Goal: Task Accomplishment & Management: Manage account settings

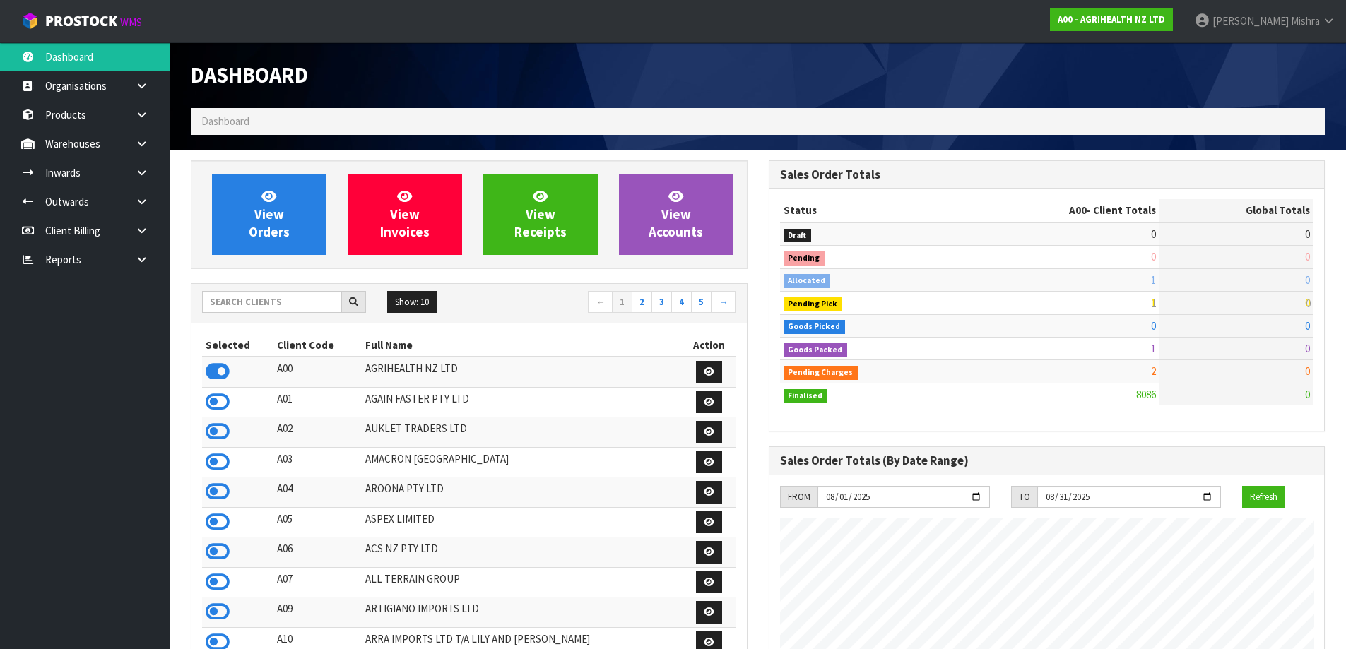
scroll to position [1071, 577]
click at [239, 299] on input "text" at bounding box center [272, 302] width 140 height 22
type input "E04"
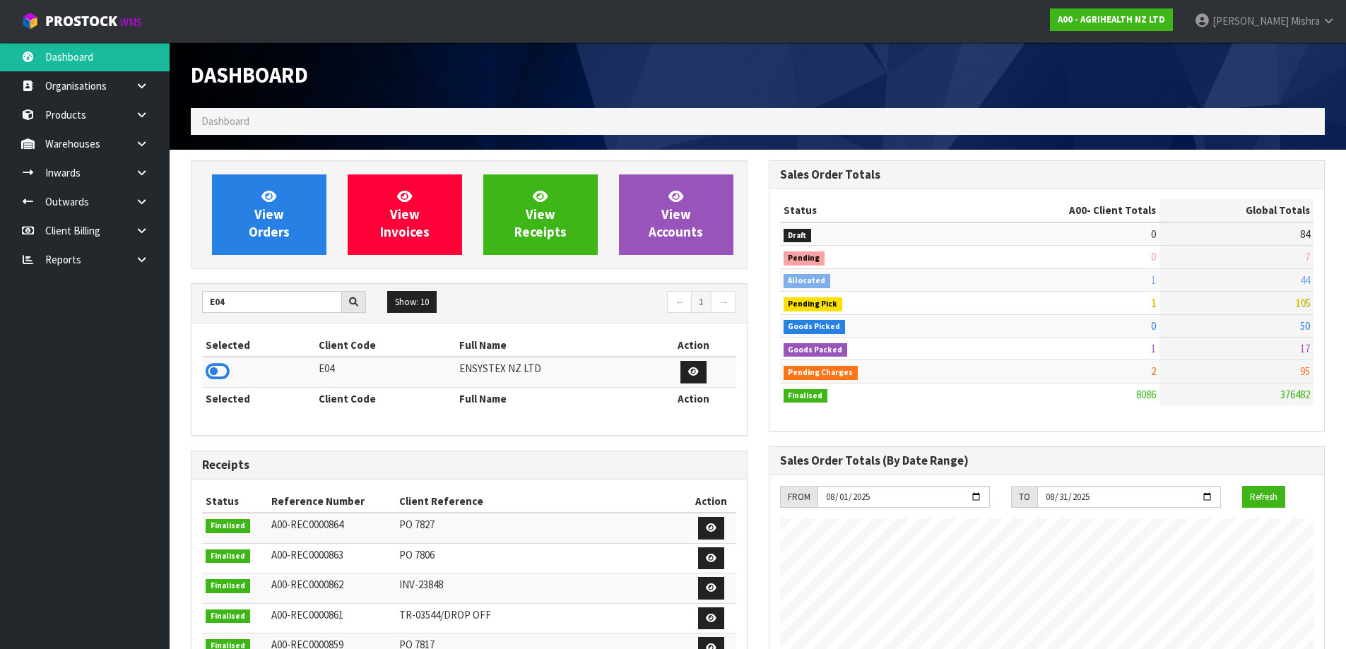
click at [217, 368] on icon at bounding box center [218, 371] width 24 height 21
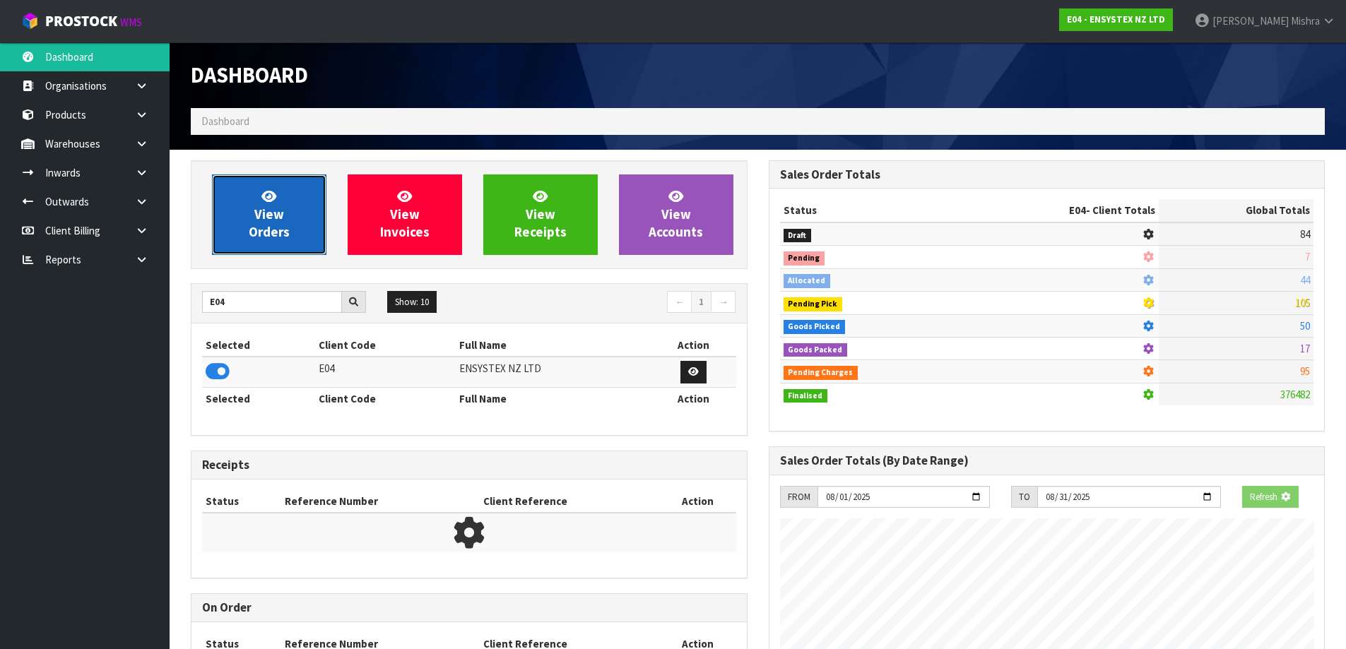
click at [237, 235] on link "View Orders" at bounding box center [269, 215] width 114 height 81
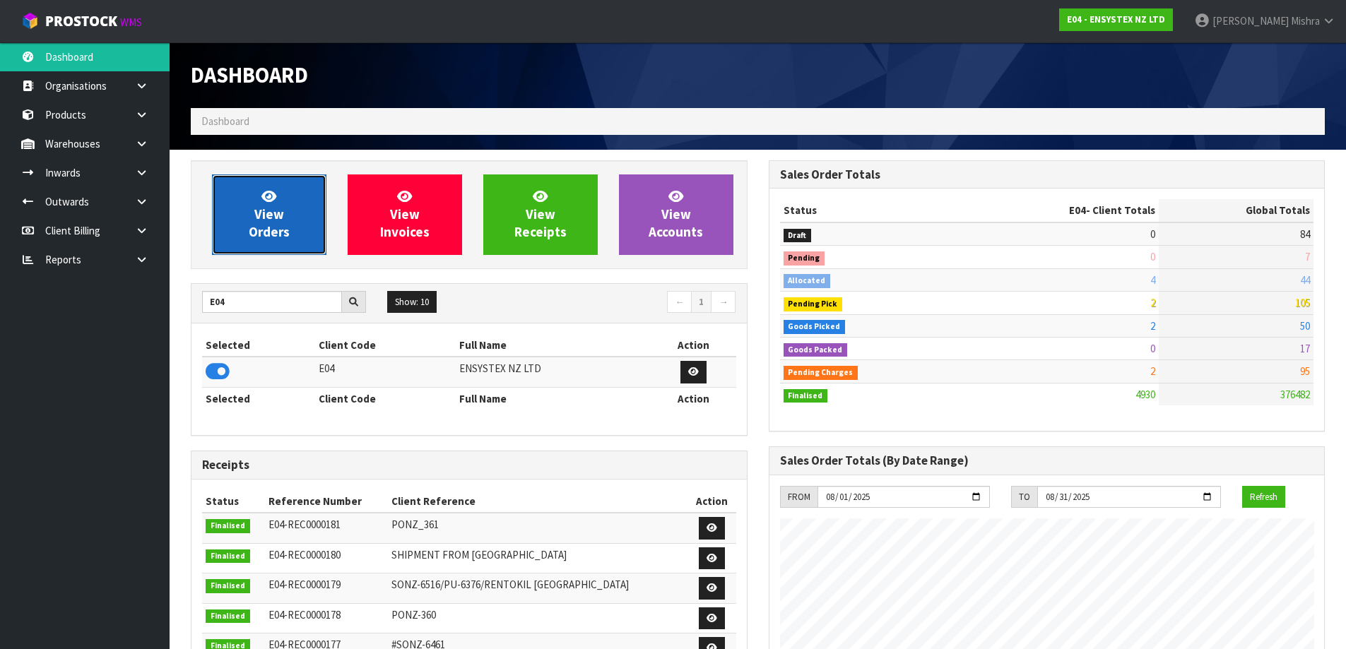
scroll to position [1071, 577]
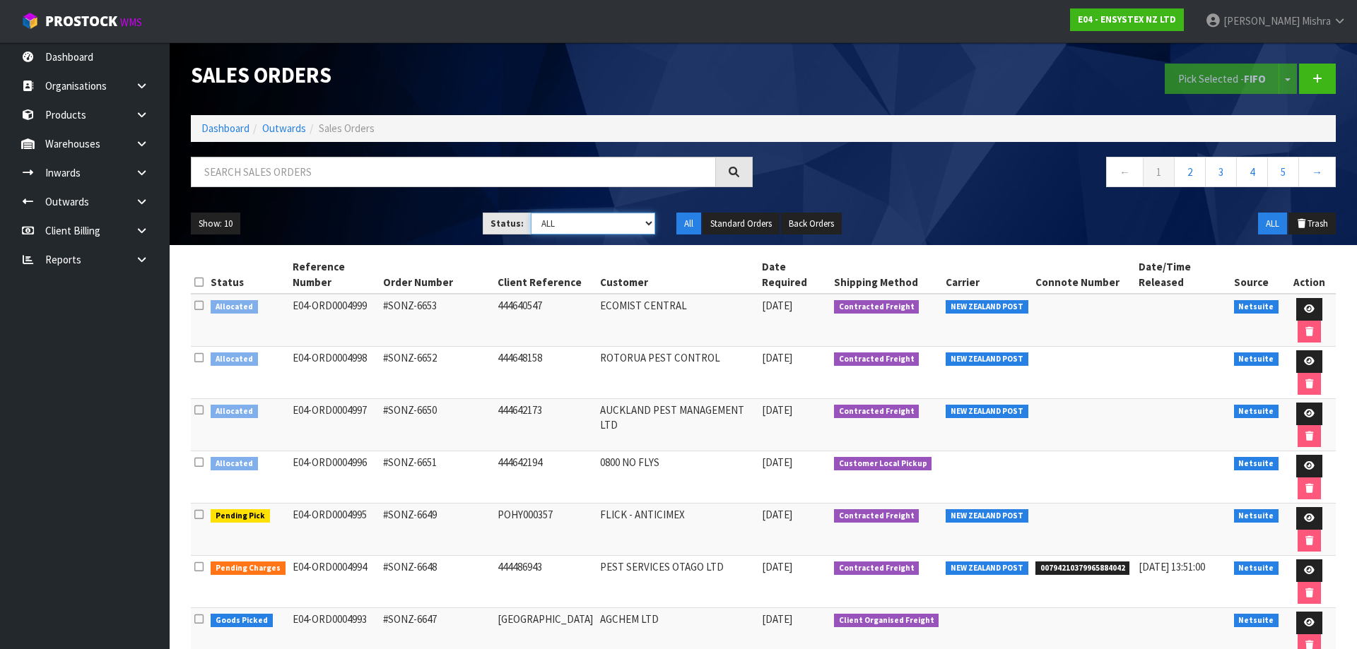
drag, startPoint x: 577, startPoint y: 223, endPoint x: 579, endPoint y: 231, distance: 8.6
click at [577, 223] on select "Draft Pending Allocated Pending Pick Goods Picked Goods Packed Pending Charges …" at bounding box center [593, 224] width 125 height 22
click at [531, 213] on select "Draft Pending Allocated Pending Pick Goods Picked Goods Packed Pending Charges …" at bounding box center [593, 224] width 125 height 22
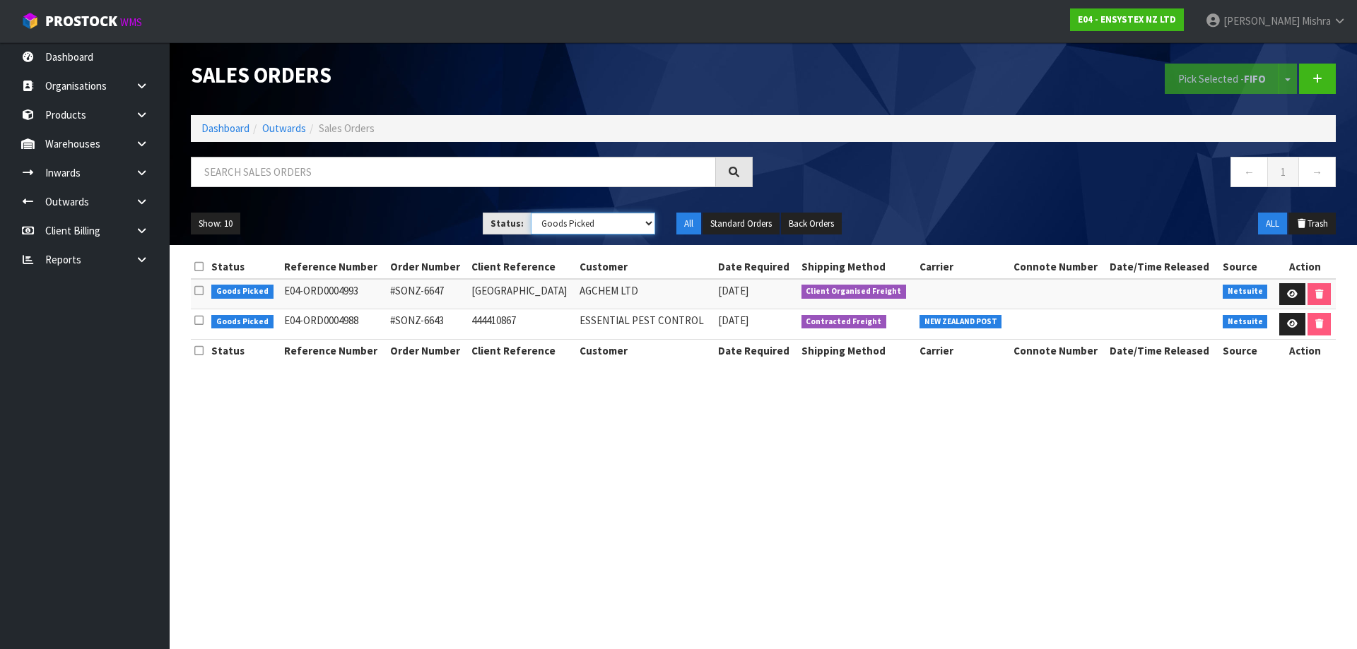
drag, startPoint x: 577, startPoint y: 222, endPoint x: 582, endPoint y: 231, distance: 10.1
click at [577, 222] on select "Draft Pending Allocated Pending Pick Goods Picked Goods Packed Pending Charges …" at bounding box center [593, 224] width 125 height 22
select select "string:3"
click at [531, 213] on select "Draft Pending Allocated Pending Pick Goods Picked Goods Packed Pending Charges …" at bounding box center [593, 224] width 125 height 22
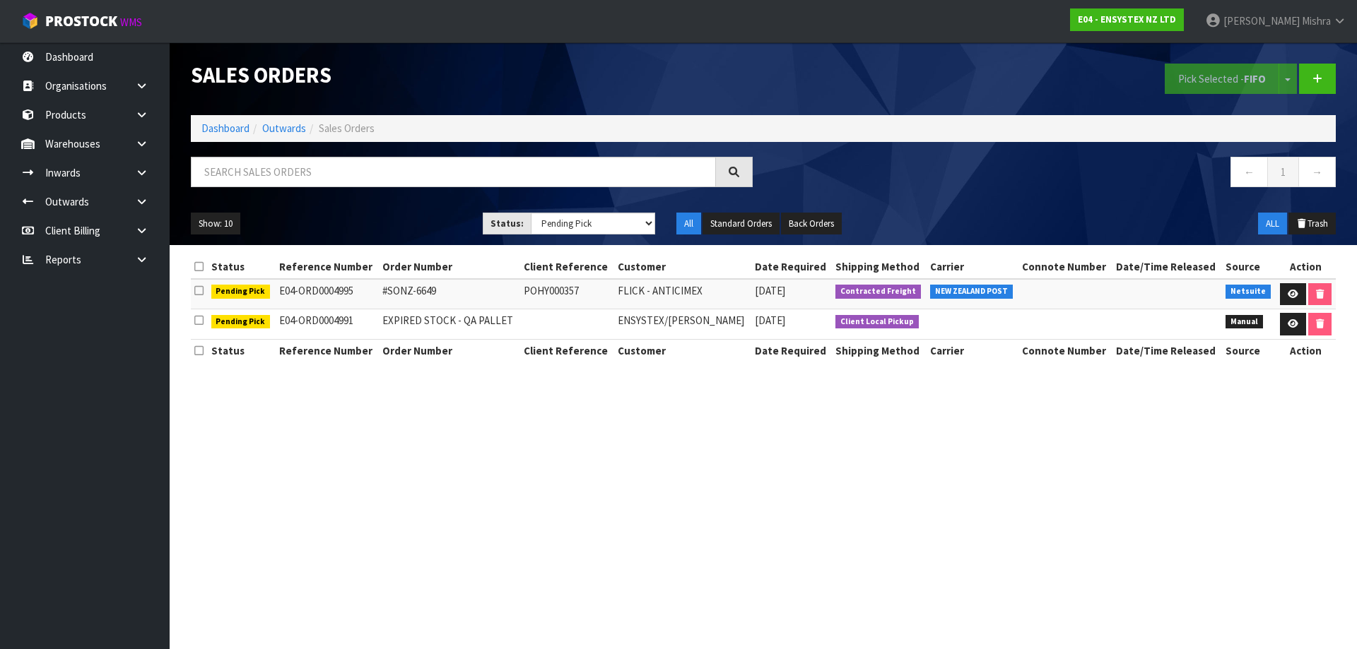
click at [762, 322] on span "[DATE]" at bounding box center [770, 320] width 30 height 13
click at [761, 322] on span "[DATE]" at bounding box center [770, 320] width 30 height 13
click at [760, 322] on span "[DATE]" at bounding box center [770, 320] width 30 height 13
click at [1282, 291] on link at bounding box center [1293, 294] width 26 height 23
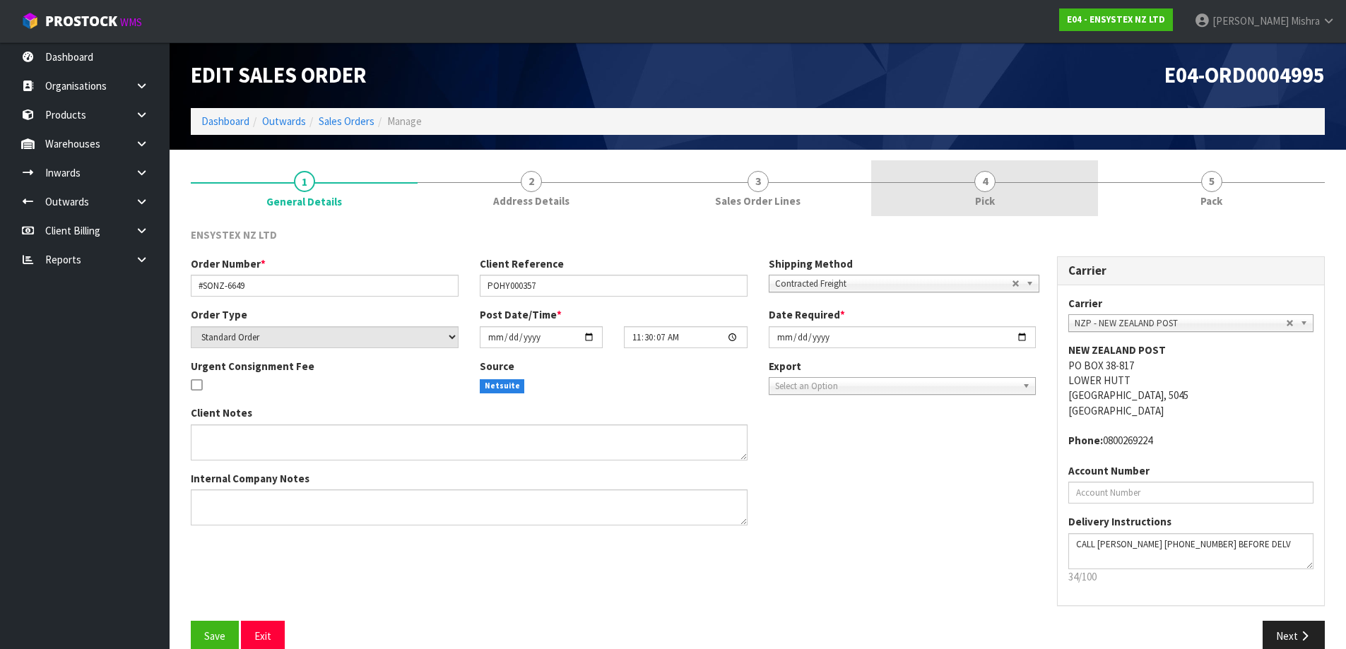
click at [1028, 177] on link "4 Pick" at bounding box center [984, 188] width 227 height 56
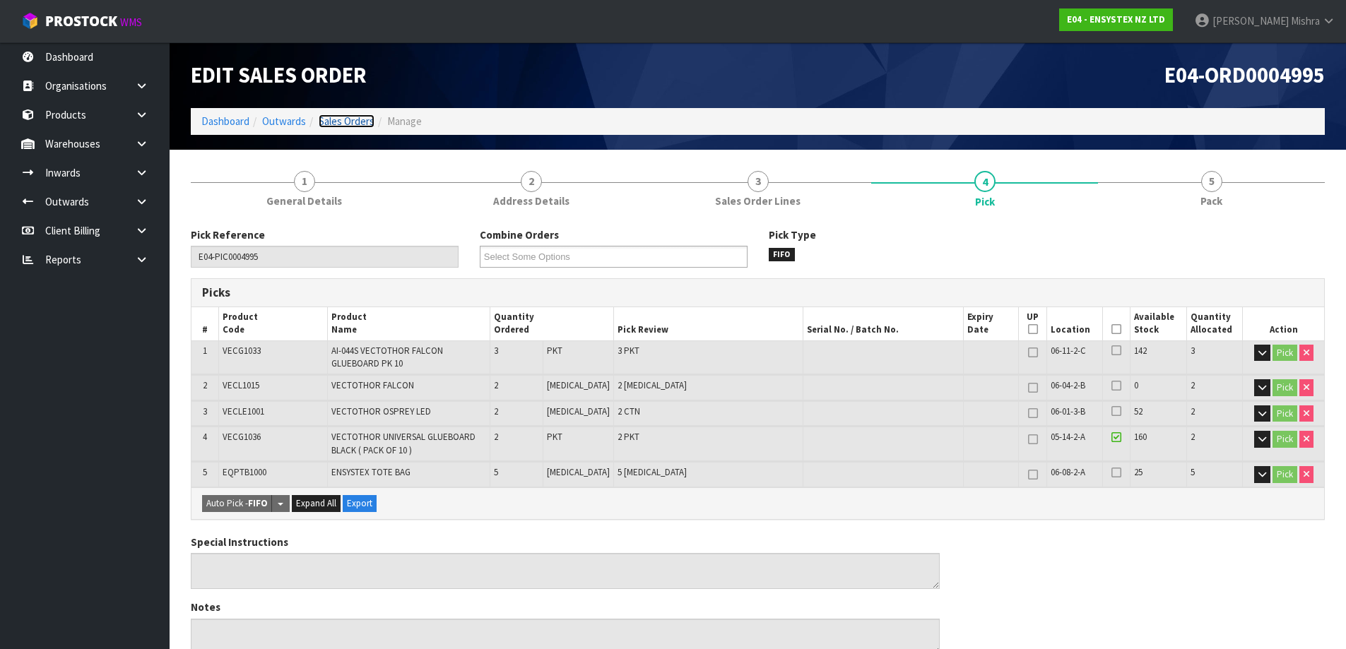
click at [343, 119] on link "Sales Orders" at bounding box center [347, 120] width 56 height 13
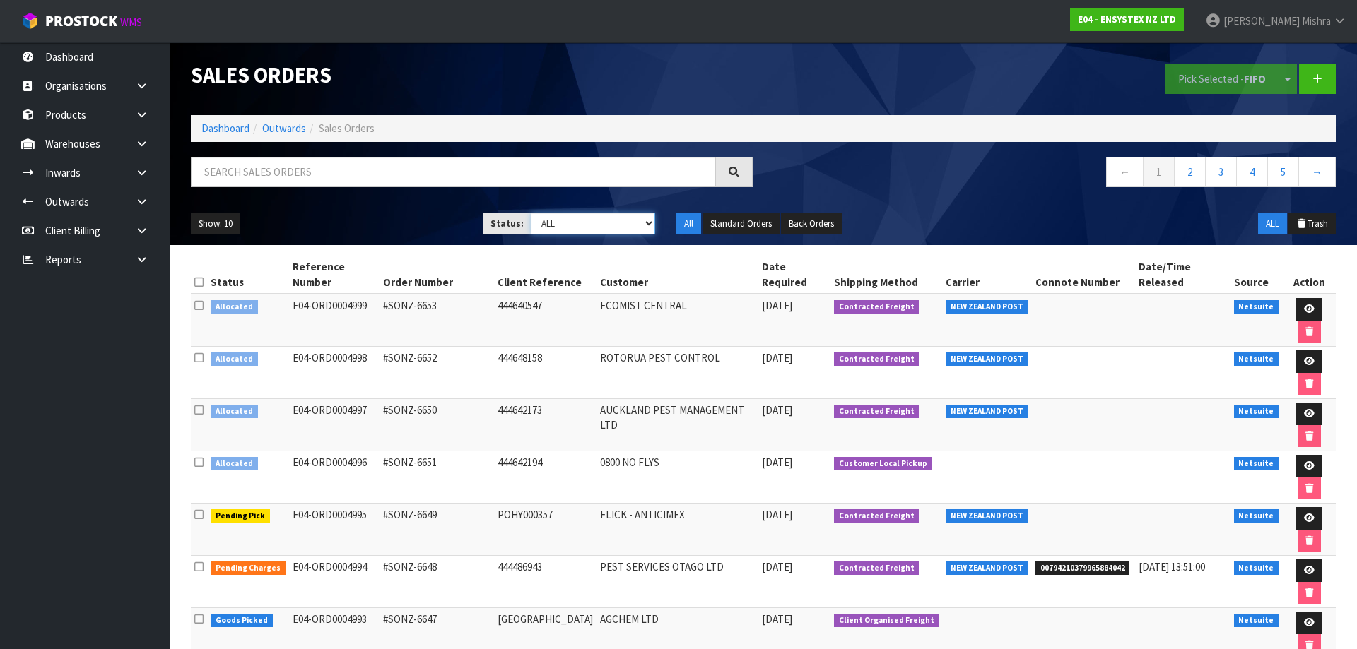
click at [593, 225] on select "Draft Pending Allocated Pending Pick Goods Picked Goods Packed Pending Charges …" at bounding box center [593, 224] width 125 height 22
select select "string:6"
click at [531, 213] on select "Draft Pending Allocated Pending Pick Goods Picked Goods Packed Pending Charges …" at bounding box center [593, 224] width 125 height 22
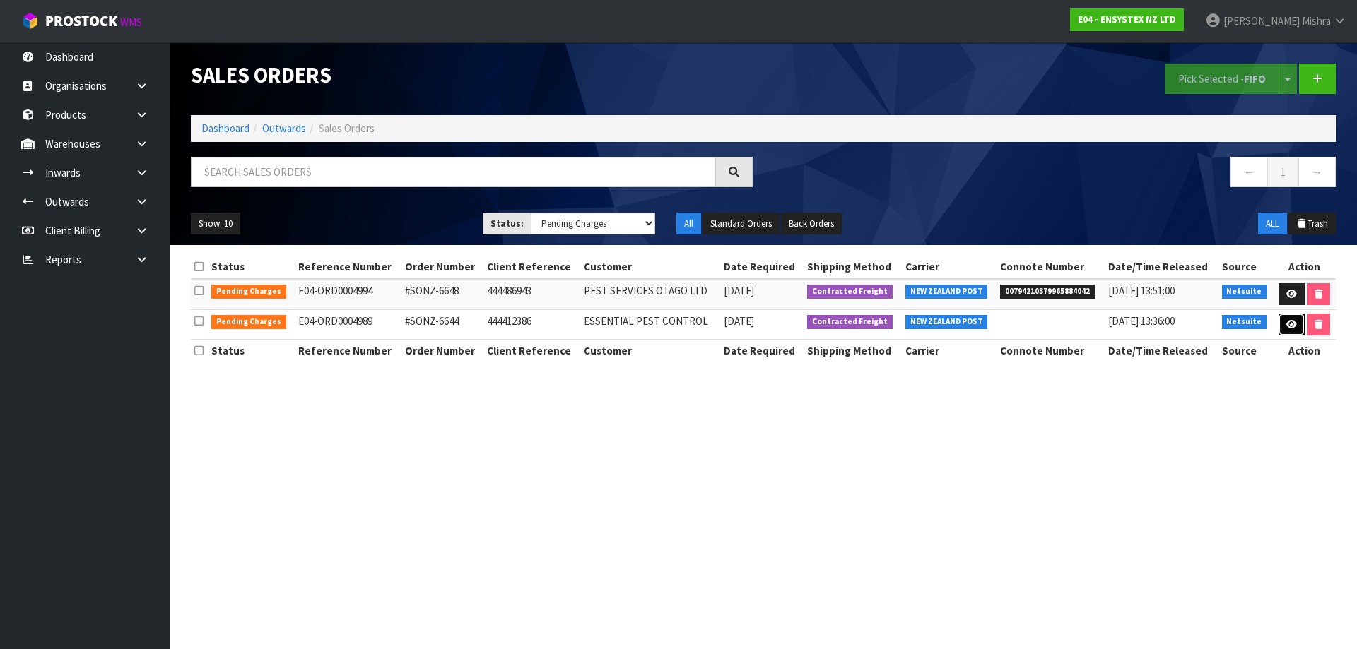
click at [1290, 325] on icon at bounding box center [1291, 324] width 11 height 9
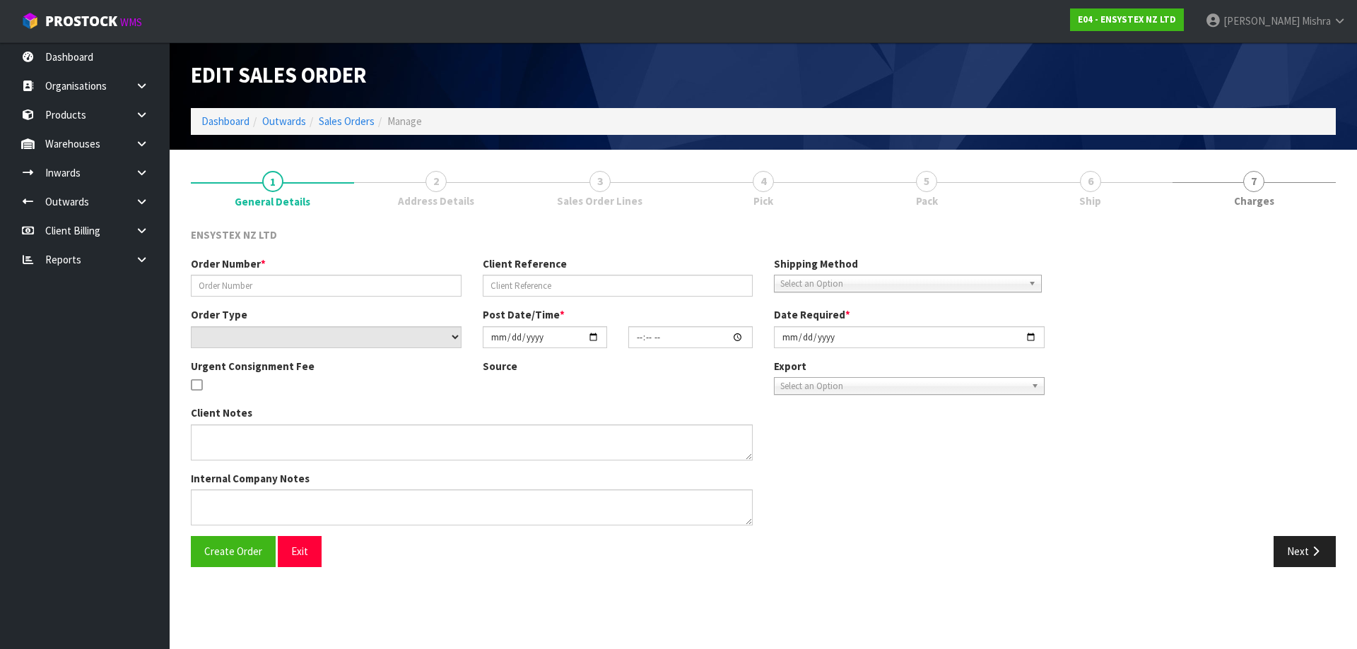
type input "#SONZ-6644"
type input "444412386"
select select "number:0"
type input "[DATE]"
type input "13:00:18.000"
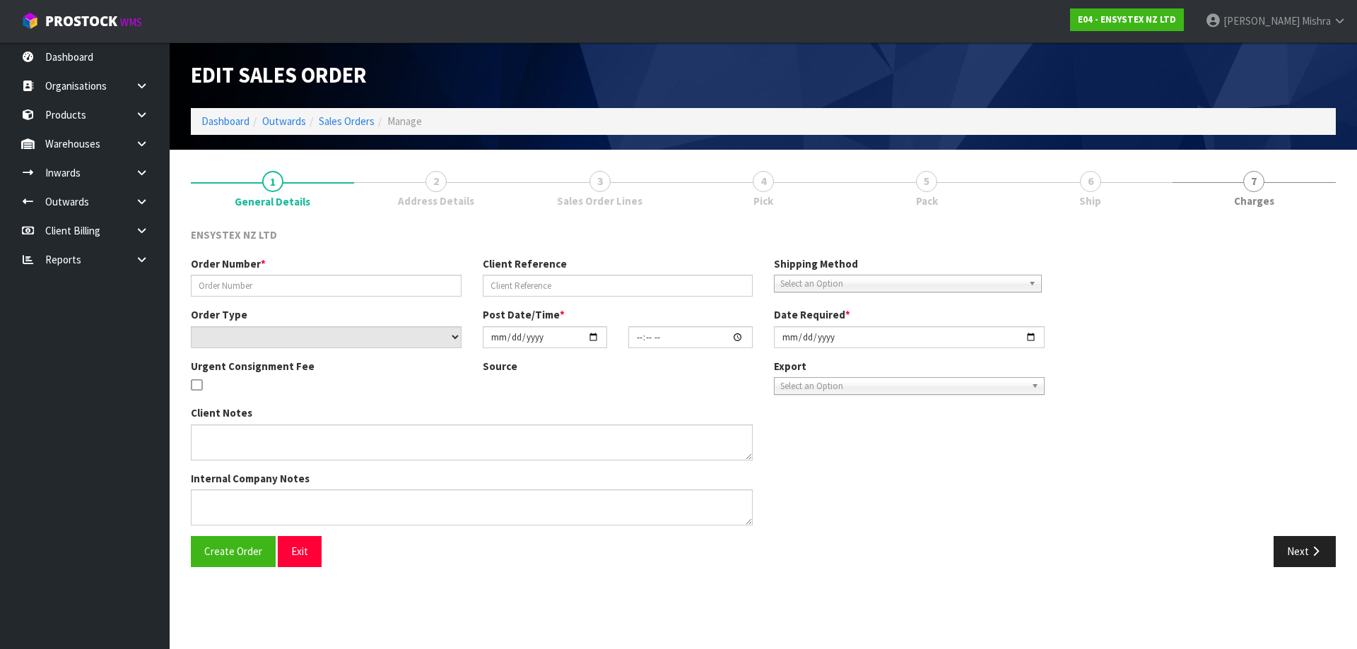
type input "[DATE]"
type textarea "Please ship to [STREET_ADDRESS] free shipping"
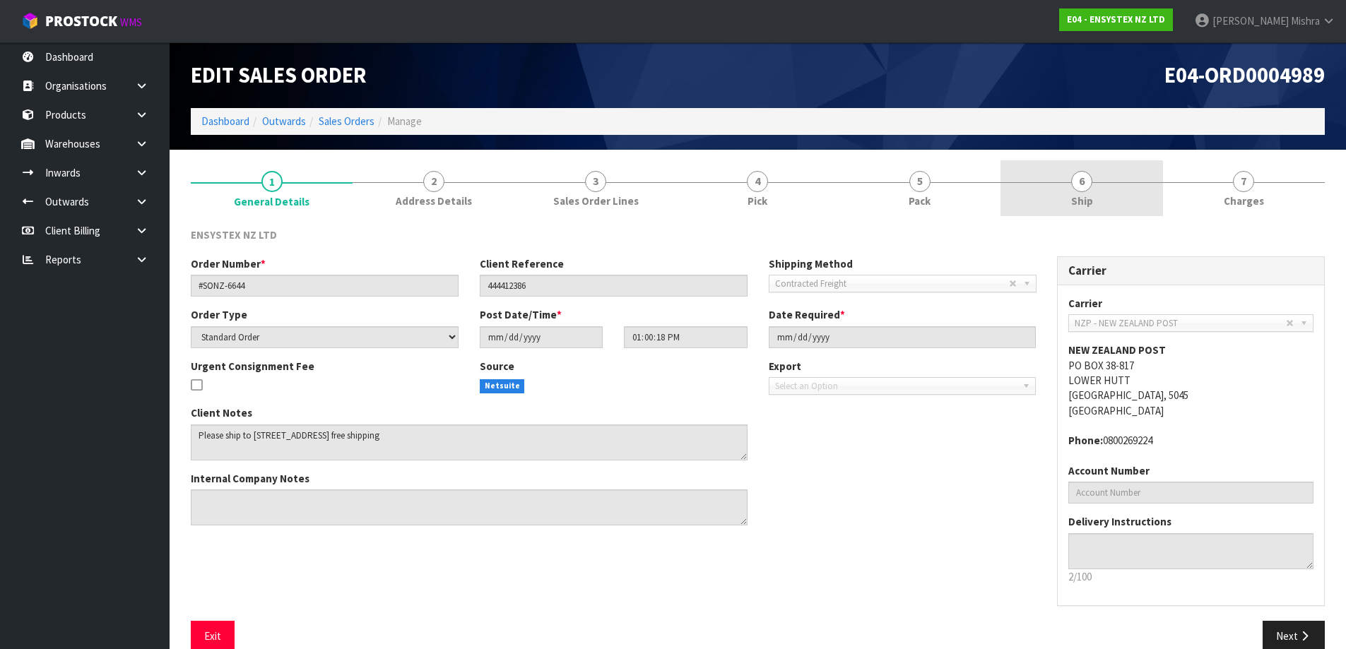
click at [1091, 187] on span "6" at bounding box center [1081, 181] width 21 height 21
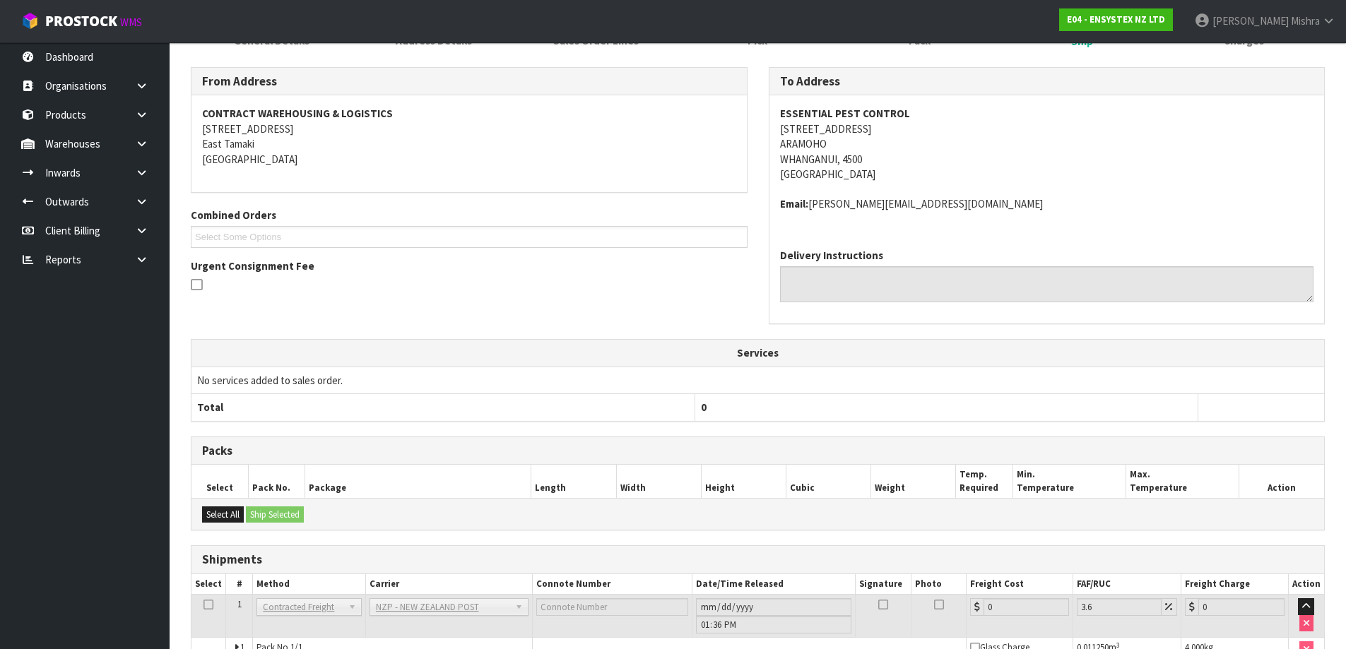
scroll to position [240, 0]
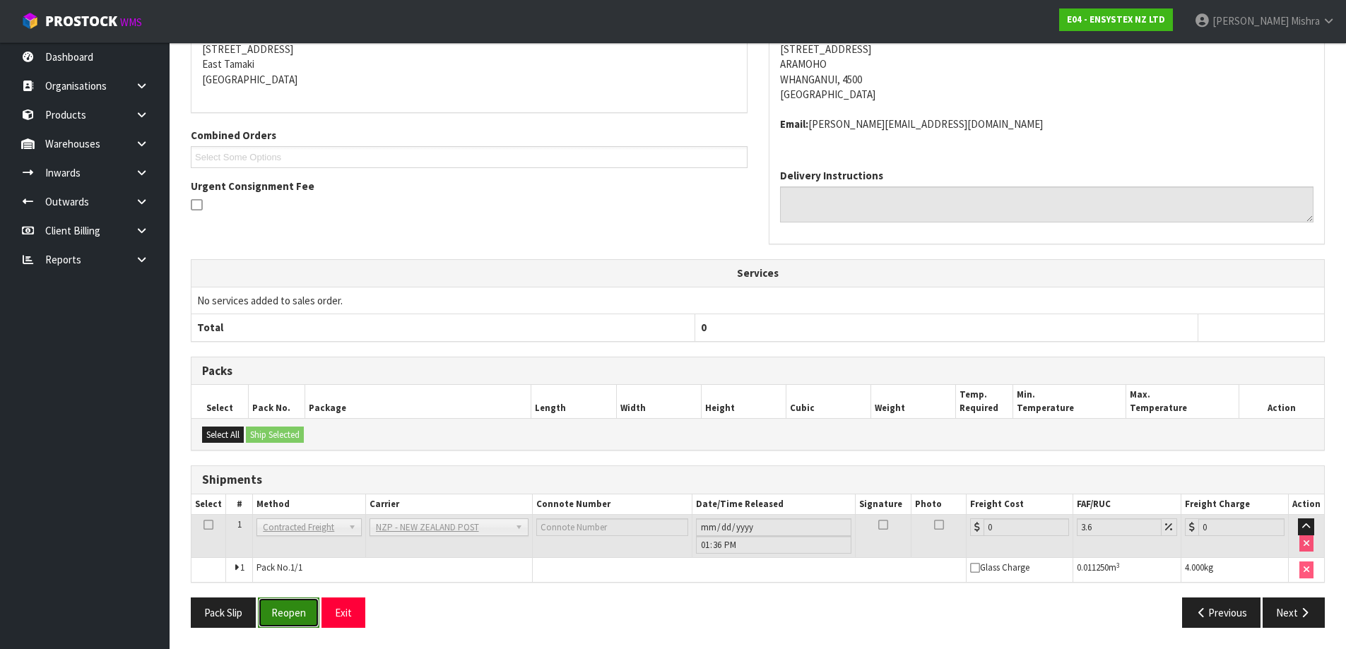
click at [308, 620] on button "Reopen" at bounding box center [288, 613] width 61 height 30
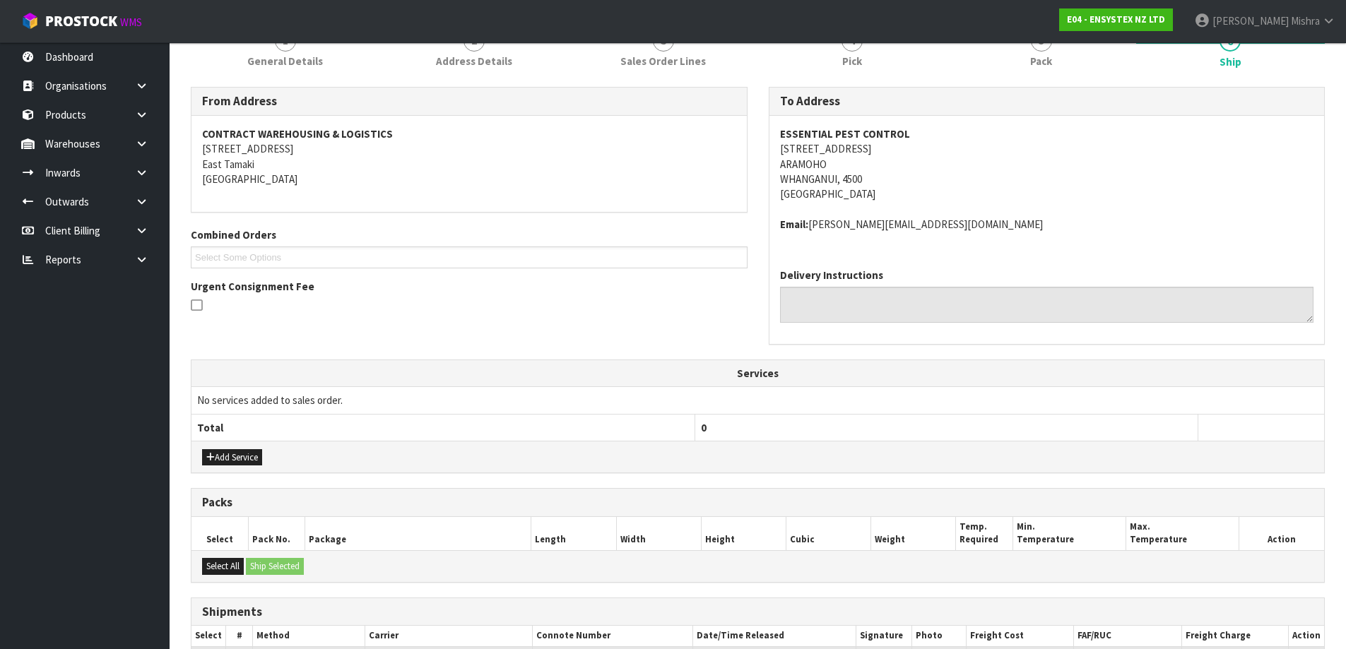
scroll to position [340, 0]
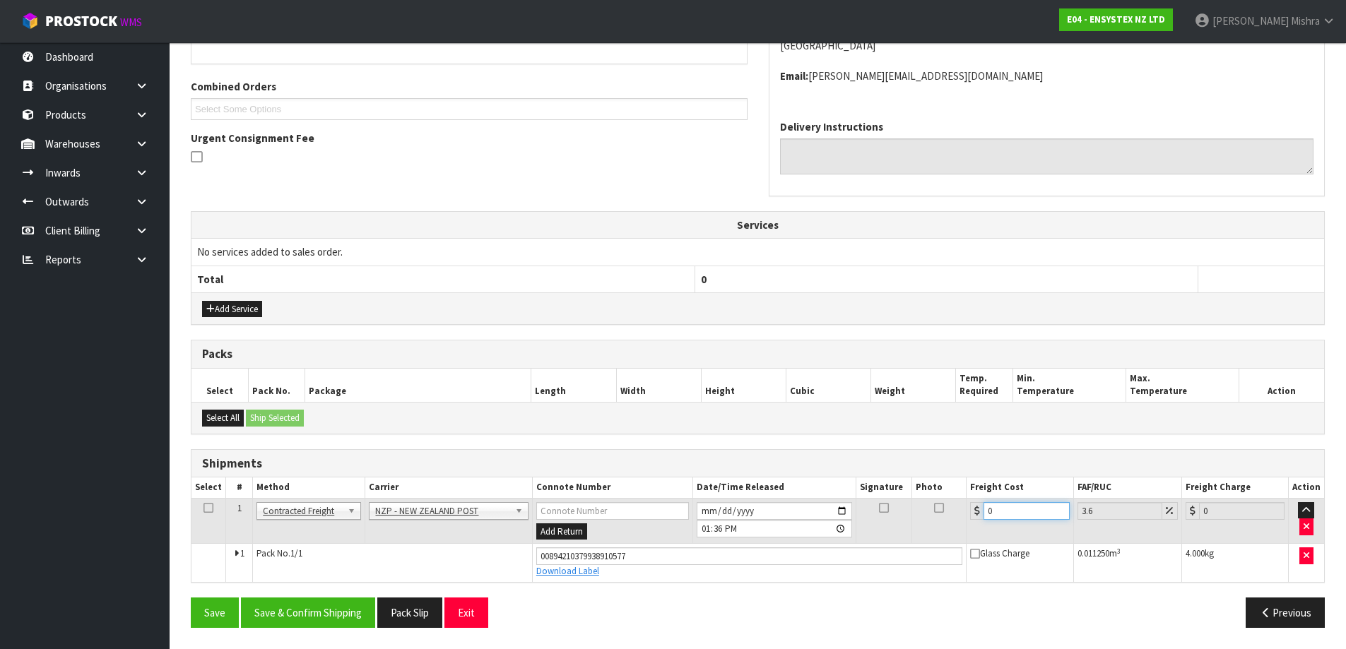
drag, startPoint x: 1021, startPoint y: 518, endPoint x: 838, endPoint y: 517, distance: 183.0
click at [838, 517] on tr "1 Client Local Pickup Customer Local Pickup Company Freight Contracted Freight …" at bounding box center [758, 521] width 1133 height 46
type input "8"
type input "8.29"
type input "8.4"
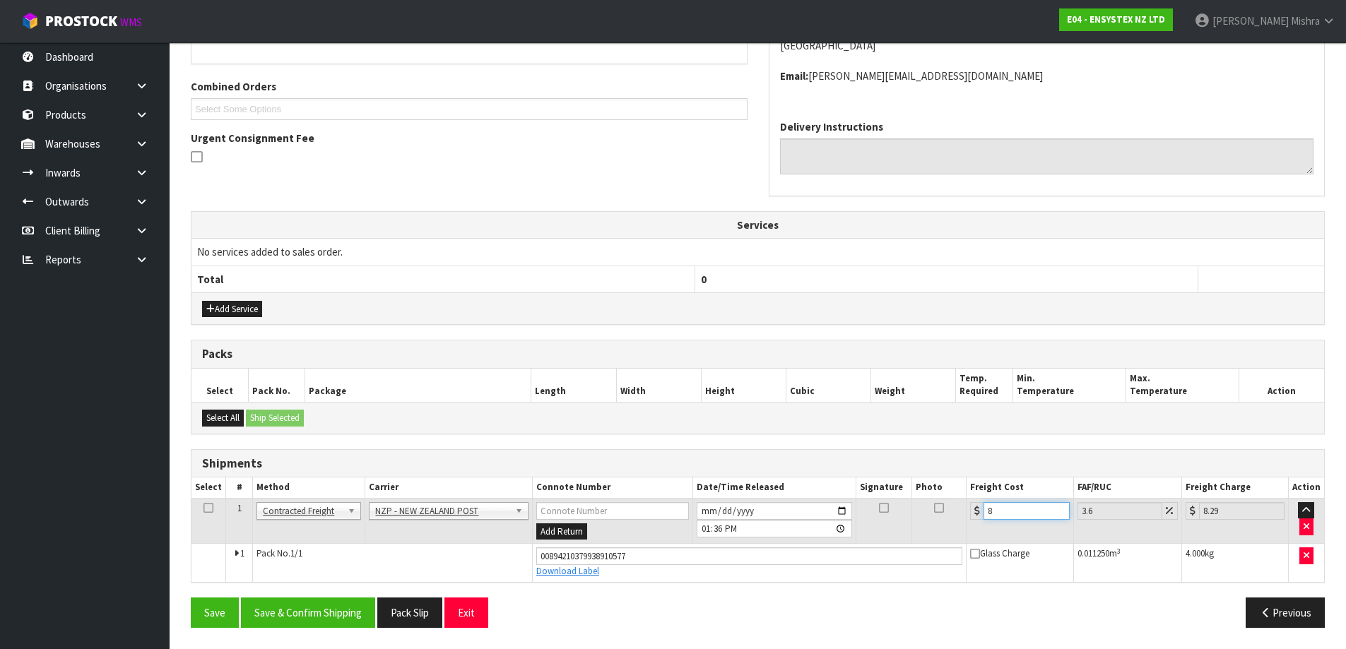
type input "8.7"
type input "8.45"
type input "8.75"
type input "8.45"
click at [347, 609] on button "Save & Confirm Shipping" at bounding box center [308, 613] width 134 height 30
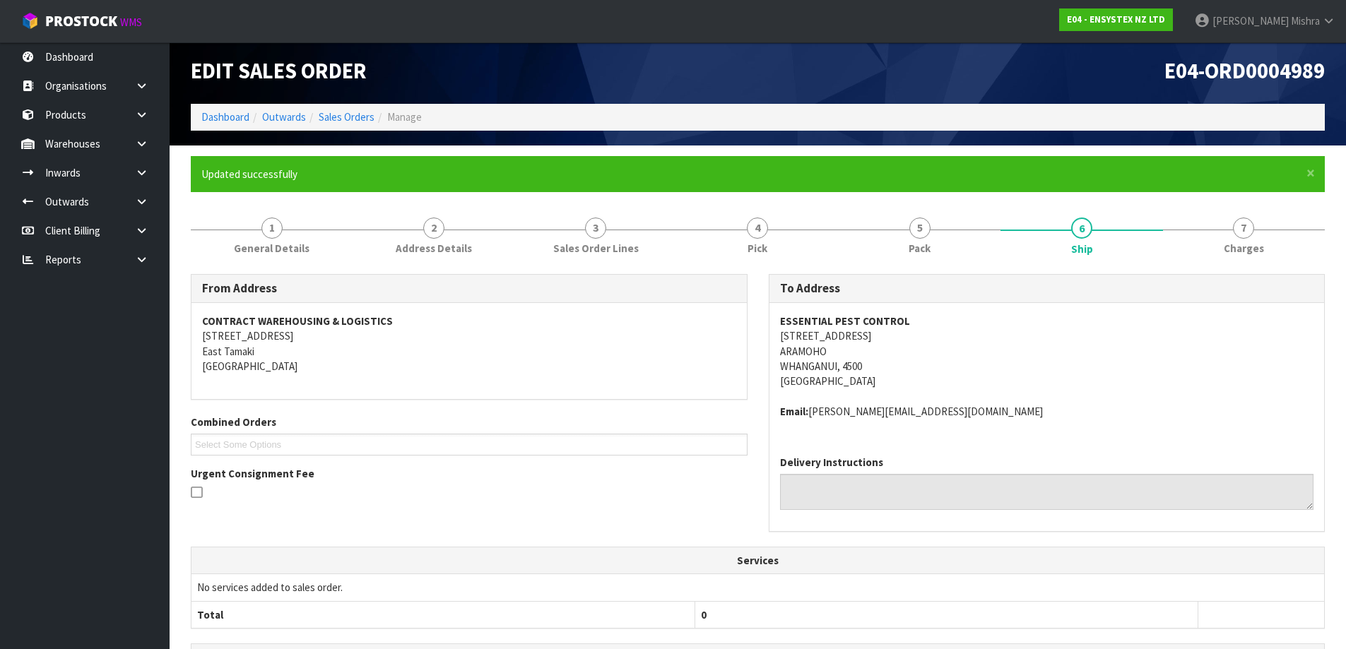
scroll to position [0, 0]
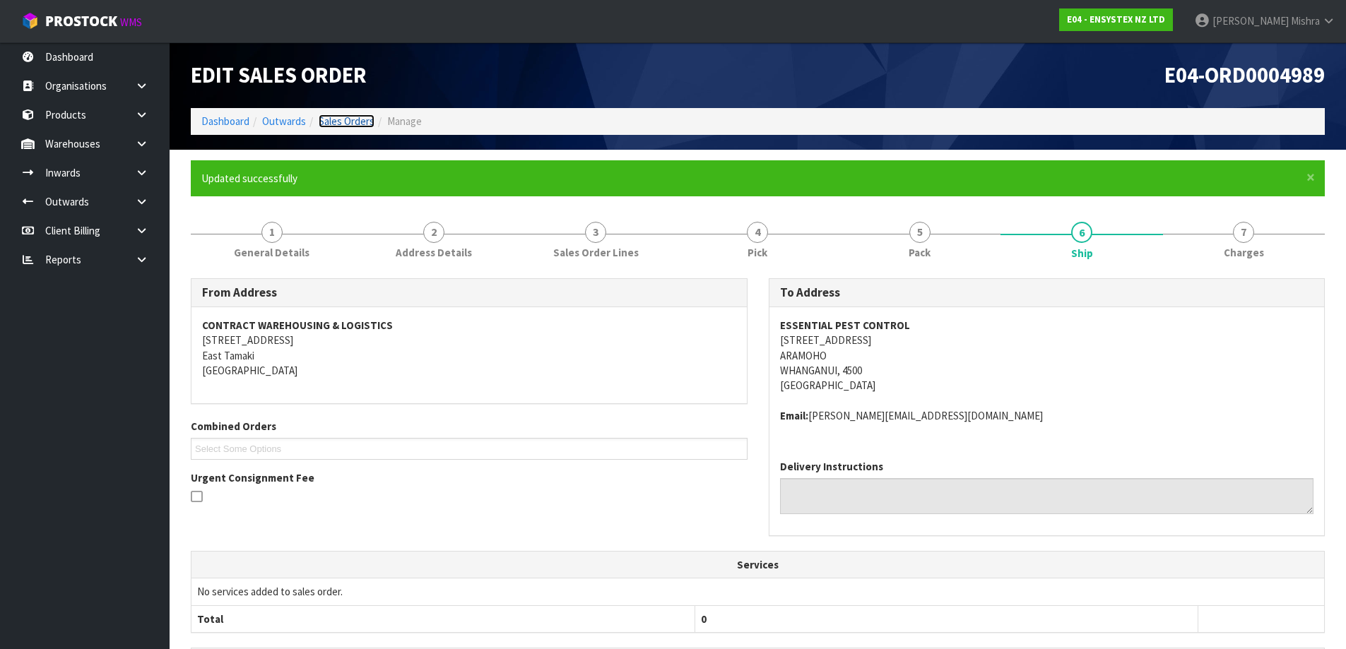
click at [343, 124] on link "Sales Orders" at bounding box center [347, 120] width 56 height 13
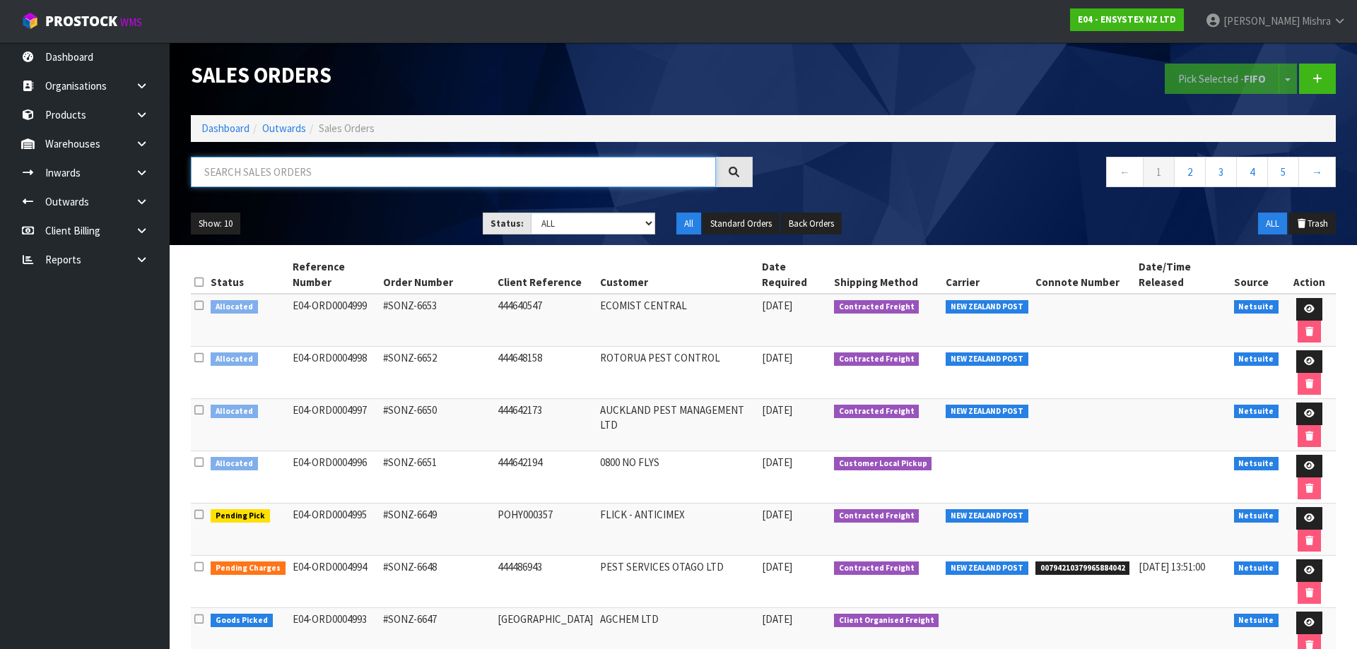
click at [474, 187] on input "text" at bounding box center [453, 172] width 525 height 30
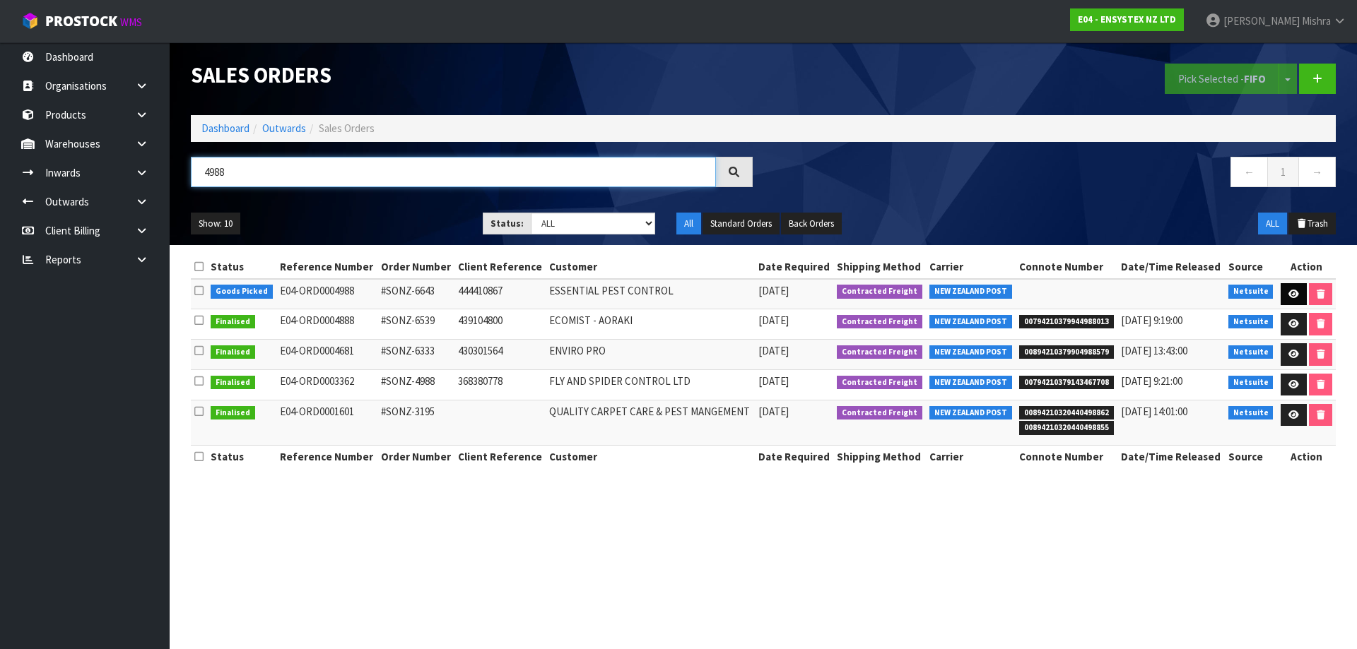
type input "4988"
click at [1284, 292] on link at bounding box center [1294, 294] width 26 height 23
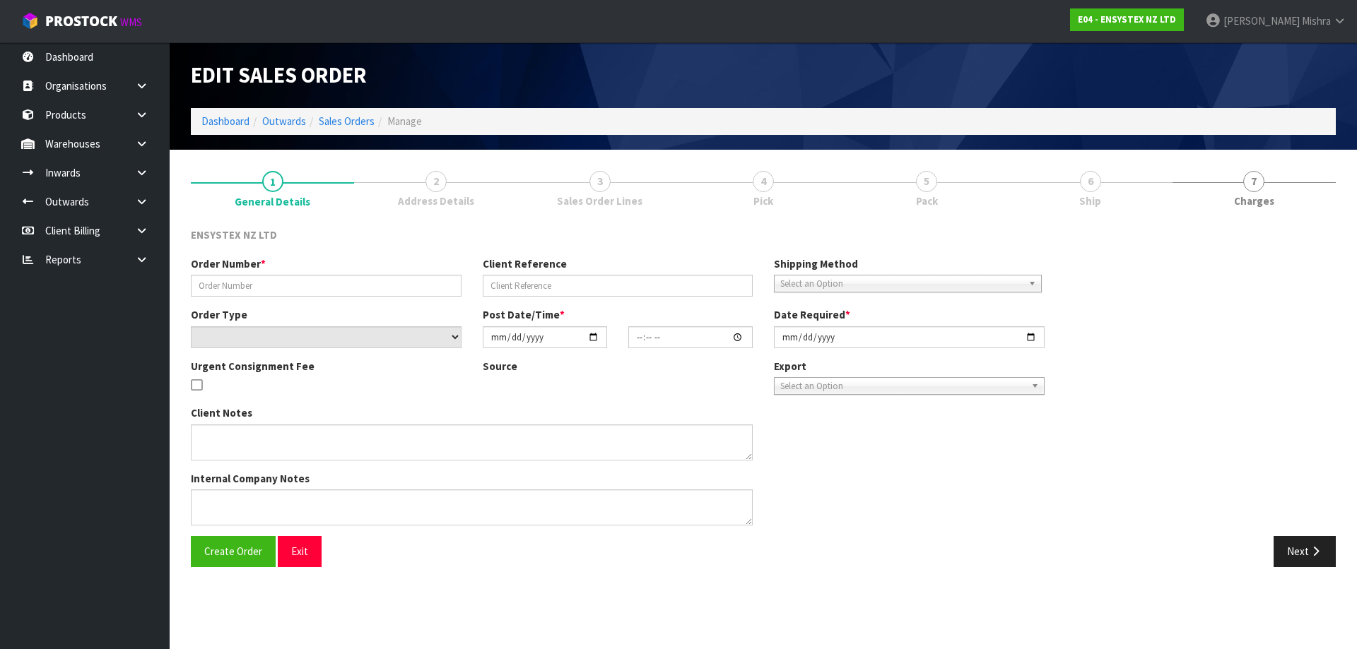
type input "#SONZ-6643"
type input "444410867"
select select "number:0"
type input "[DATE]"
type input "12:15:09.000"
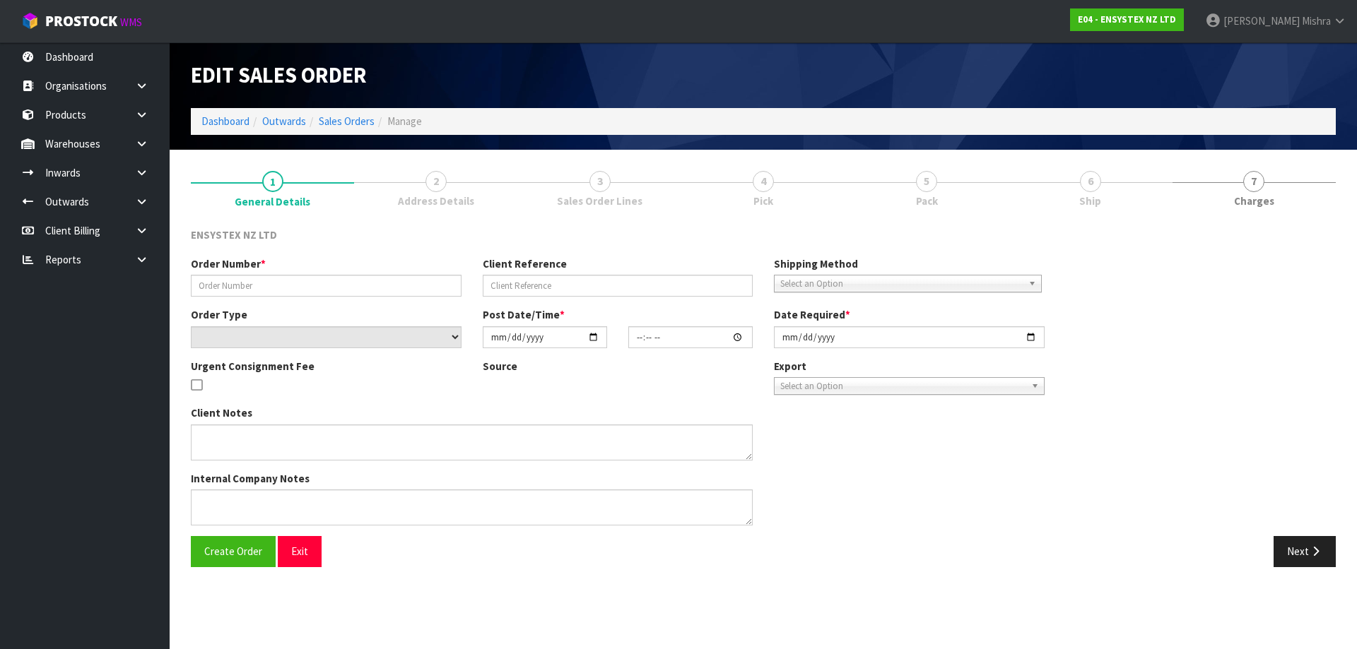
type input "[DATE]"
type textarea "DG"
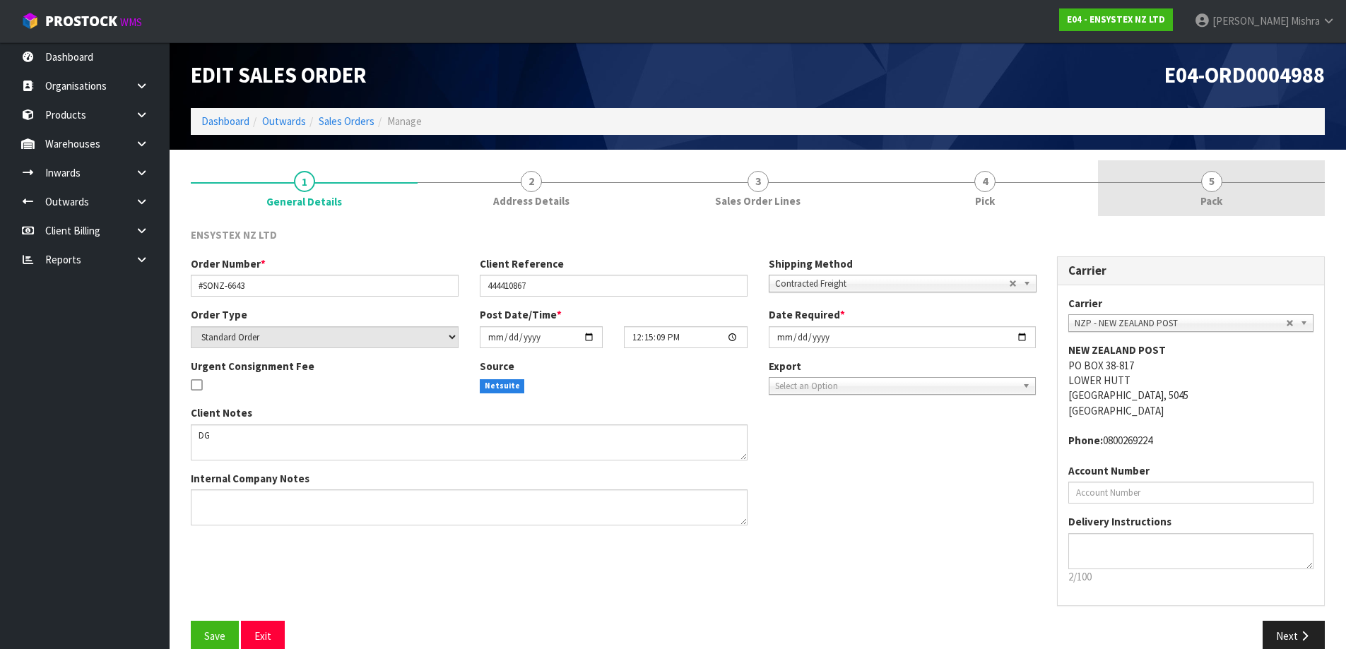
click at [1196, 196] on link "5 Pack" at bounding box center [1211, 188] width 227 height 56
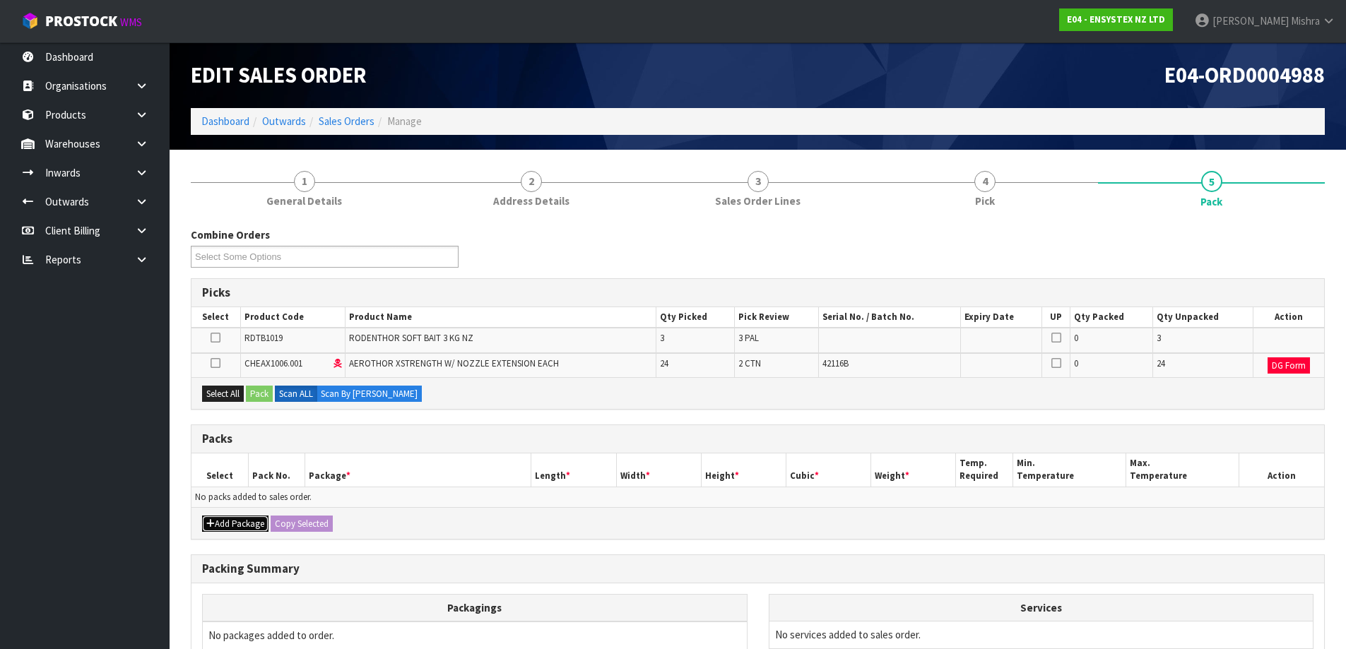
click at [225, 517] on button "Add Package" at bounding box center [235, 524] width 66 height 17
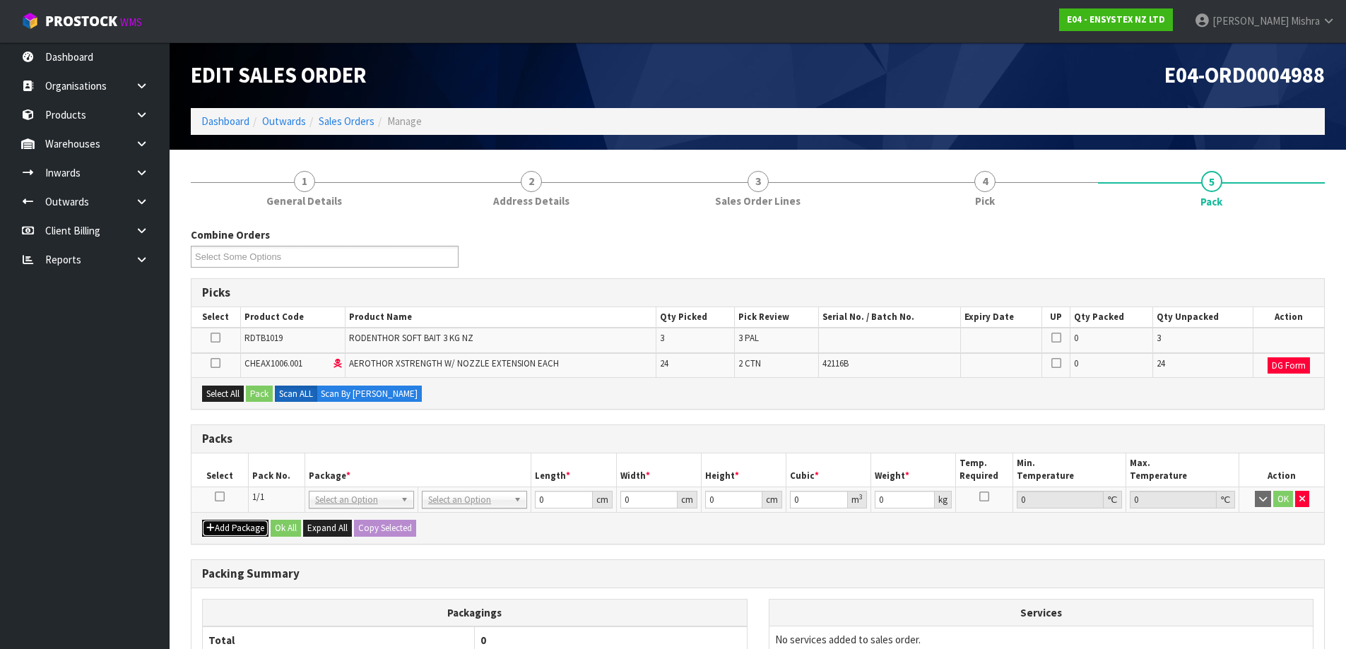
click at [223, 531] on button "Add Package" at bounding box center [235, 528] width 66 height 17
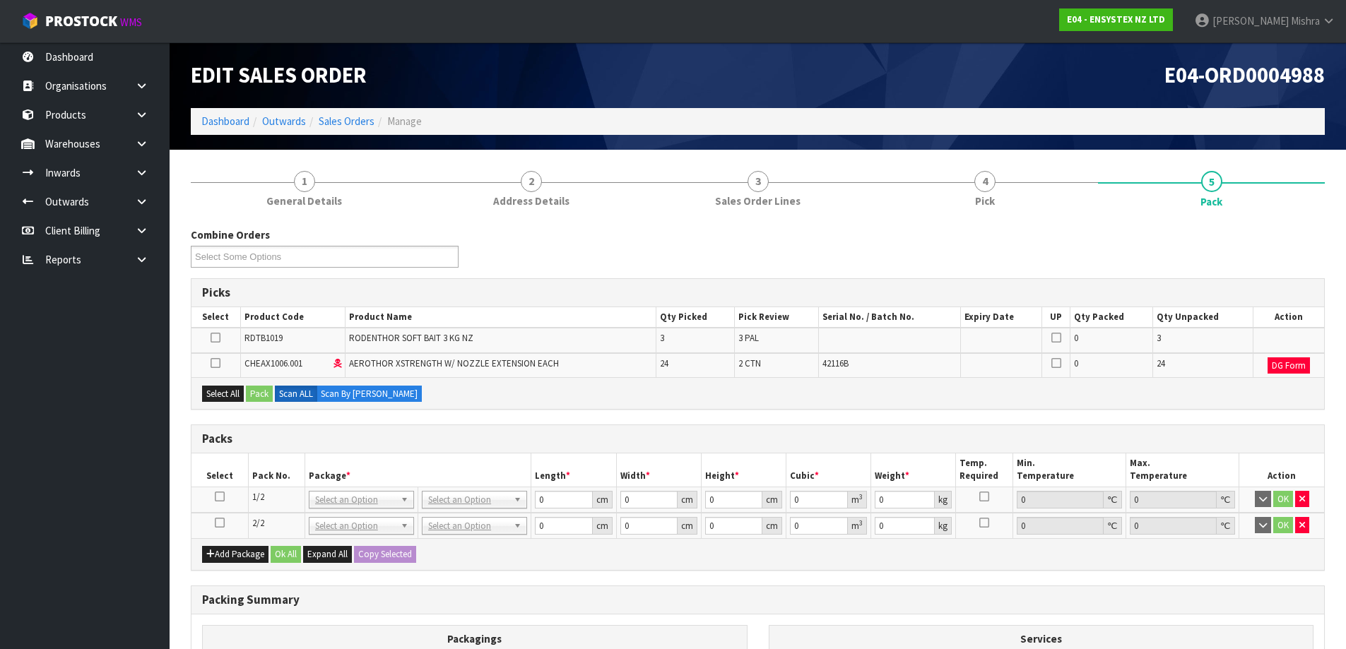
click at [222, 497] on icon at bounding box center [220, 497] width 10 height 1
click at [216, 364] on icon at bounding box center [216, 363] width 10 height 1
click at [0, 0] on input "checkbox" at bounding box center [0, 0] width 0 height 0
click at [273, 392] on button "Pack" at bounding box center [259, 394] width 27 height 17
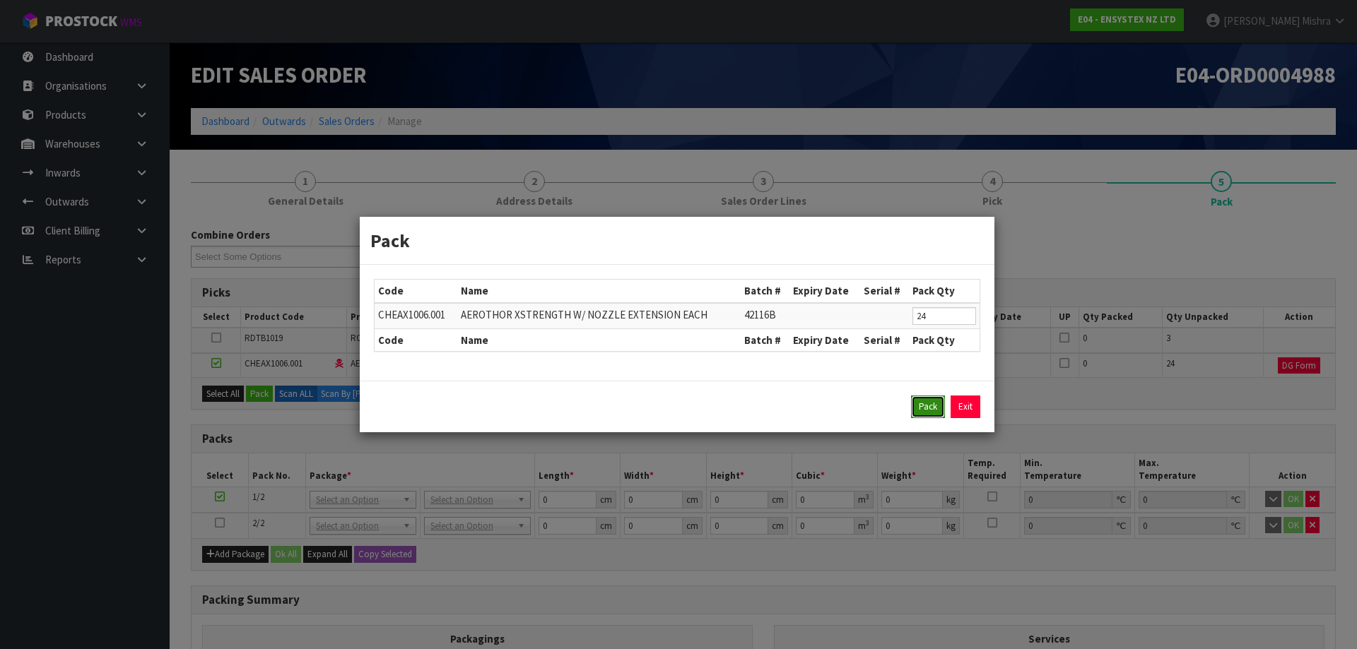
click at [932, 414] on button "Pack" at bounding box center [928, 407] width 34 height 23
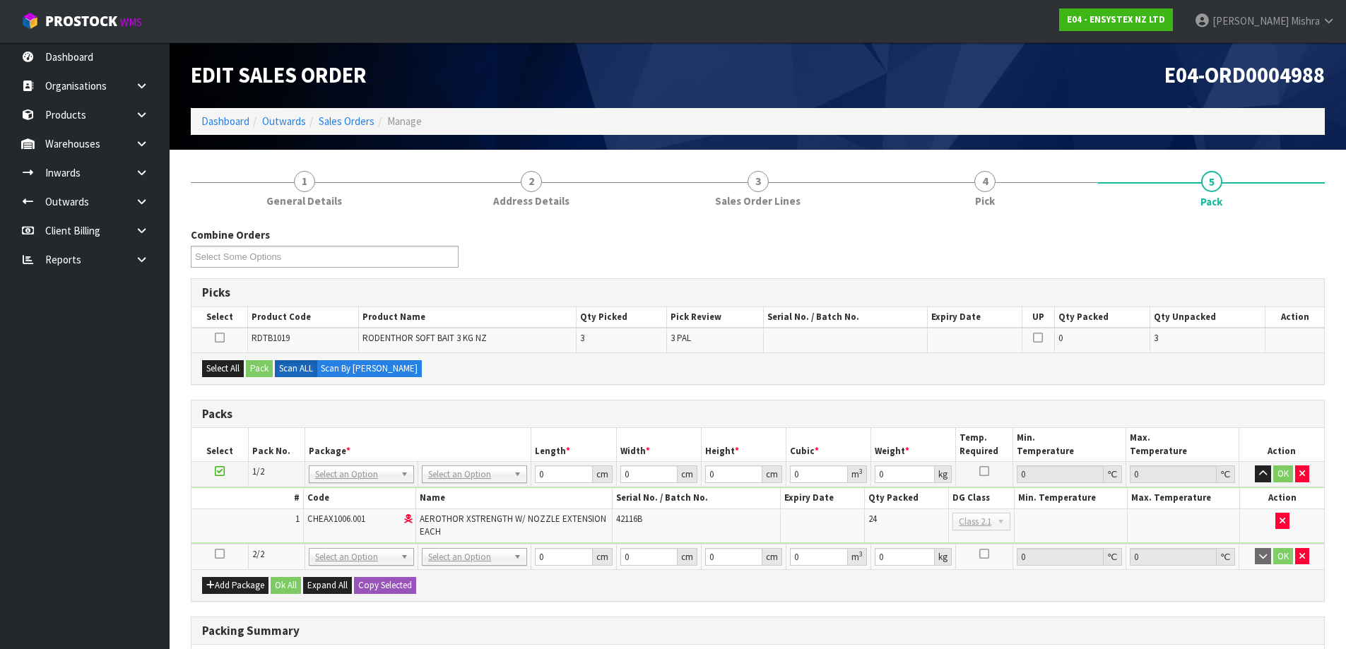
click at [221, 554] on icon at bounding box center [220, 554] width 10 height 1
click at [223, 363] on button "Select All" at bounding box center [223, 368] width 42 height 17
click at [257, 363] on button "Pack" at bounding box center [259, 368] width 27 height 17
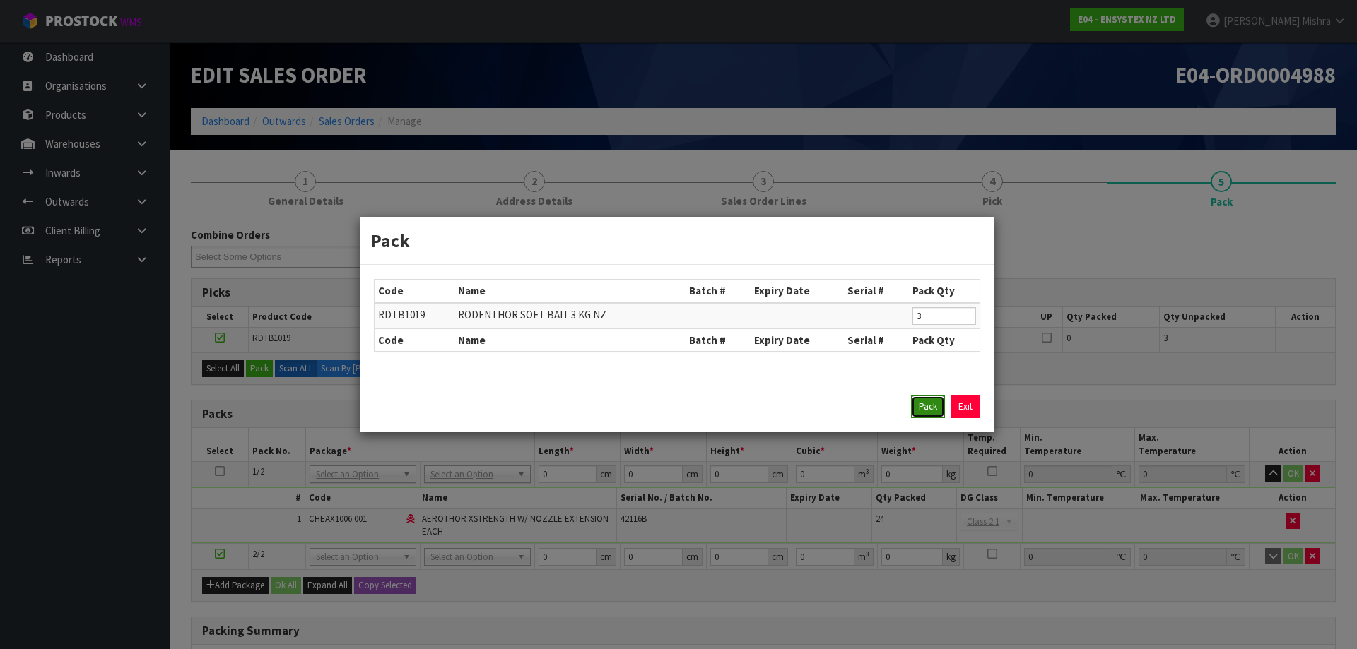
click at [934, 413] on button "Pack" at bounding box center [928, 407] width 34 height 23
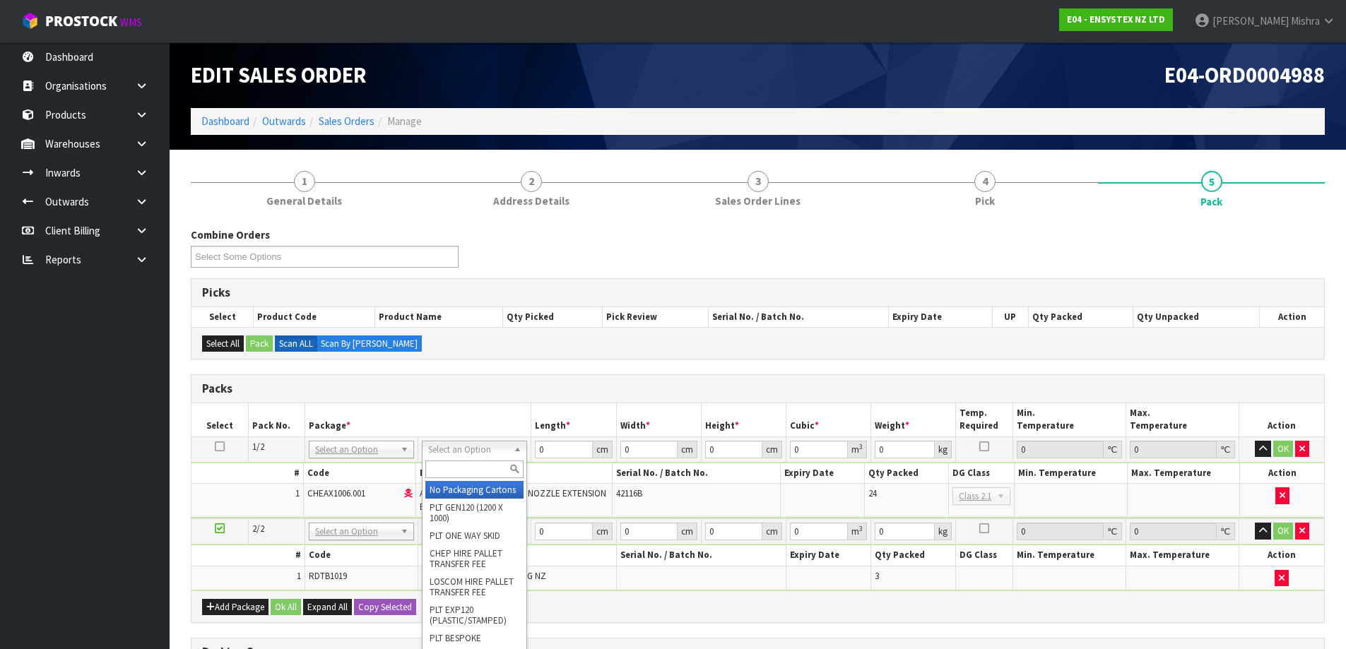
click at [454, 464] on input "text" at bounding box center [474, 470] width 98 height 18
type input "ctn6"
type input "45.5"
type input "30.5"
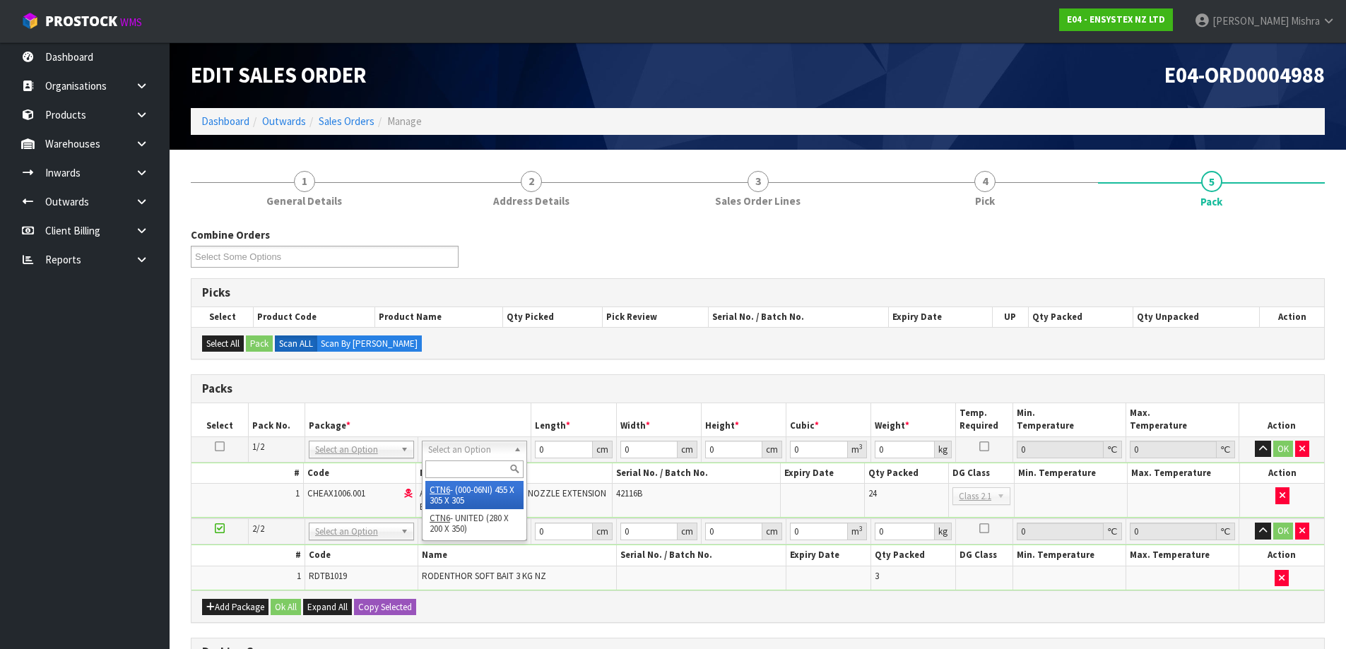
type input "0.042326"
type input "12.2"
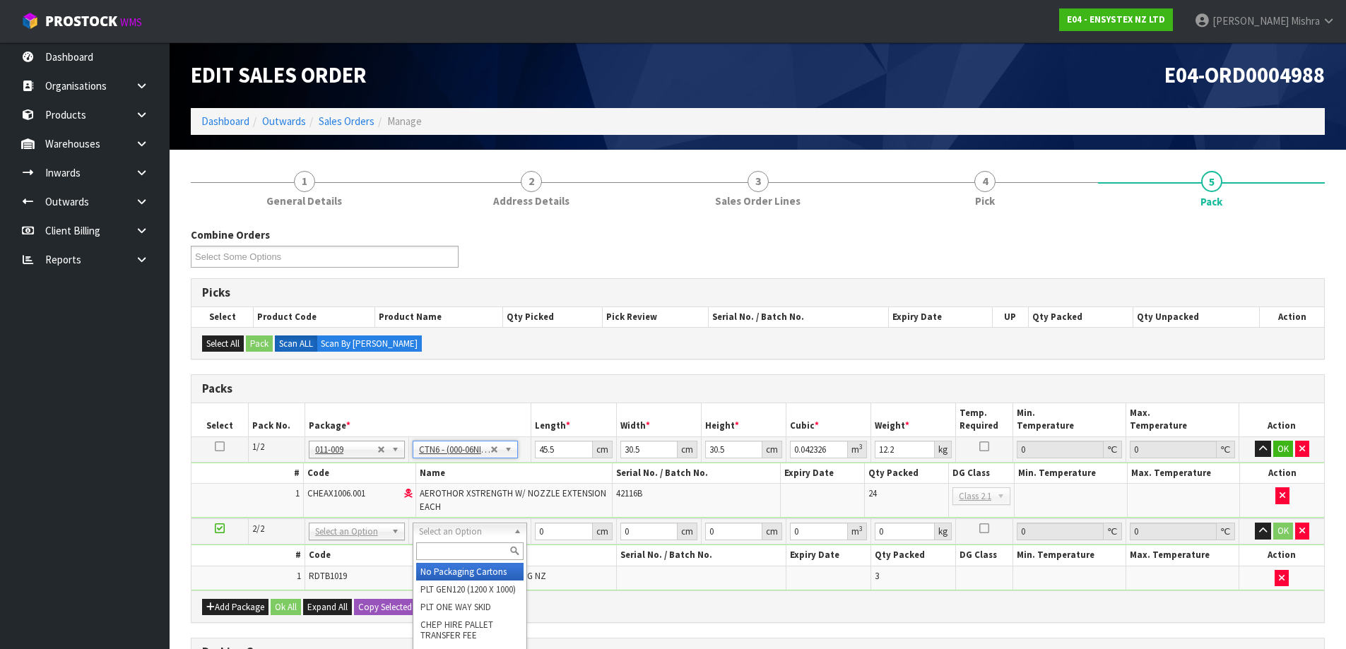
click at [452, 548] on input "text" at bounding box center [469, 552] width 107 height 18
type input "ctn7"
type input "45.5"
type input "35"
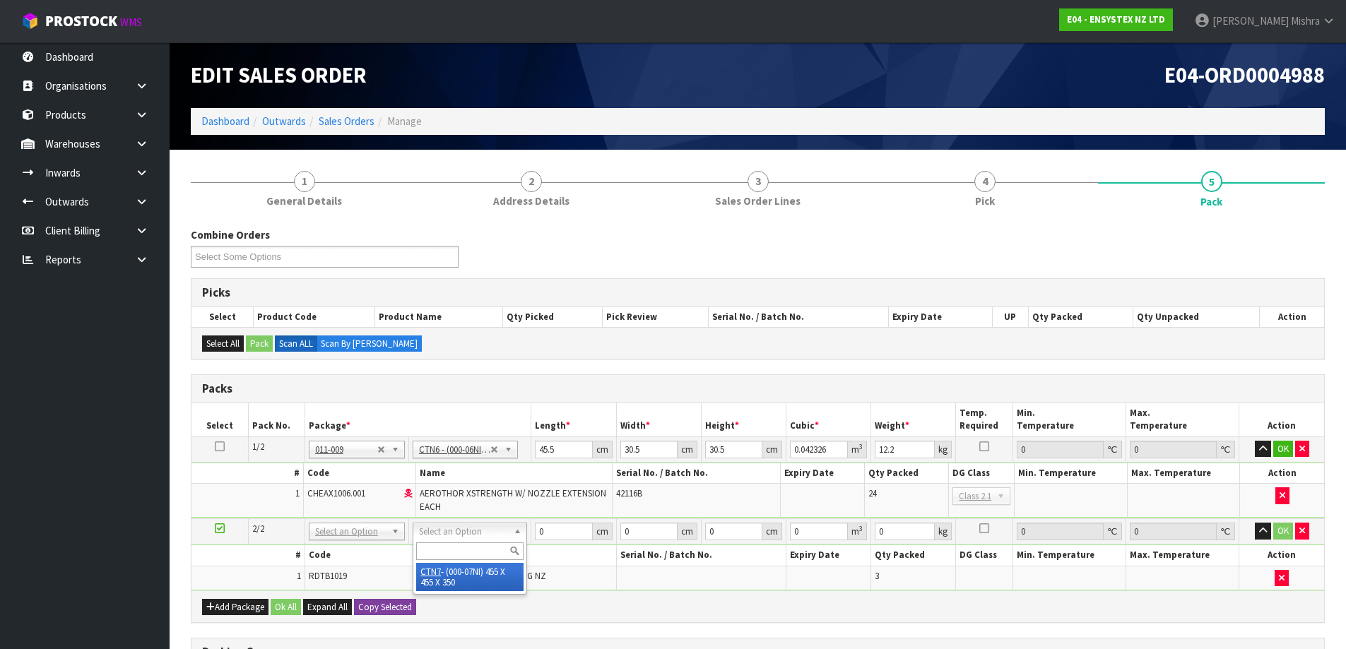
type input "0.072459"
type input "10.4"
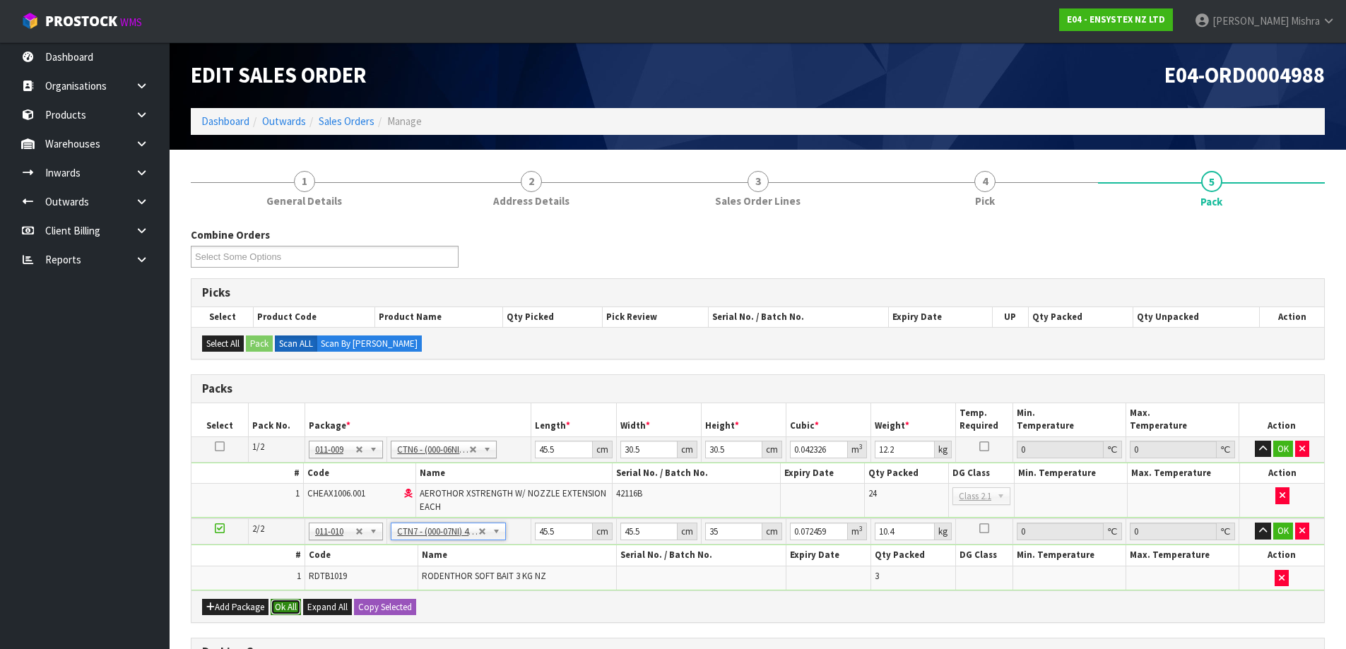
click at [289, 605] on button "Ok All" at bounding box center [286, 607] width 30 height 17
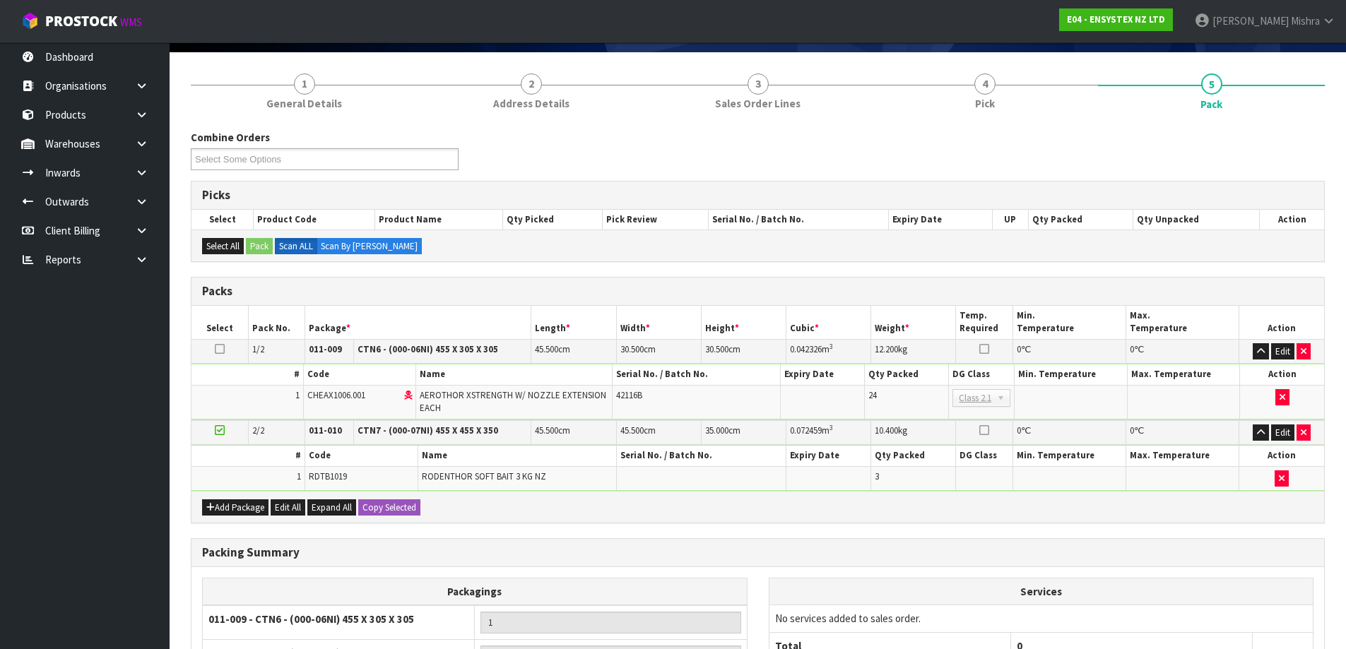
scroll to position [274, 0]
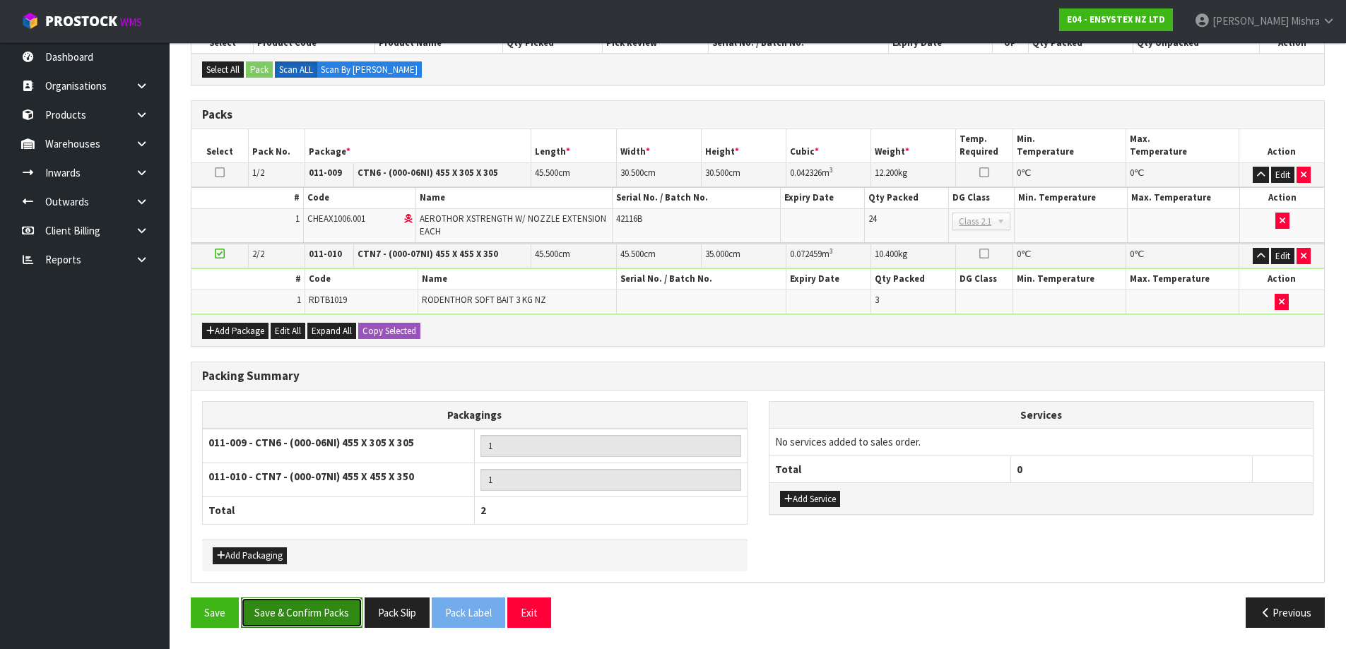
click at [311, 606] on button "Save & Confirm Packs" at bounding box center [302, 613] width 122 height 30
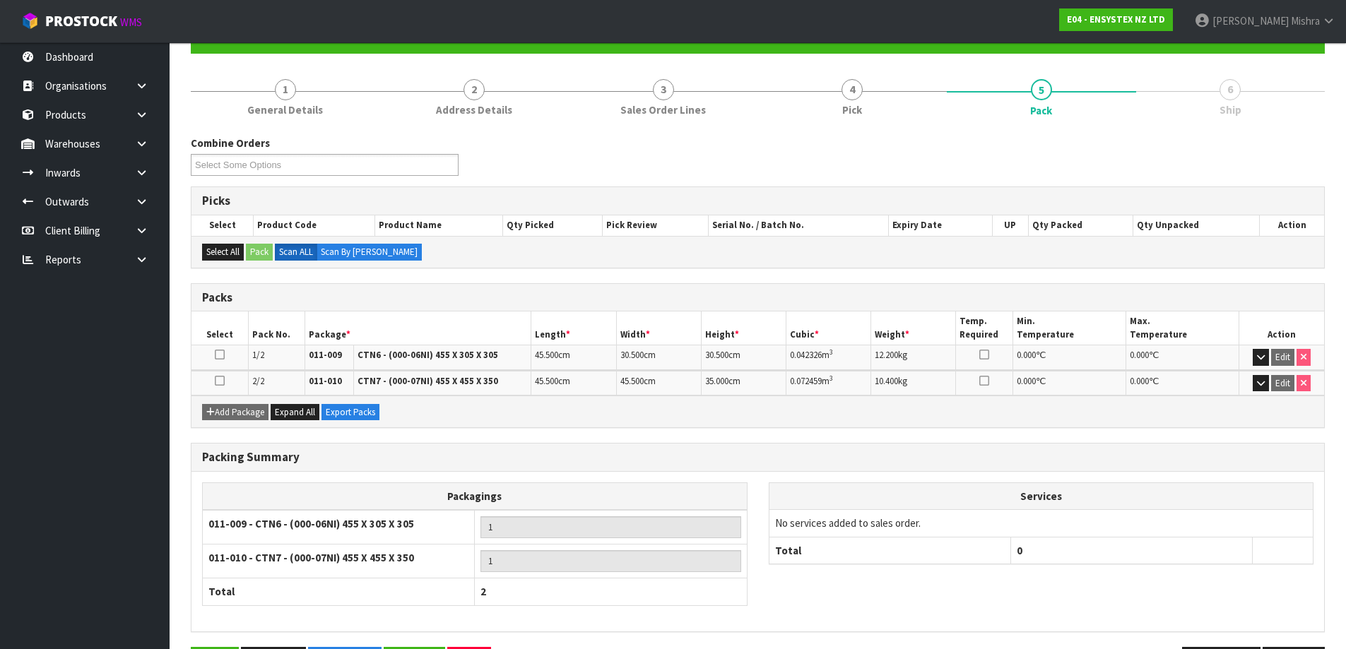
scroll to position [192, 0]
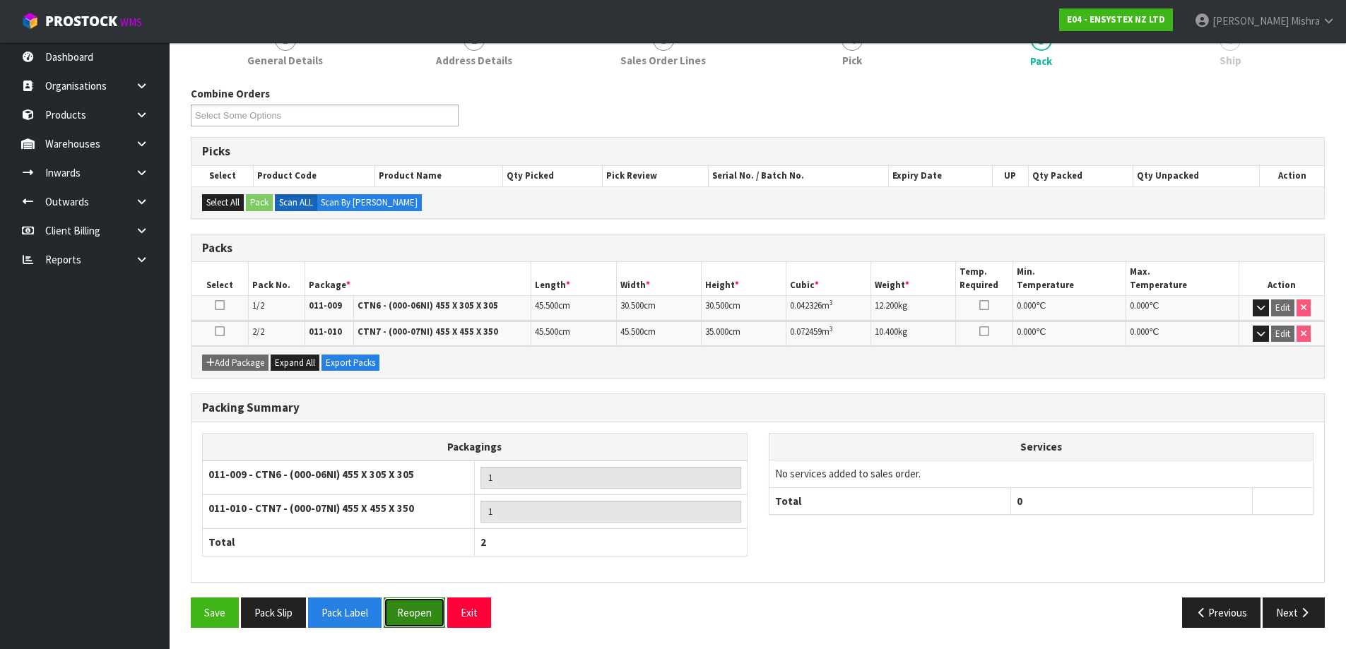
click at [406, 613] on button "Reopen" at bounding box center [414, 613] width 61 height 30
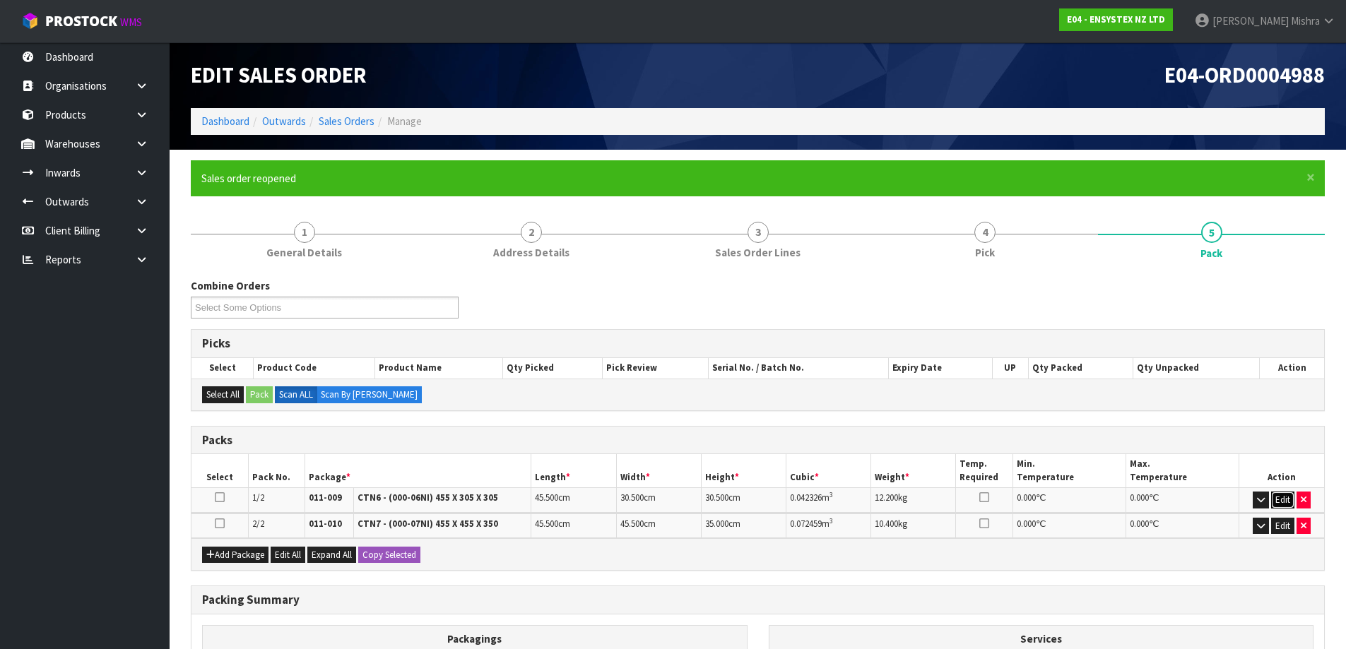
click at [1286, 498] on button "Edit" at bounding box center [1282, 500] width 23 height 17
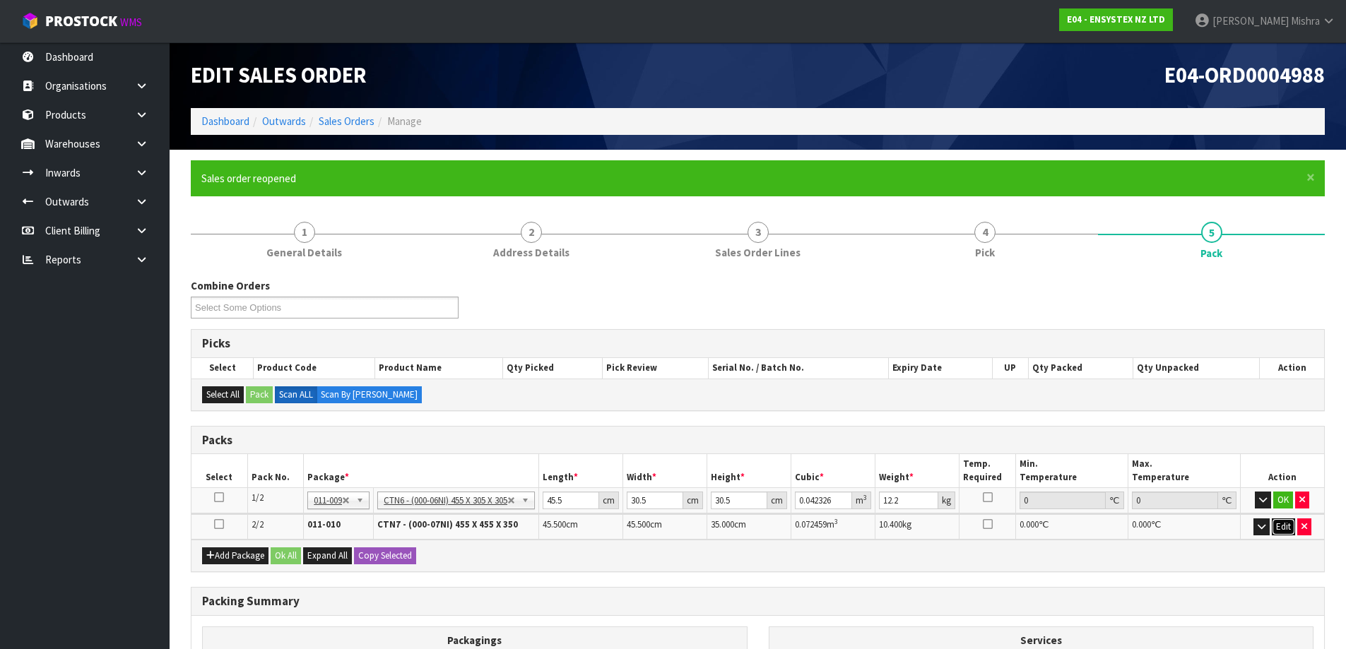
click at [1286, 529] on button "Edit" at bounding box center [1283, 527] width 23 height 17
drag, startPoint x: 582, startPoint y: 502, endPoint x: 502, endPoint y: 495, distance: 80.2
click at [502, 495] on tr "1/2 NONE 007-001 007-002 007-004 007-009 007-013 007-014 007-015 007-017 007-01…" at bounding box center [758, 500] width 1133 height 25
type input "4"
type input "0.003721"
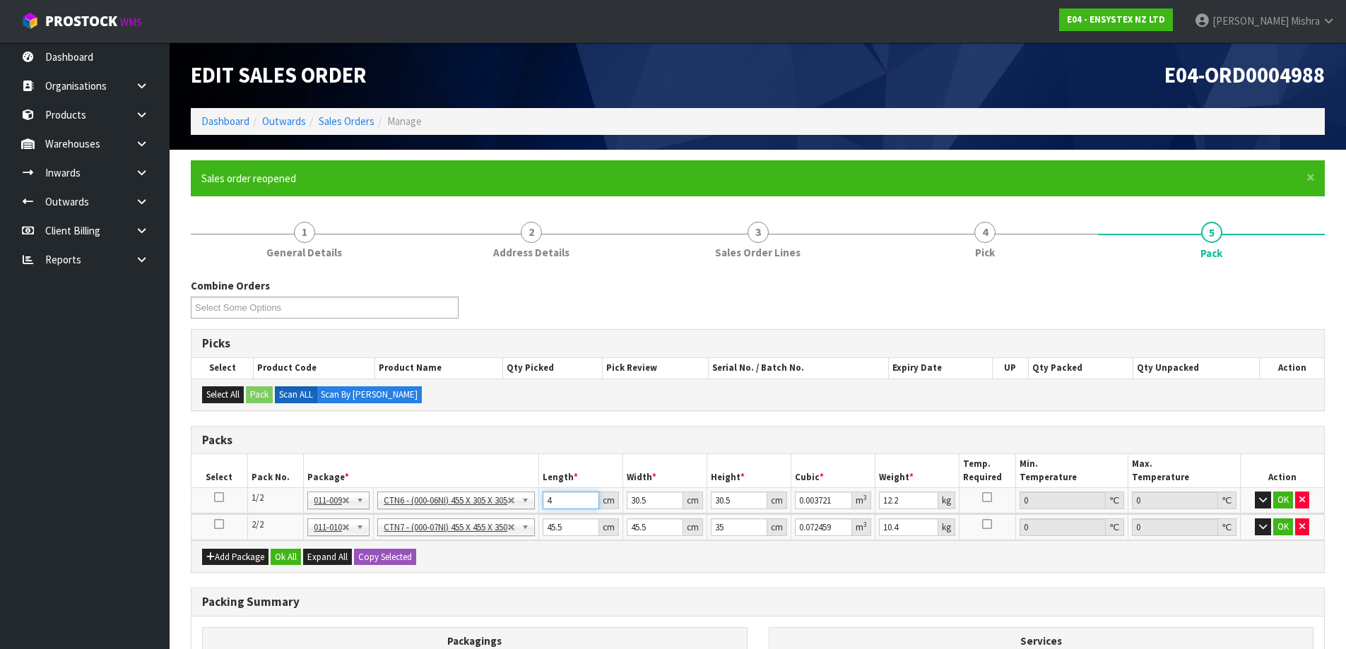
type input "47"
type input "0.043722"
type input "47"
type input "3"
type input "0.0043"
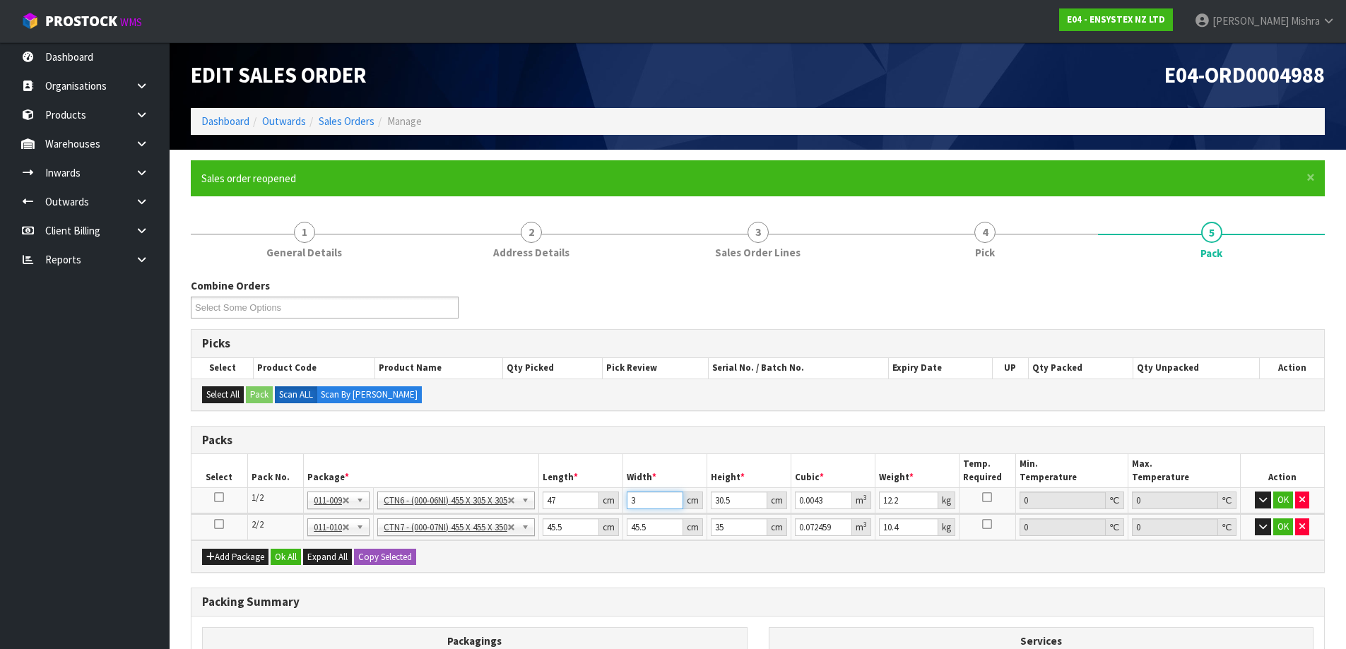
type input "33"
type input "0.047305"
type input "33"
type input "2"
type input "0.003102"
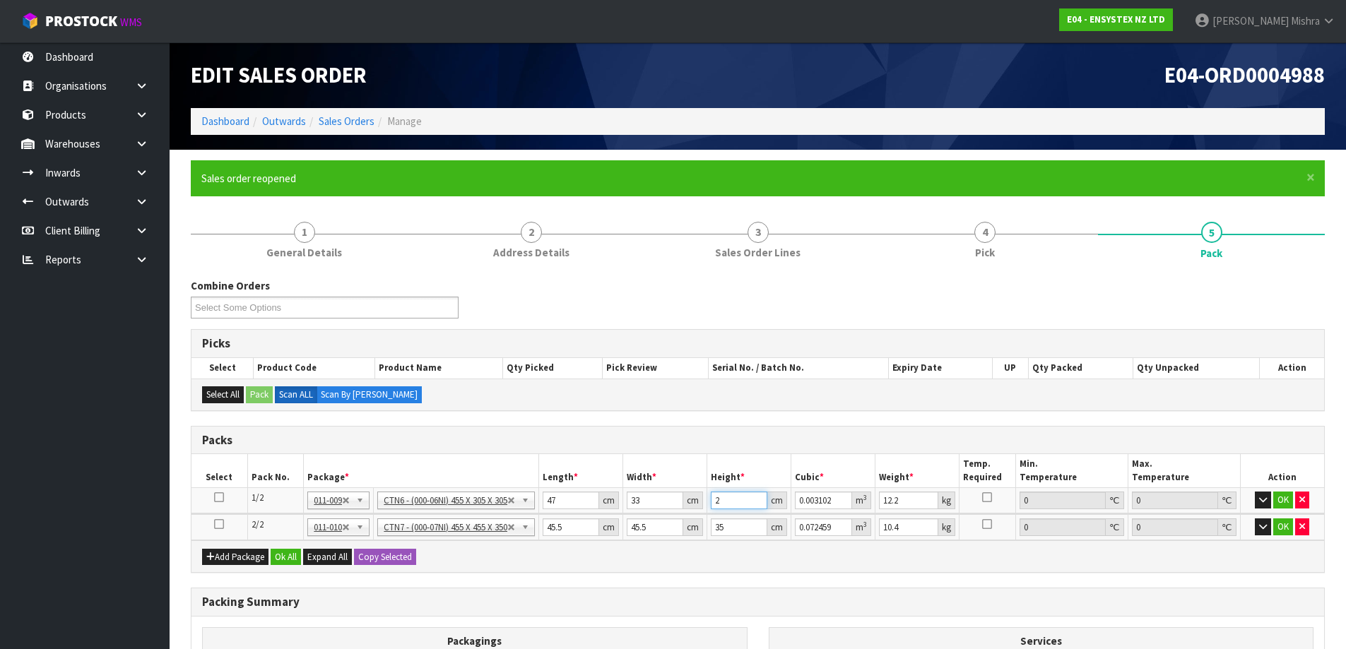
type input "28"
type input "0.043428"
type input "28"
type input "13"
drag, startPoint x: 576, startPoint y: 527, endPoint x: 488, endPoint y: 520, distance: 87.9
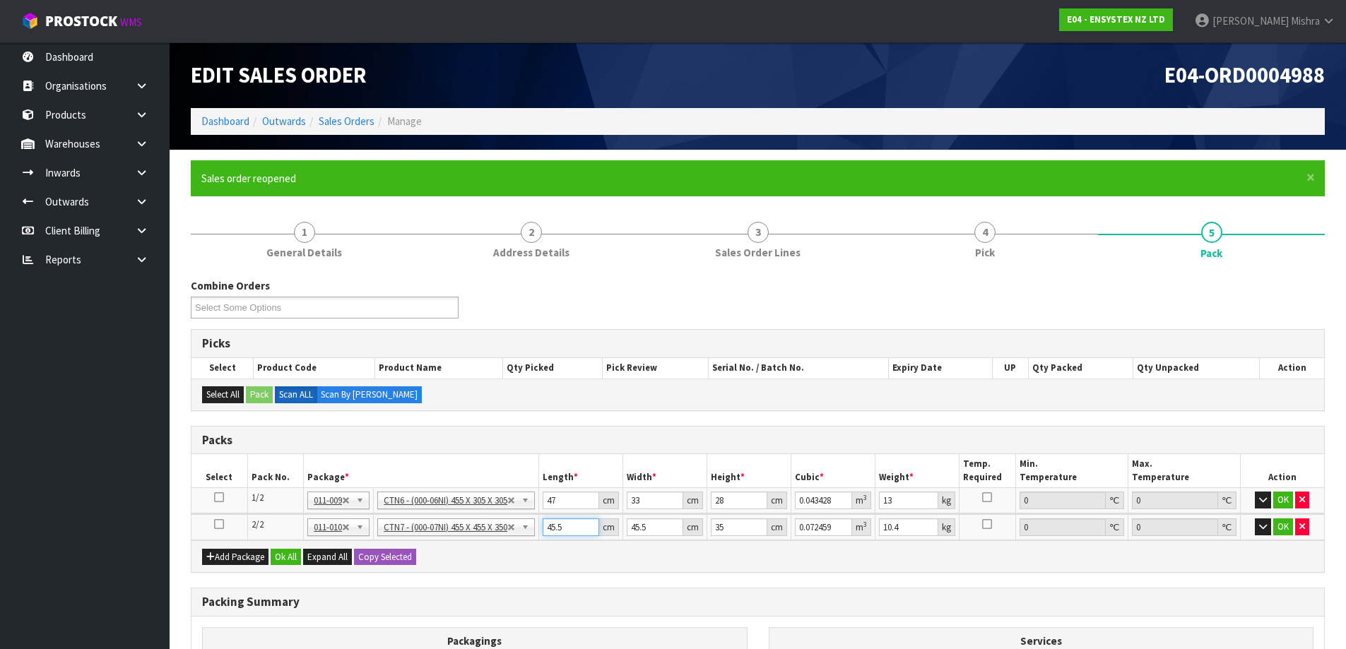
click at [488, 520] on tr "2/2 NONE 007-001 007-002 007-004 007-009 007-013 007-014 007-015 007-017 007-01…" at bounding box center [758, 528] width 1133 height 26
type input "4"
type input "0.00637"
type input "48"
type input "0.07644"
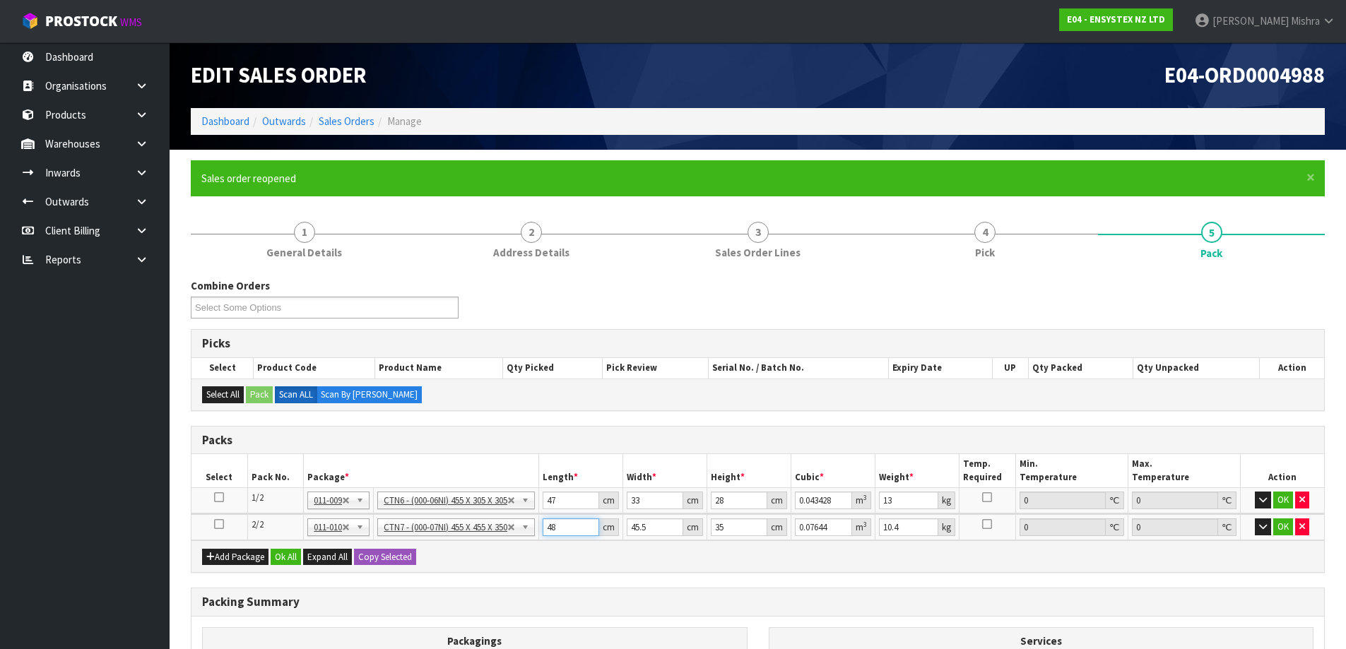
type input "48"
type input "4"
type input "0.00672"
type input "47"
type input "0.07896"
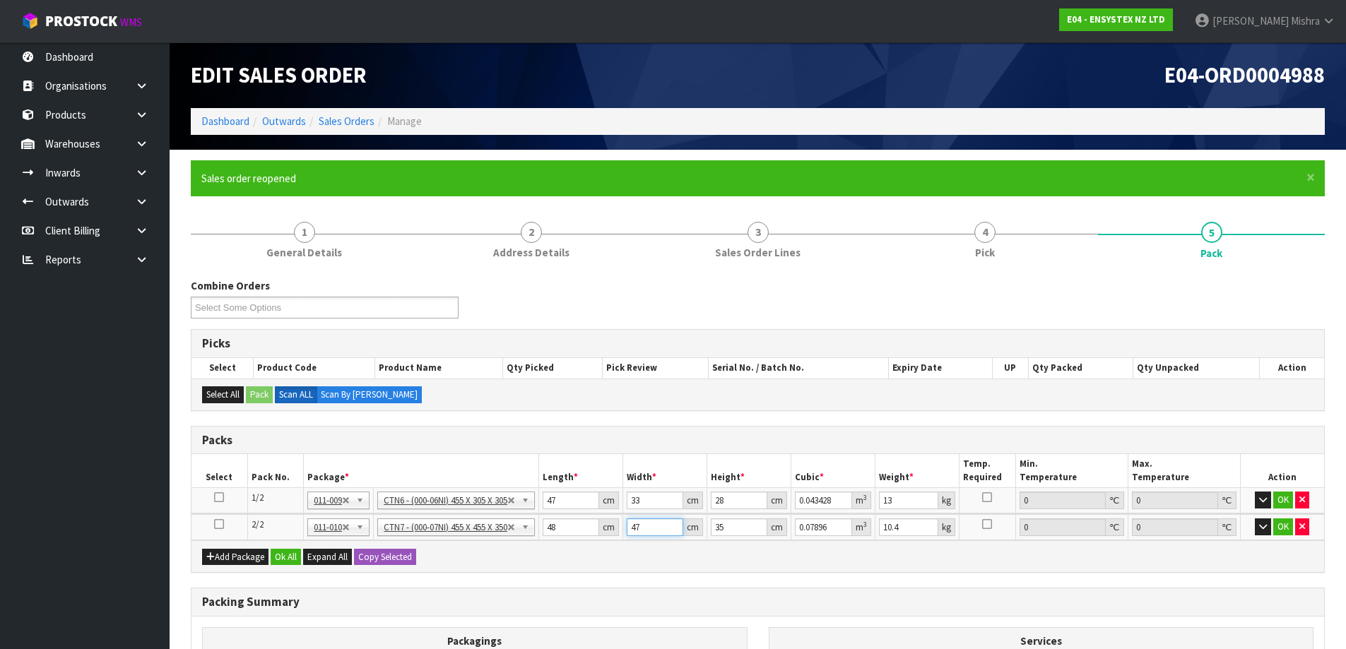
type input "47"
type input "2"
type input "0.004512"
type input "28"
type input "0.063168"
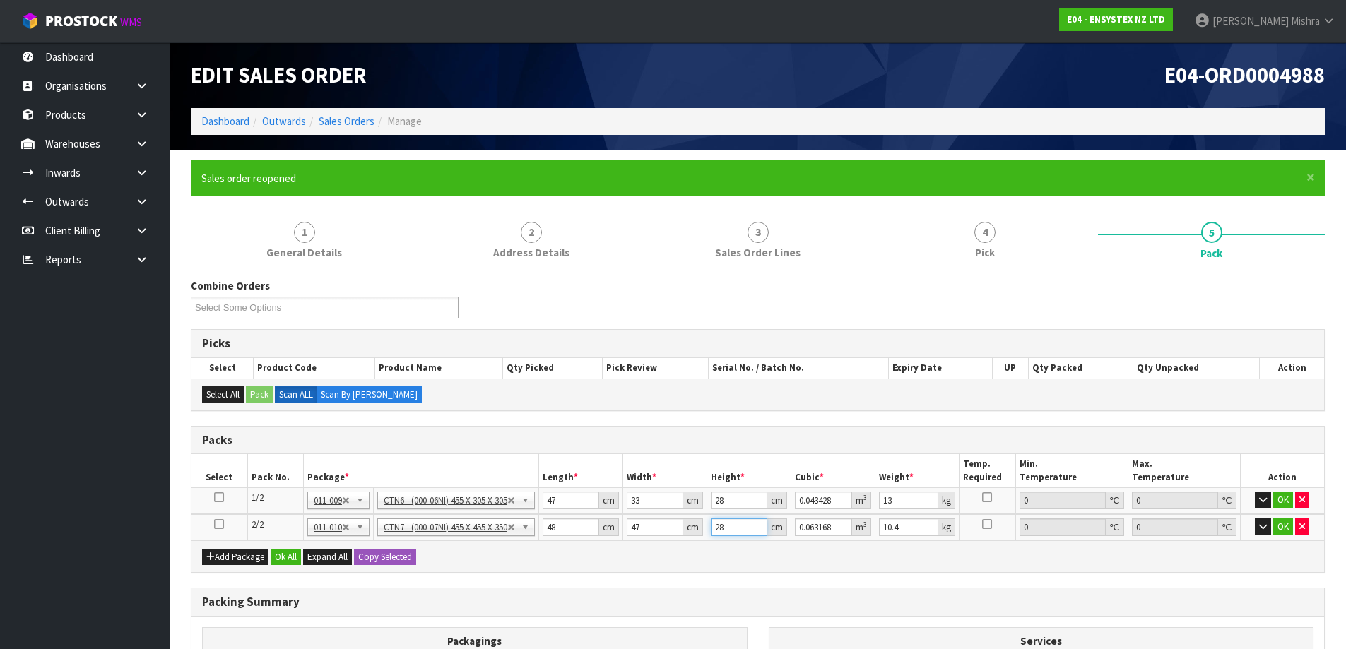
type input "28"
type input "11"
click at [291, 558] on button "Ok All" at bounding box center [286, 557] width 30 height 17
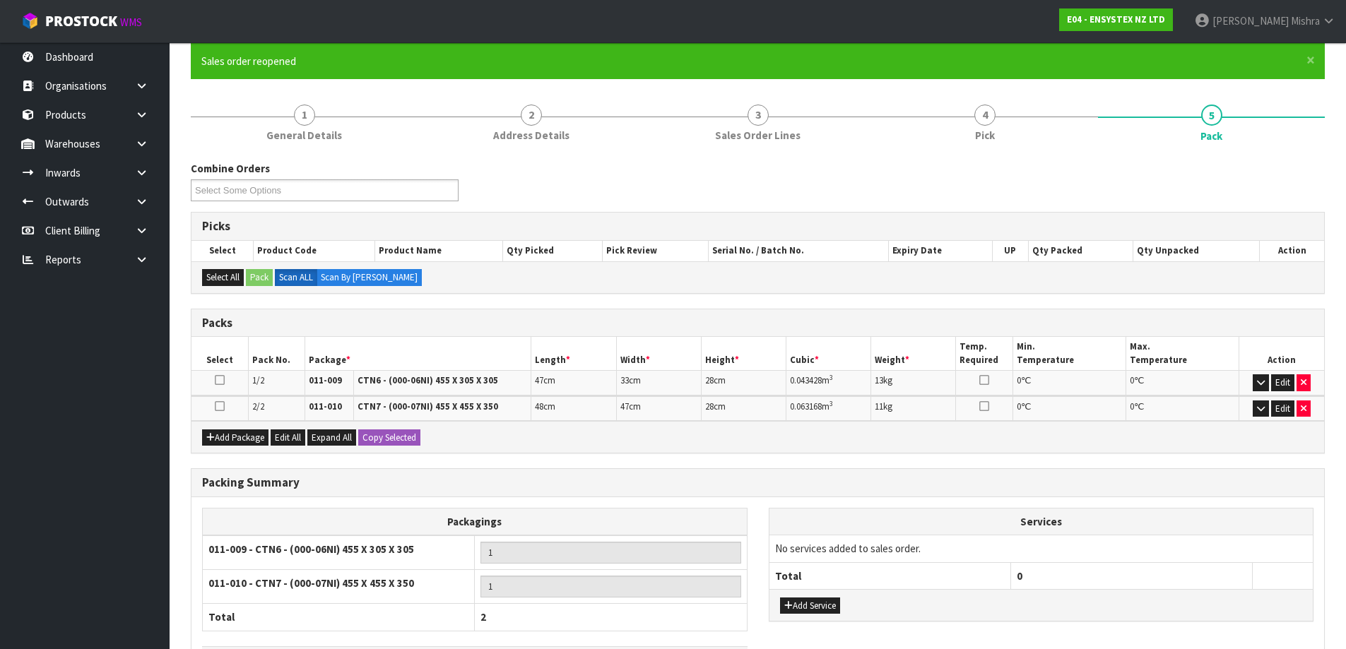
scroll to position [224, 0]
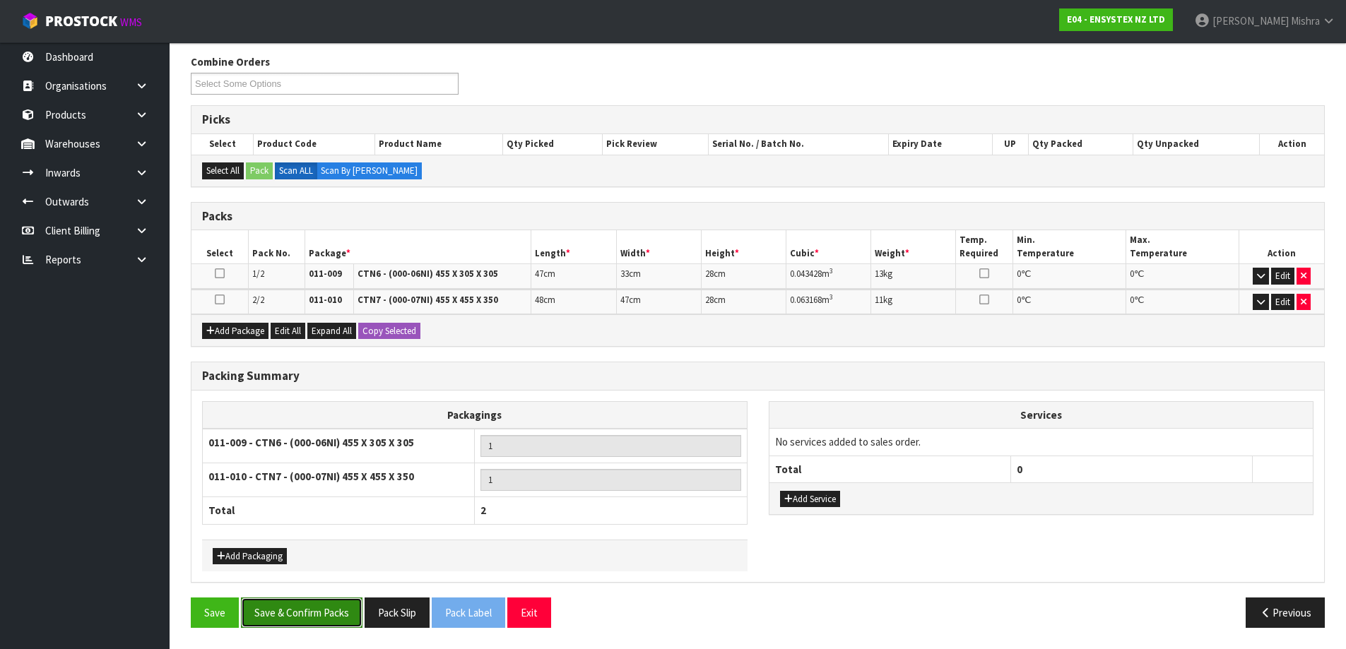
click at [288, 601] on button "Save & Confirm Packs" at bounding box center [302, 613] width 122 height 30
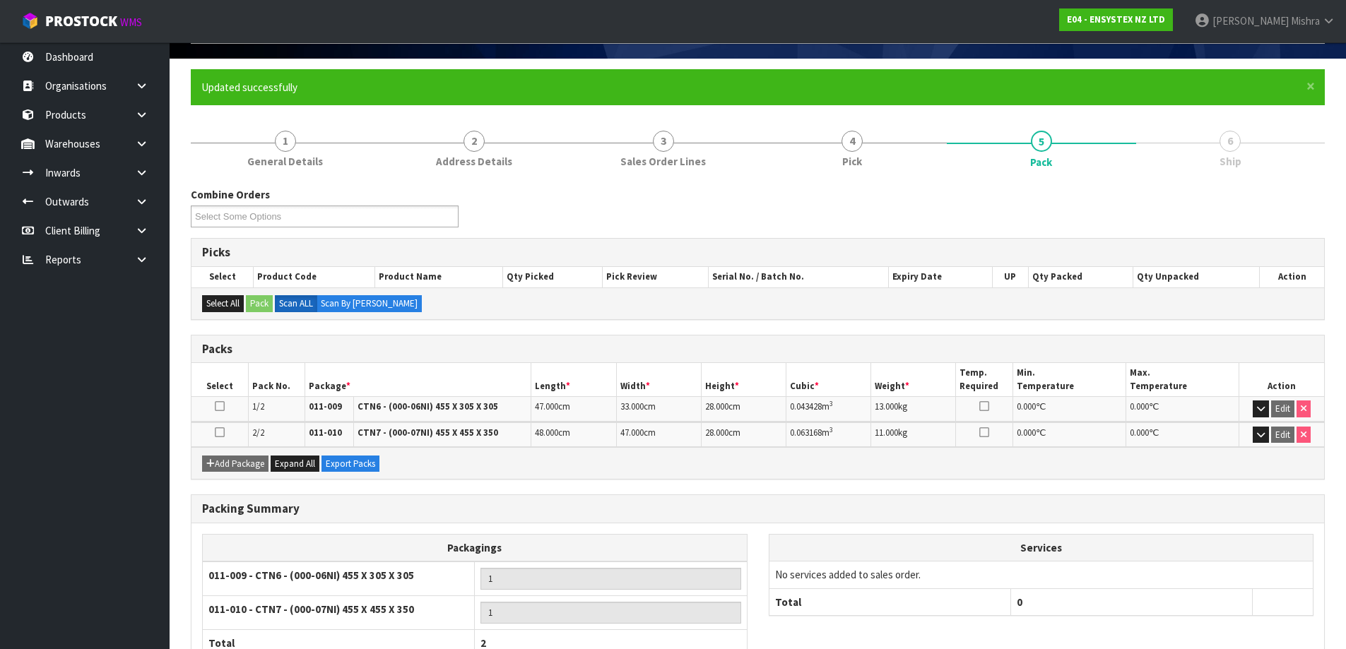
scroll to position [192, 0]
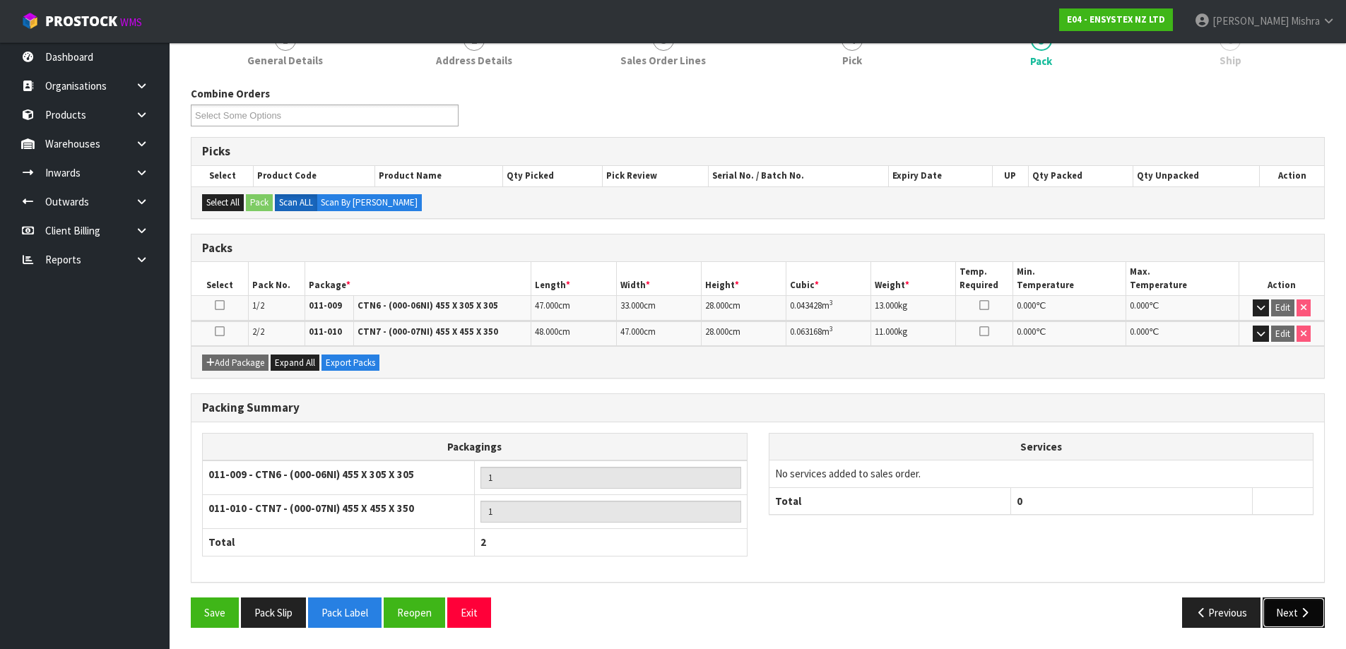
click at [1302, 609] on icon "button" at bounding box center [1304, 613] width 13 height 11
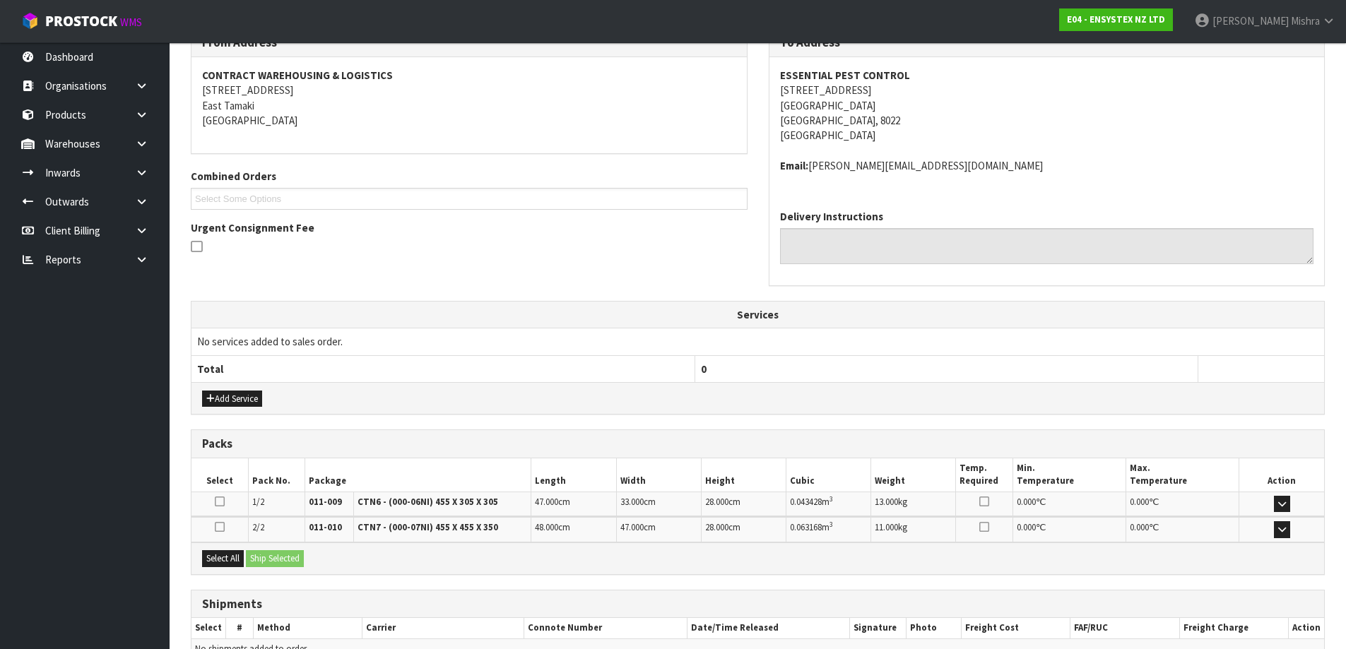
scroll to position [328, 0]
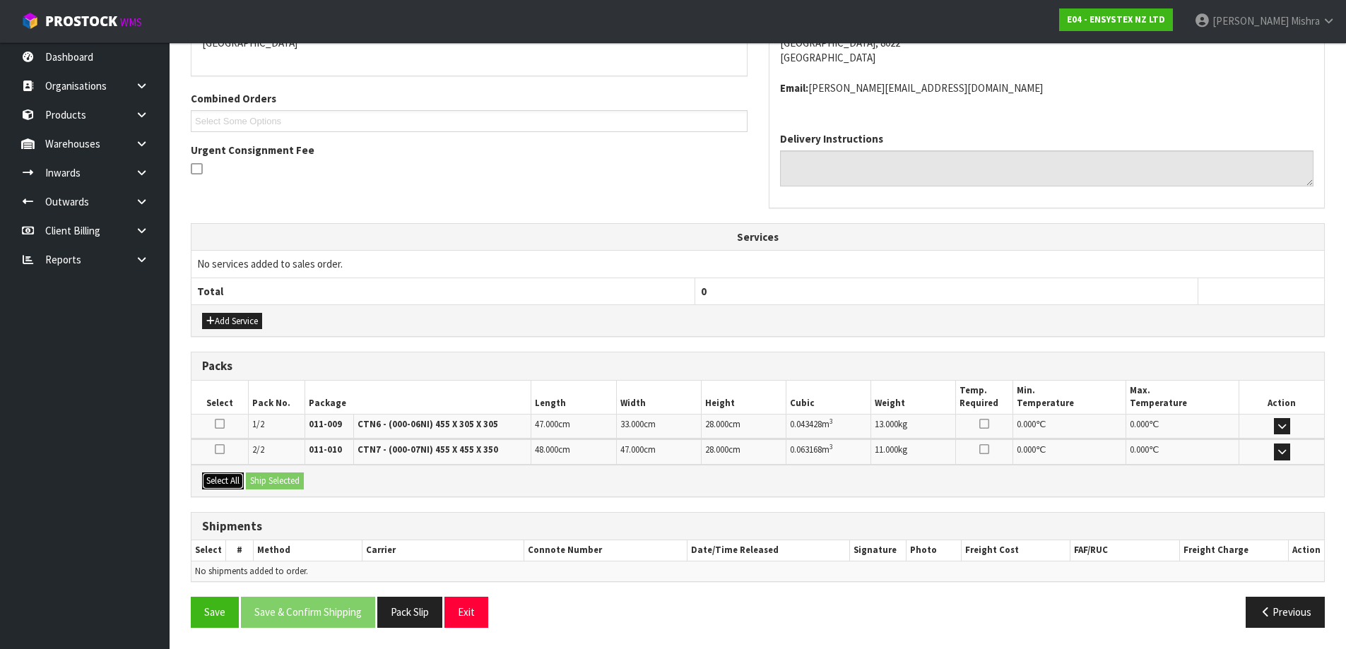
click at [223, 483] on button "Select All" at bounding box center [223, 481] width 42 height 17
click at [263, 484] on button "Ship Selected" at bounding box center [275, 481] width 58 height 17
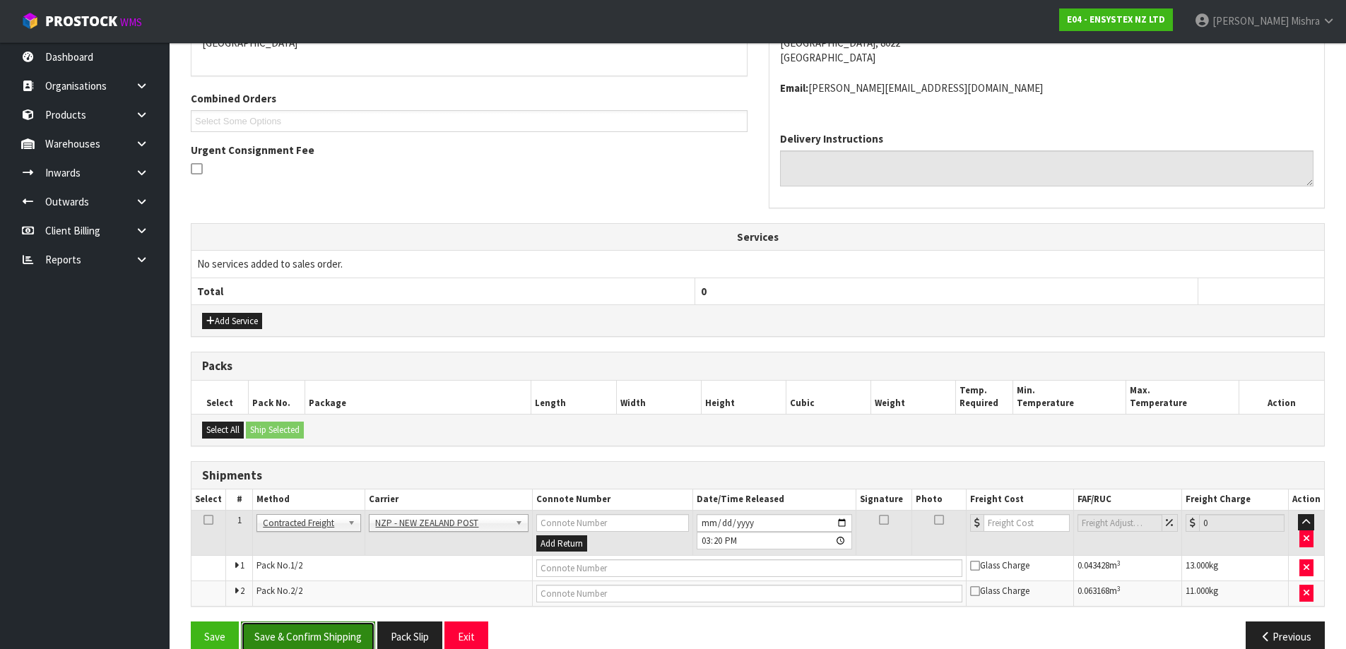
click at [328, 635] on button "Save & Confirm Shipping" at bounding box center [308, 637] width 134 height 30
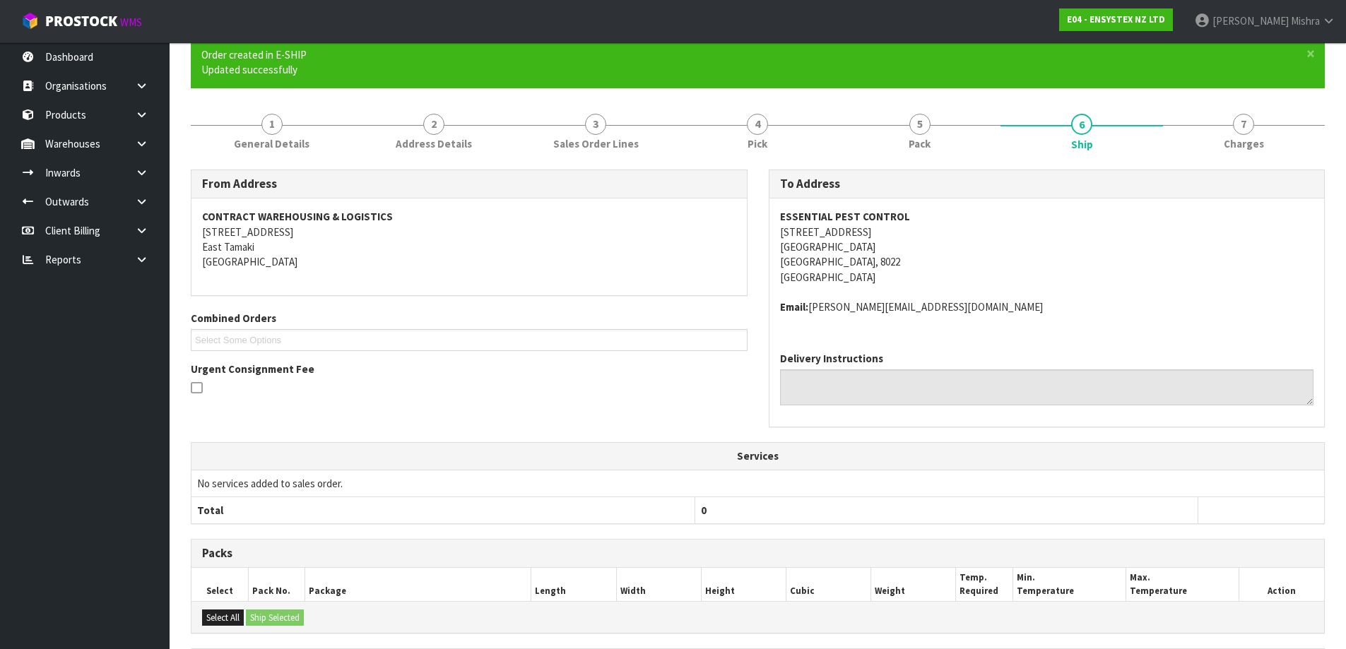
scroll to position [331, 0]
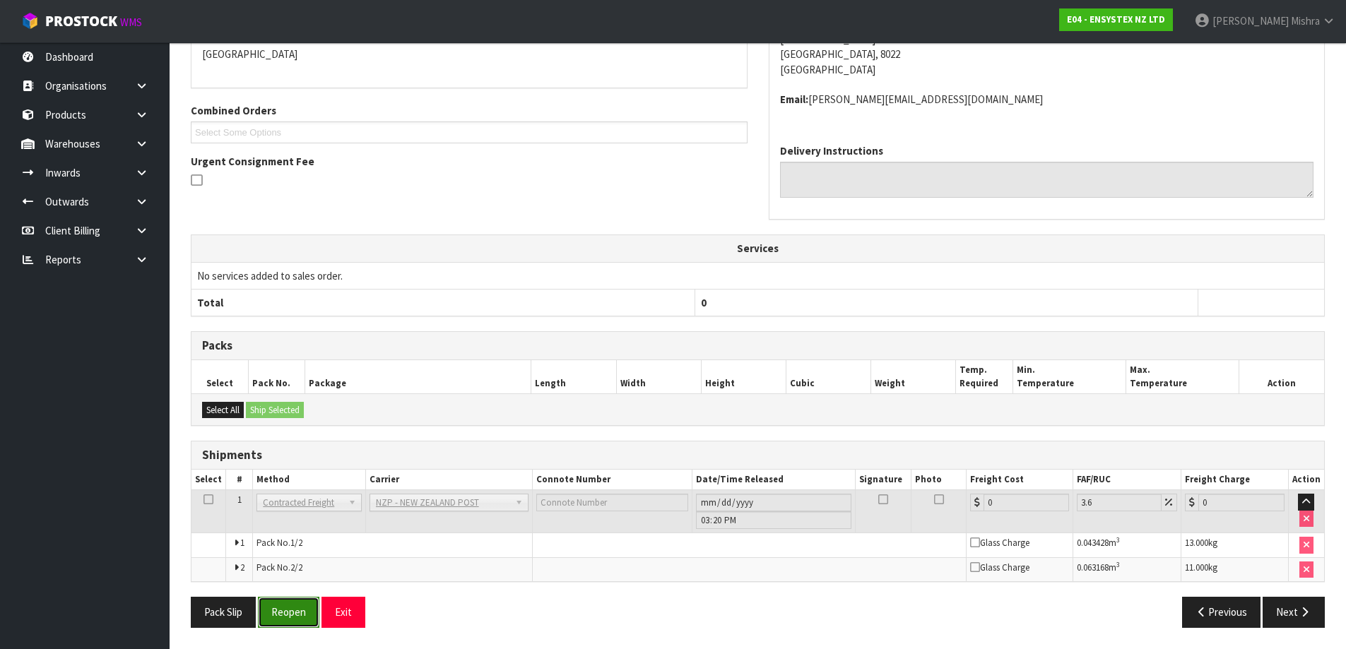
click at [306, 617] on button "Reopen" at bounding box center [288, 612] width 61 height 30
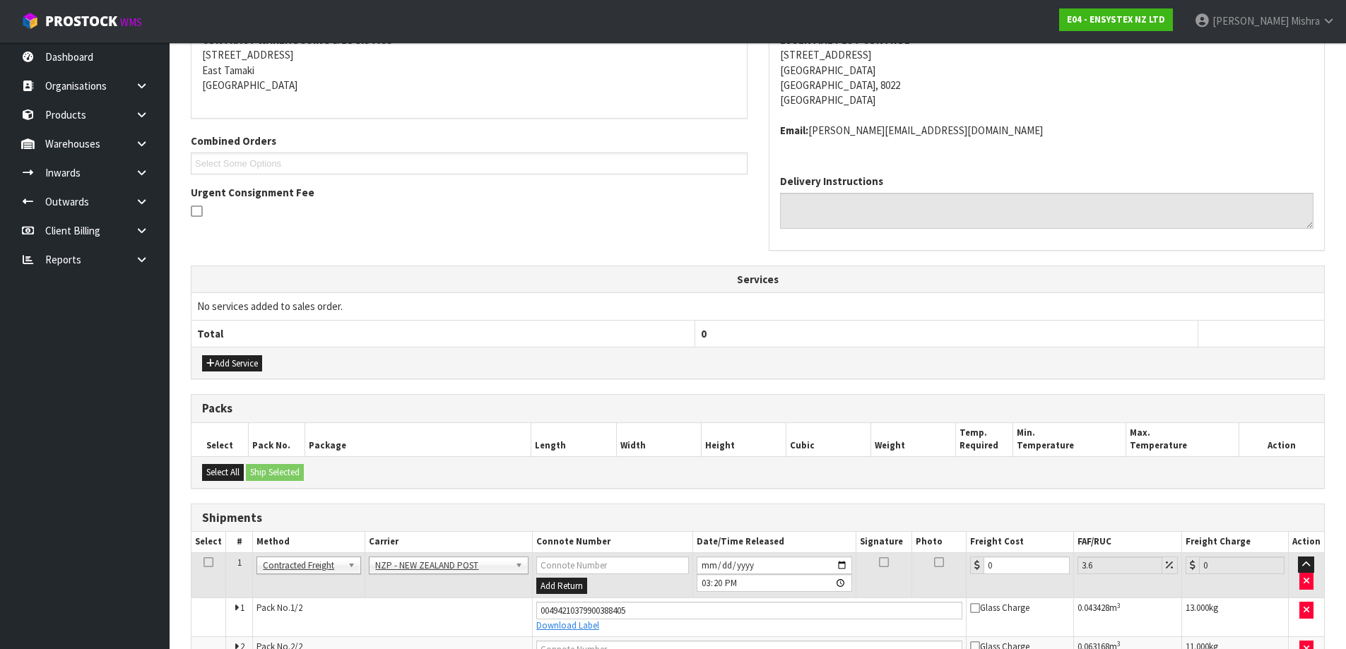
scroll to position [316, 0]
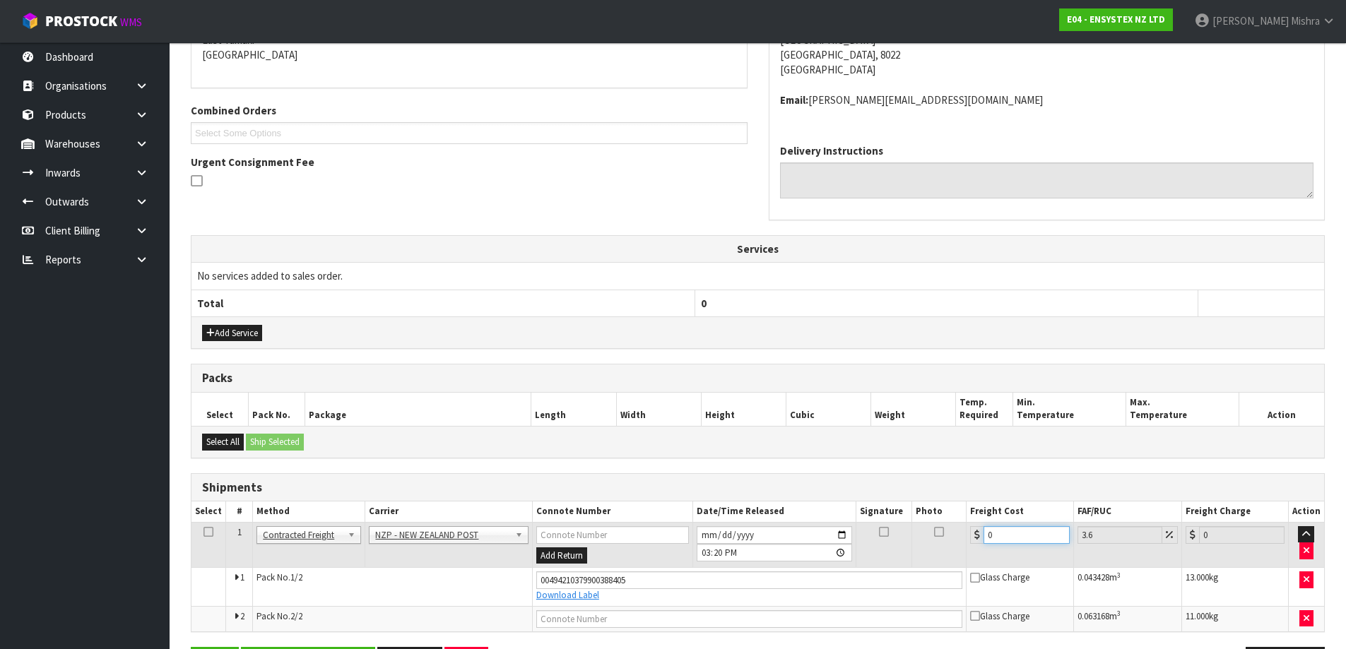
drag, startPoint x: 1009, startPoint y: 534, endPoint x: 890, endPoint y: 549, distance: 119.7
click at [890, 550] on tr "1 Client Local Pickup Customer Local Pickup Company Freight Contracted Freight …" at bounding box center [758, 545] width 1133 height 46
type input "4"
type input "4.14"
type input "44"
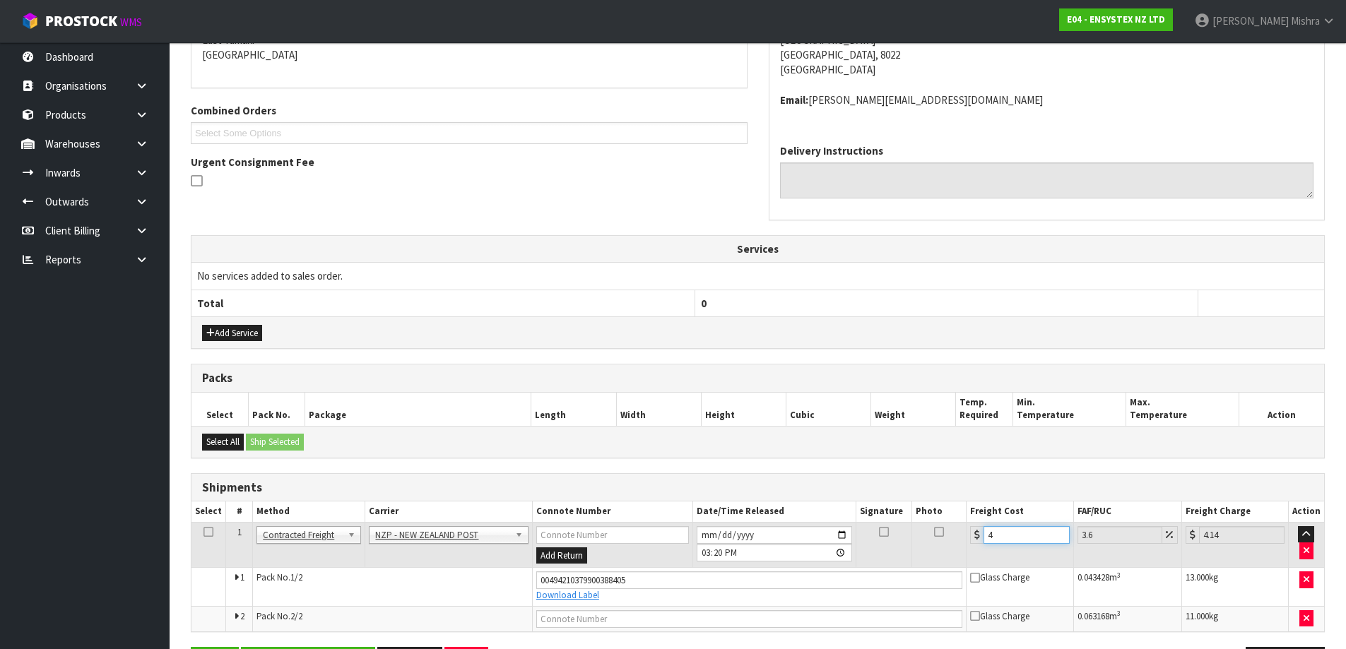
type input "45.58"
type input "44.3"
type input "45.89"
type input "44.33"
type input "45.93"
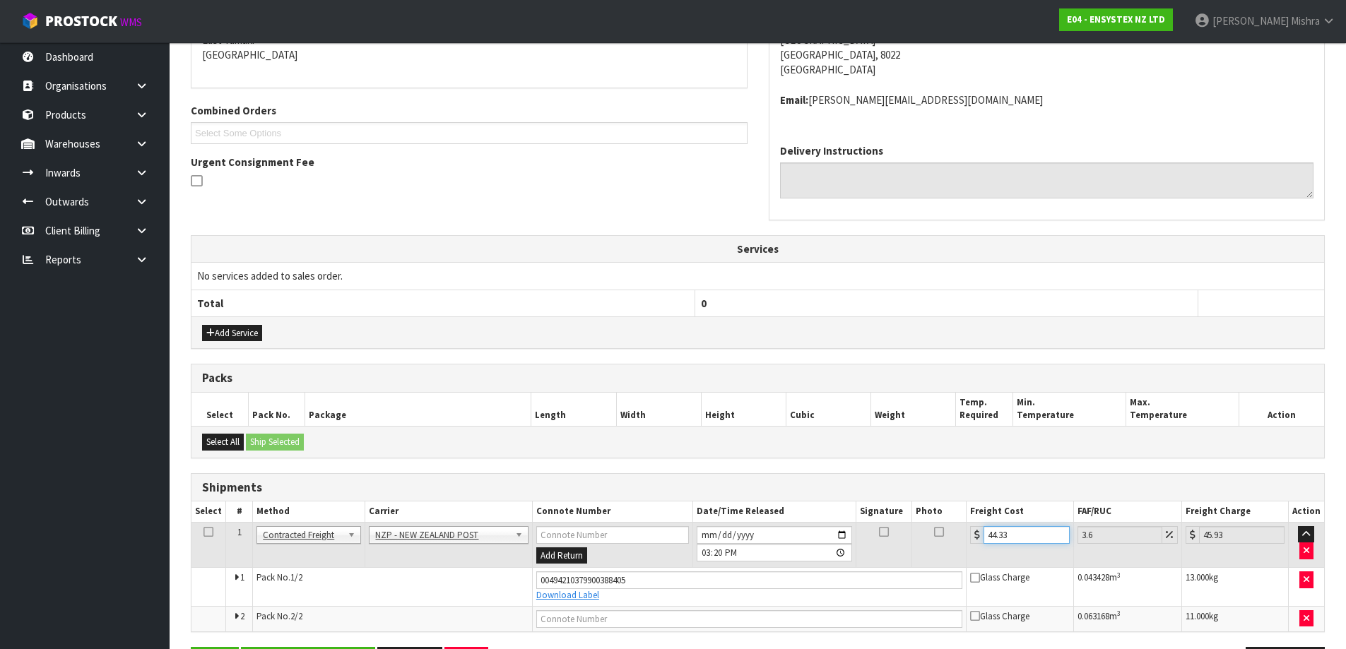
type input "44.33"
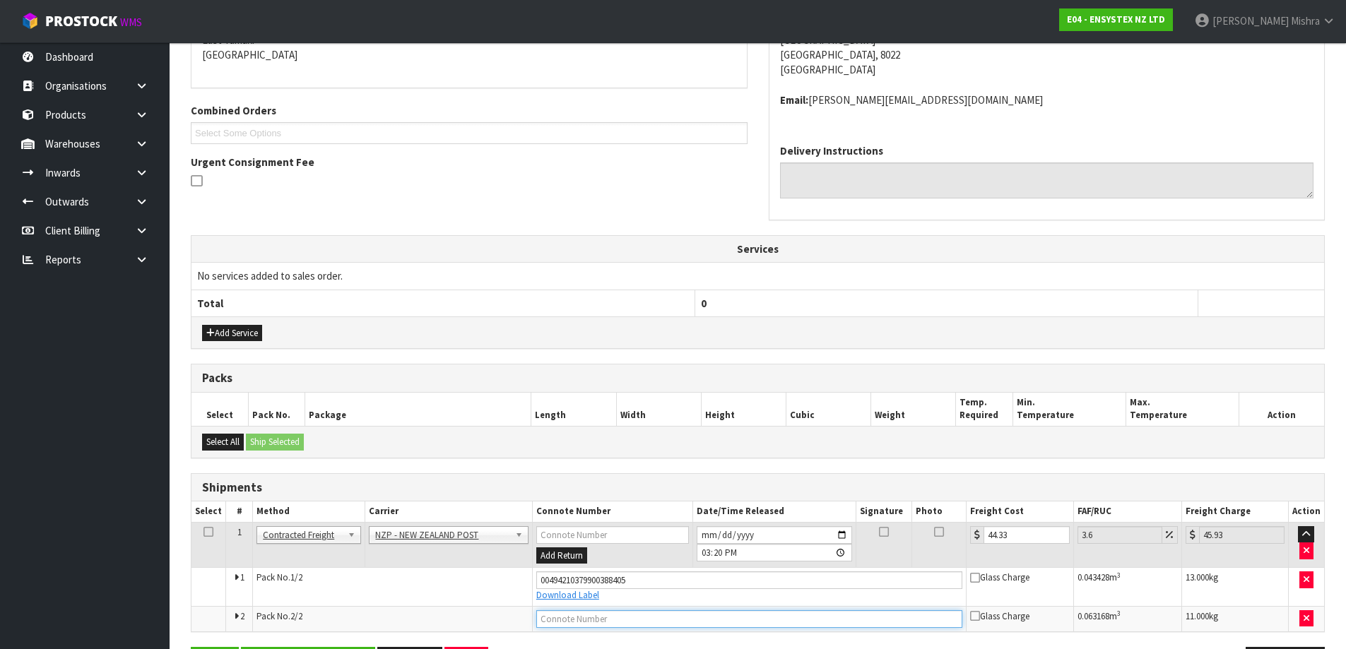
click at [683, 622] on input "text" at bounding box center [749, 620] width 427 height 18
type input "00794210379966015766"
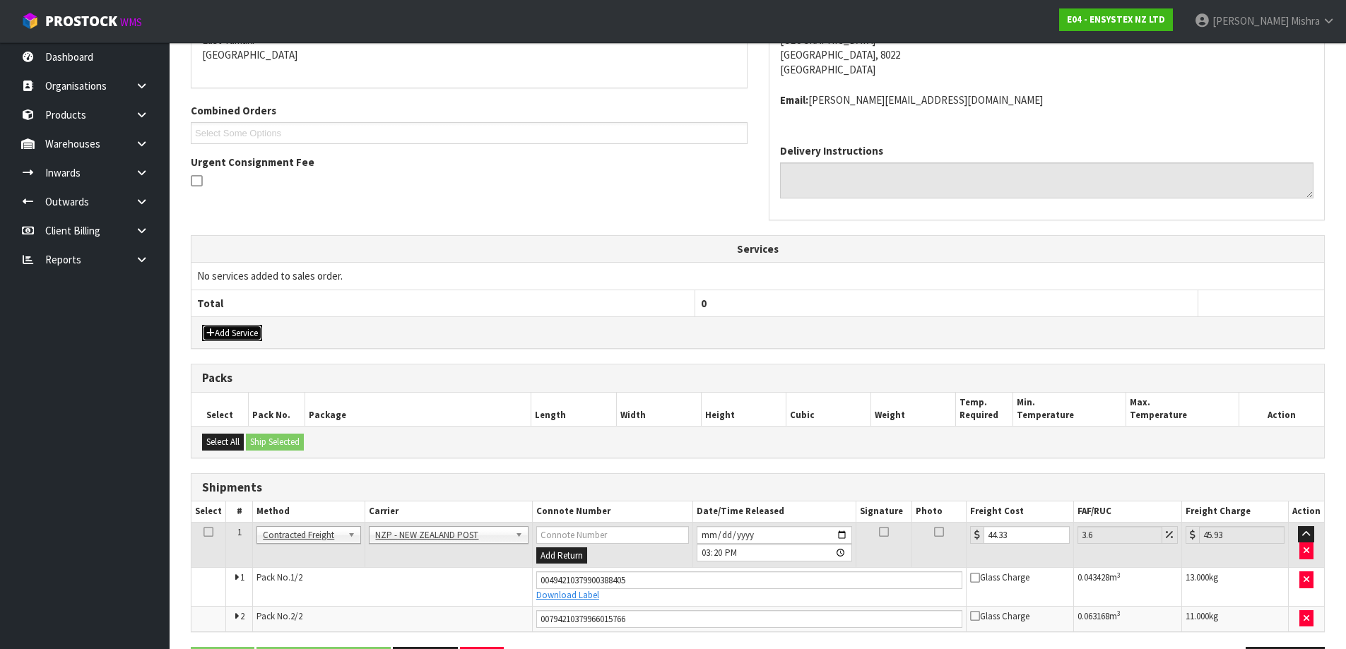
click at [225, 327] on button "Add Service" at bounding box center [232, 333] width 60 height 17
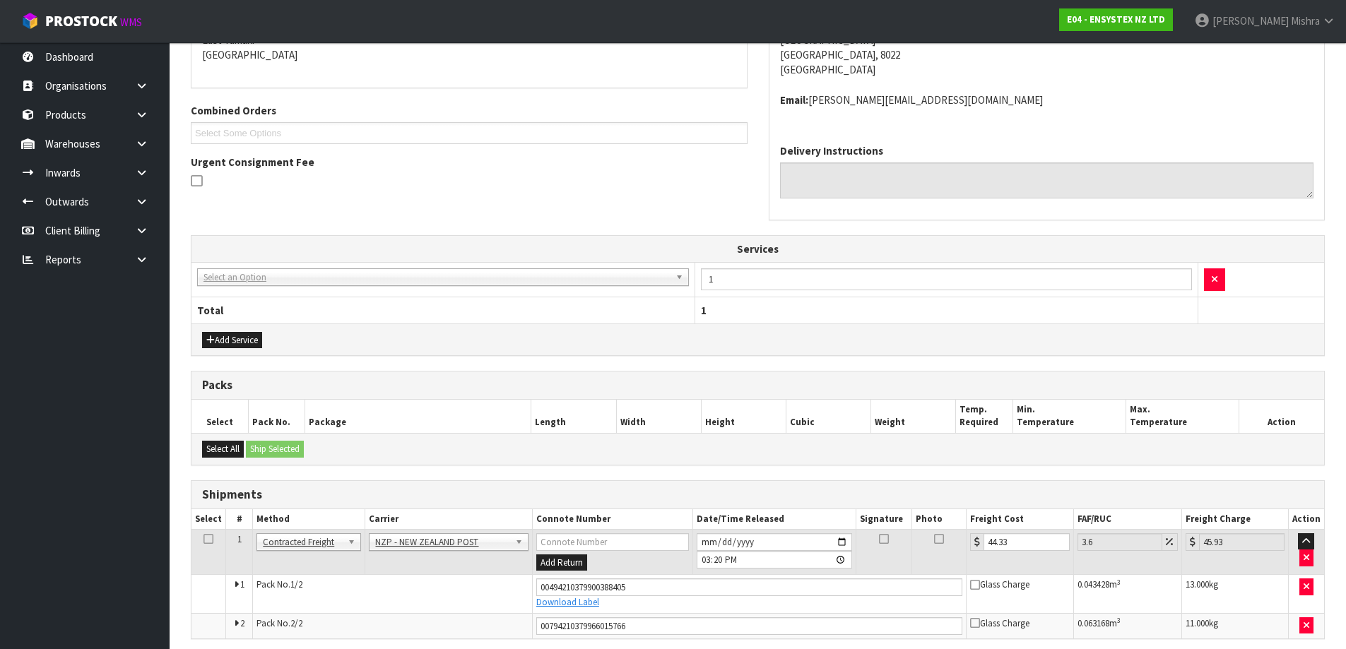
click at [225, 331] on div "Add Service" at bounding box center [758, 340] width 1133 height 32
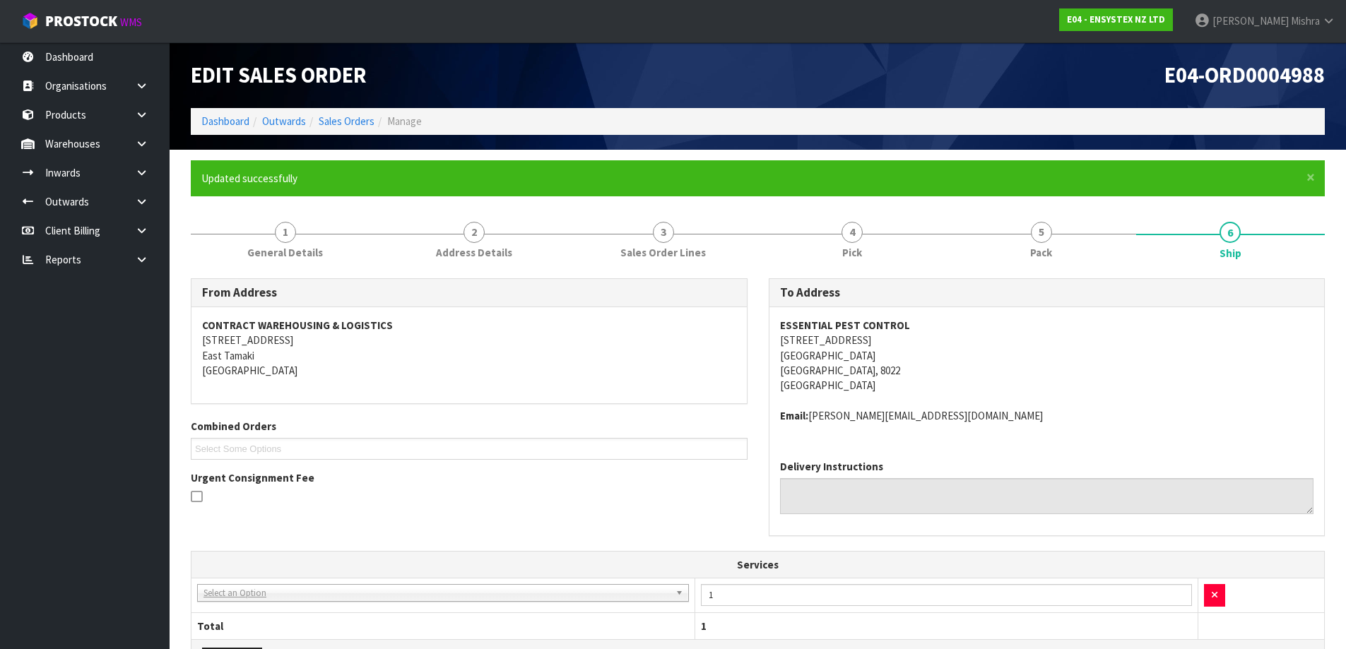
click at [255, 348] on address "CONTRACT WAREHOUSING & LOGISTICS [STREET_ADDRESS]" at bounding box center [469, 348] width 534 height 61
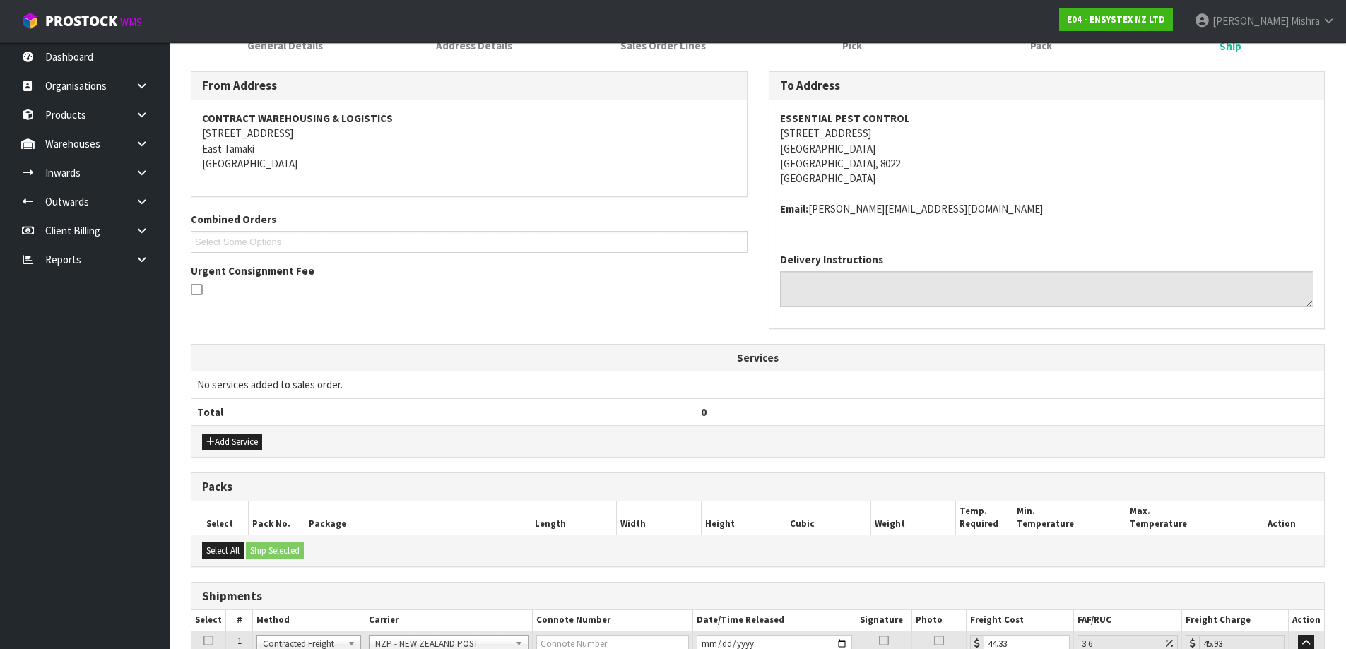
scroll to position [365, 0]
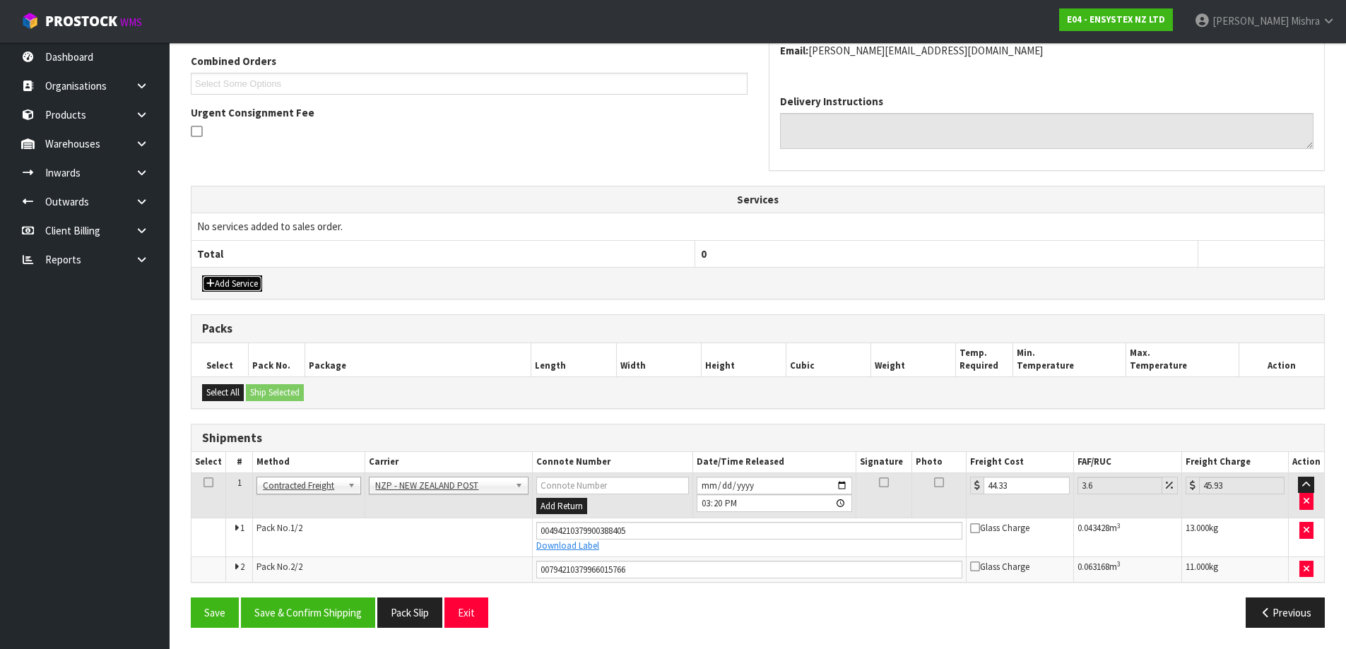
click at [247, 286] on button "Add Service" at bounding box center [232, 284] width 60 height 17
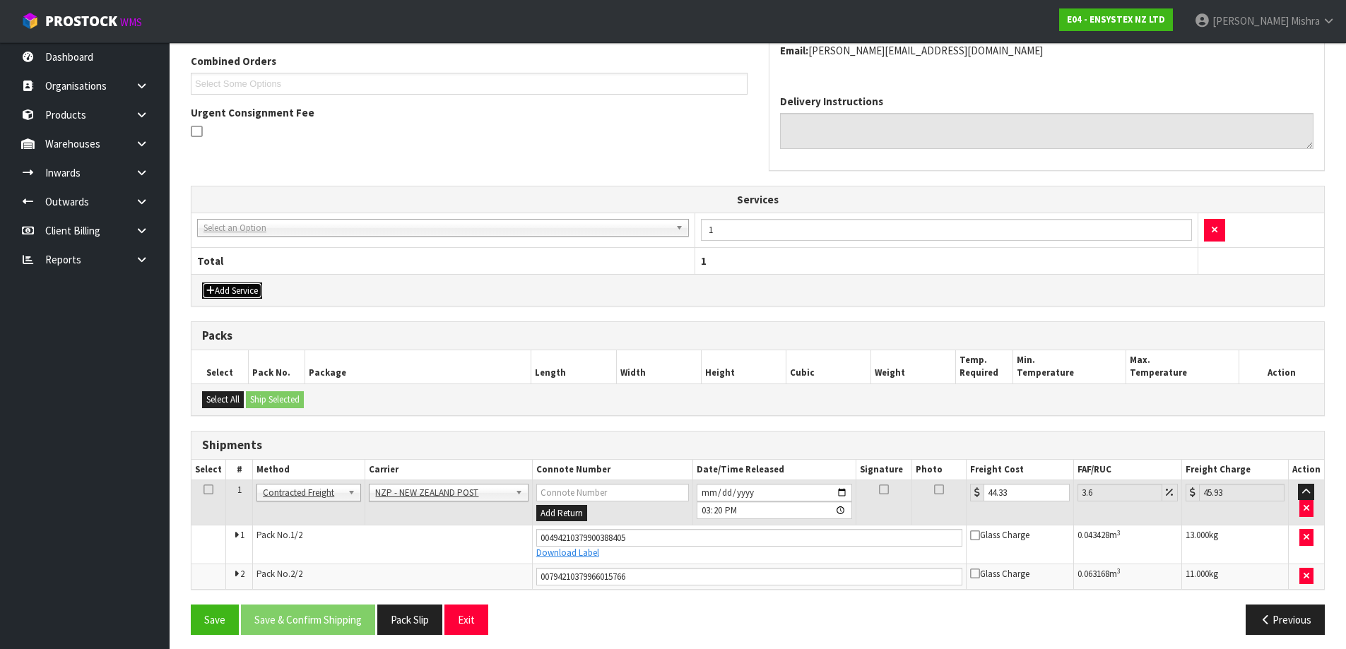
click at [247, 286] on button "Add Service" at bounding box center [232, 291] width 60 height 17
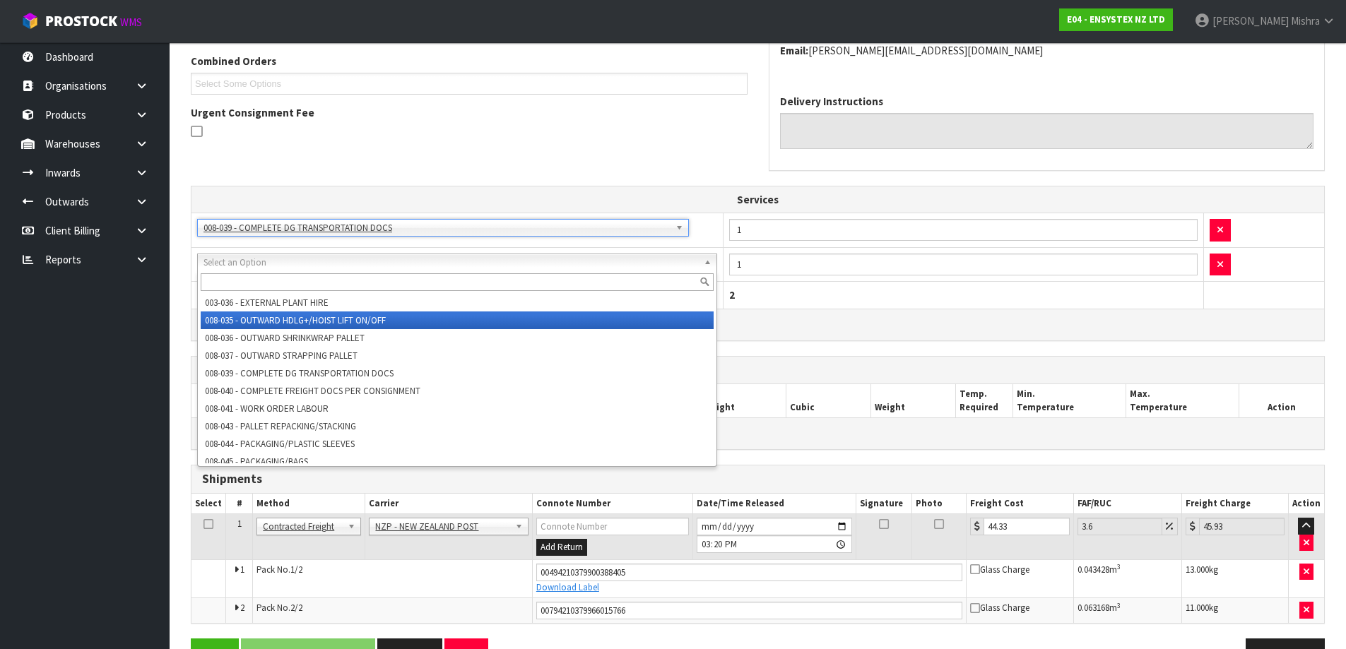
scroll to position [212, 0]
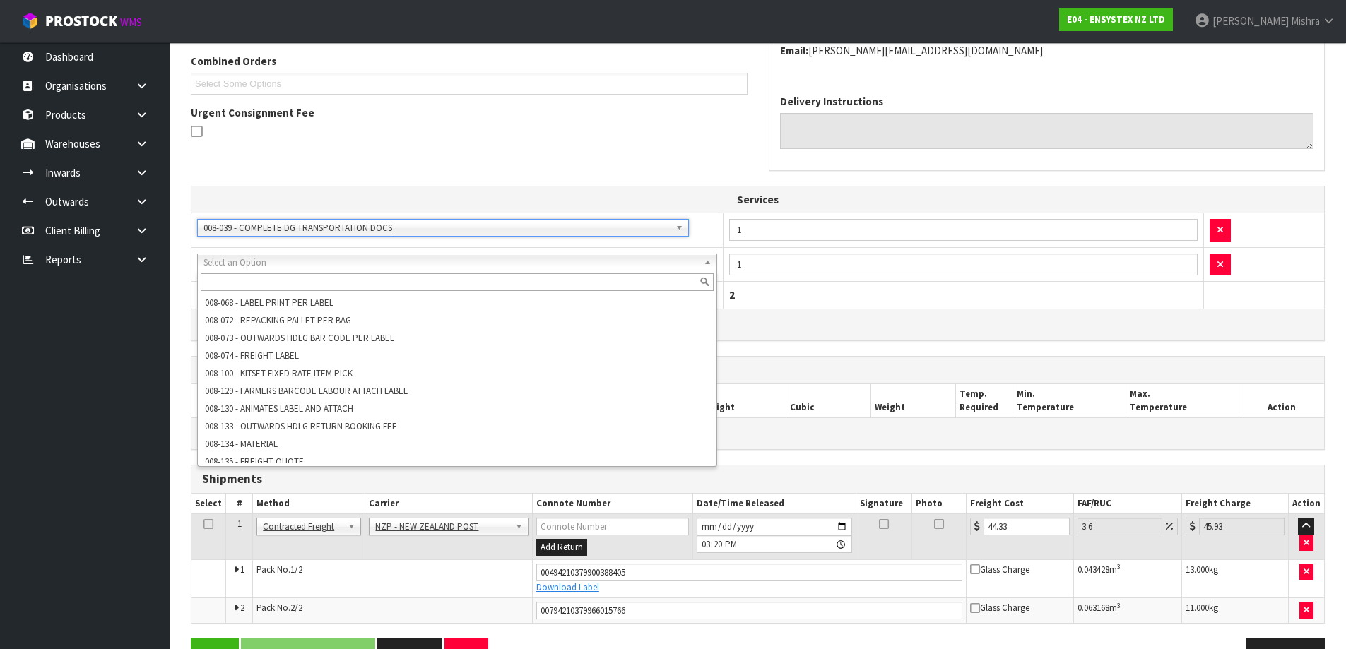
click at [333, 289] on input "text" at bounding box center [457, 283] width 513 height 18
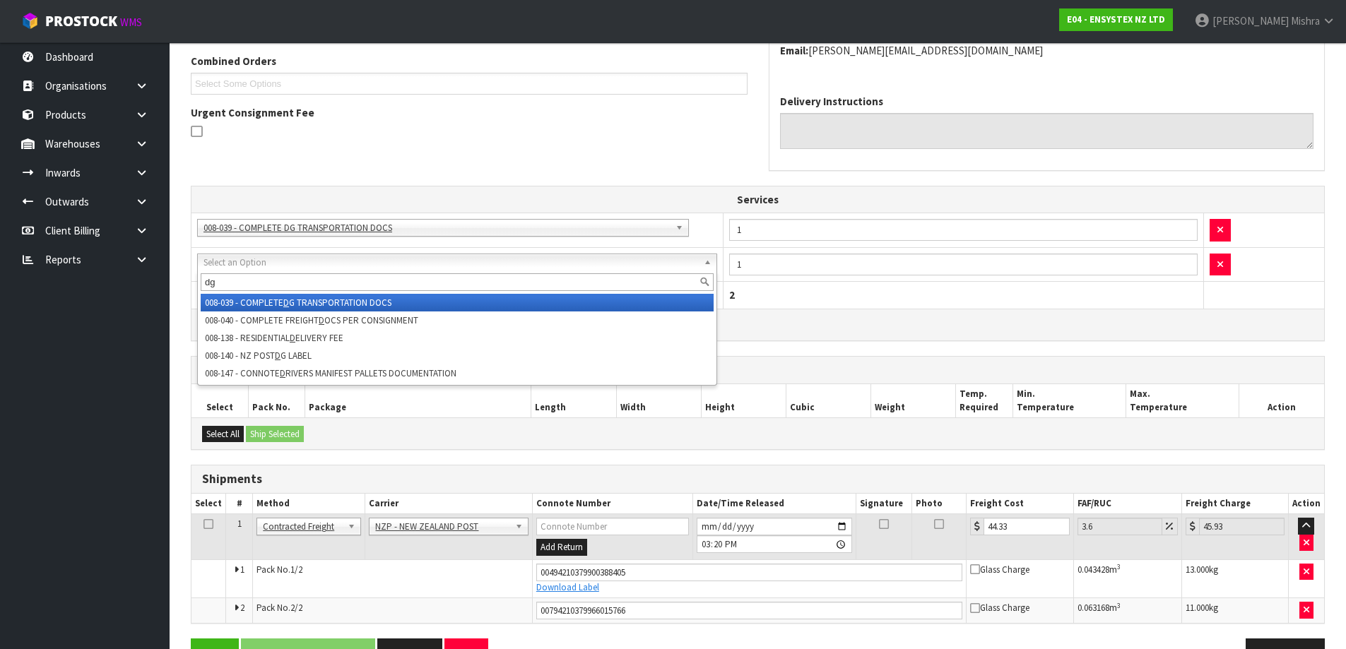
scroll to position [0, 0]
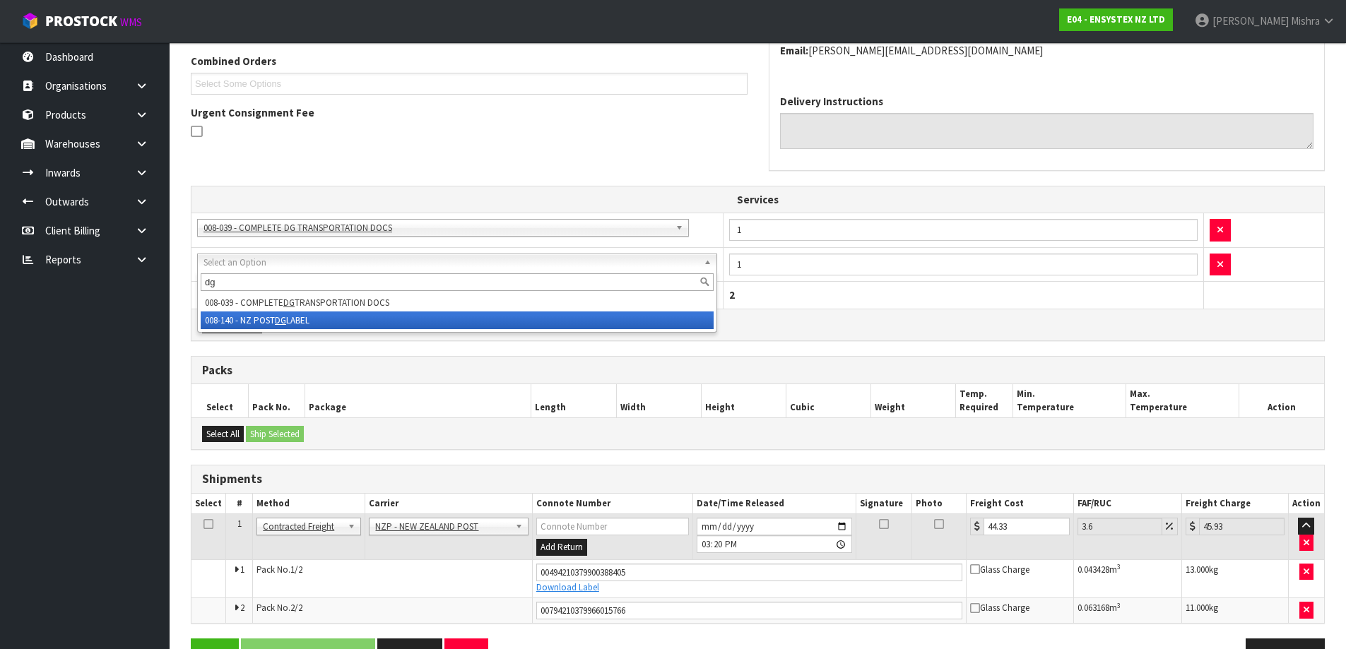
type input "dg"
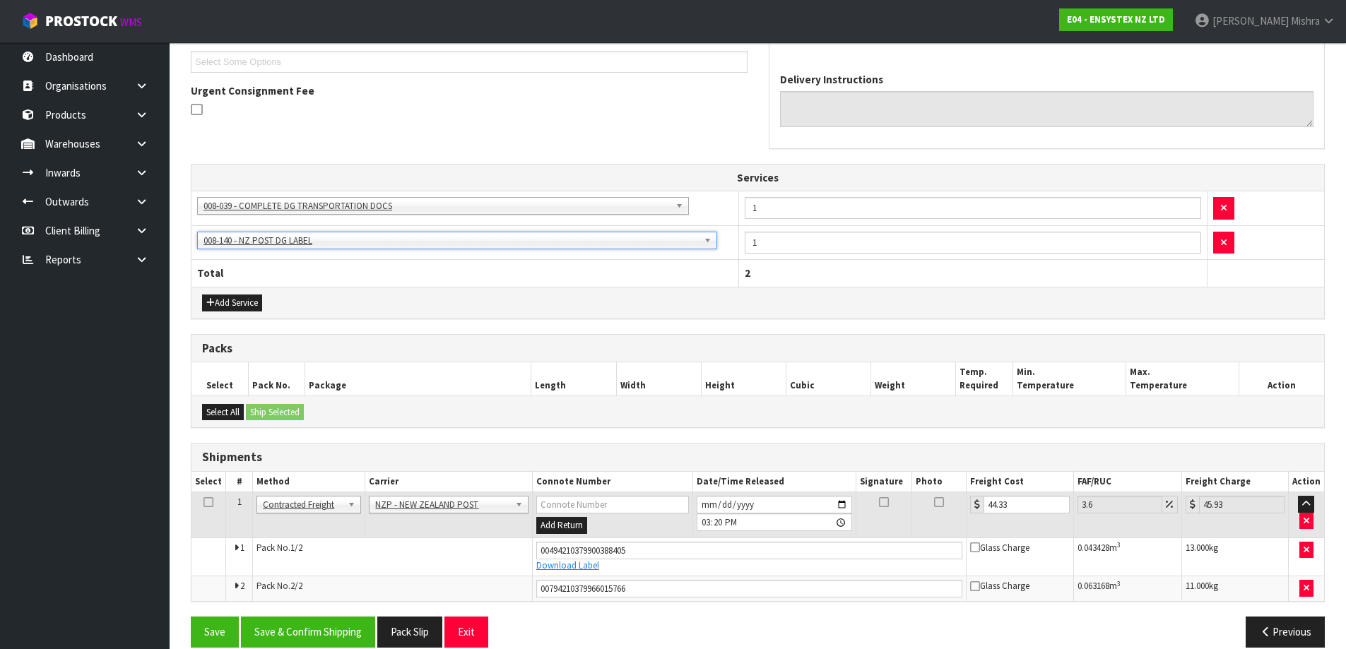
scroll to position [407, 0]
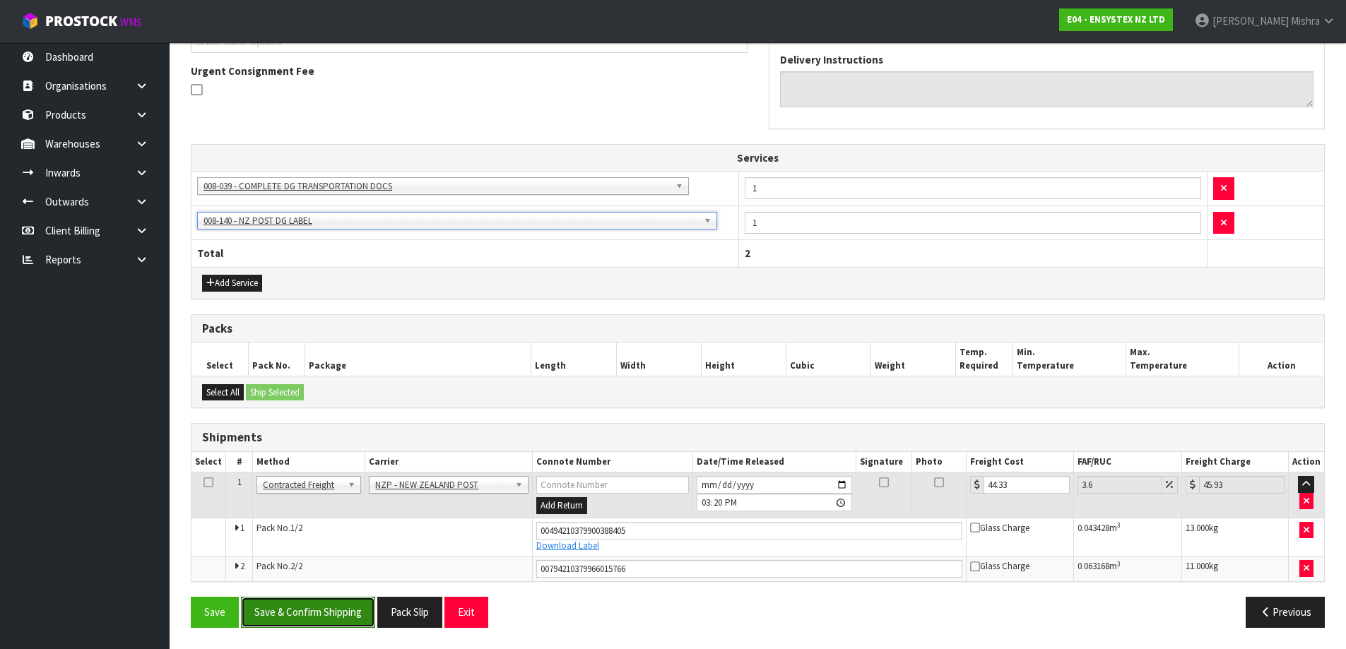
click at [283, 606] on button "Save & Confirm Shipping" at bounding box center [308, 612] width 134 height 30
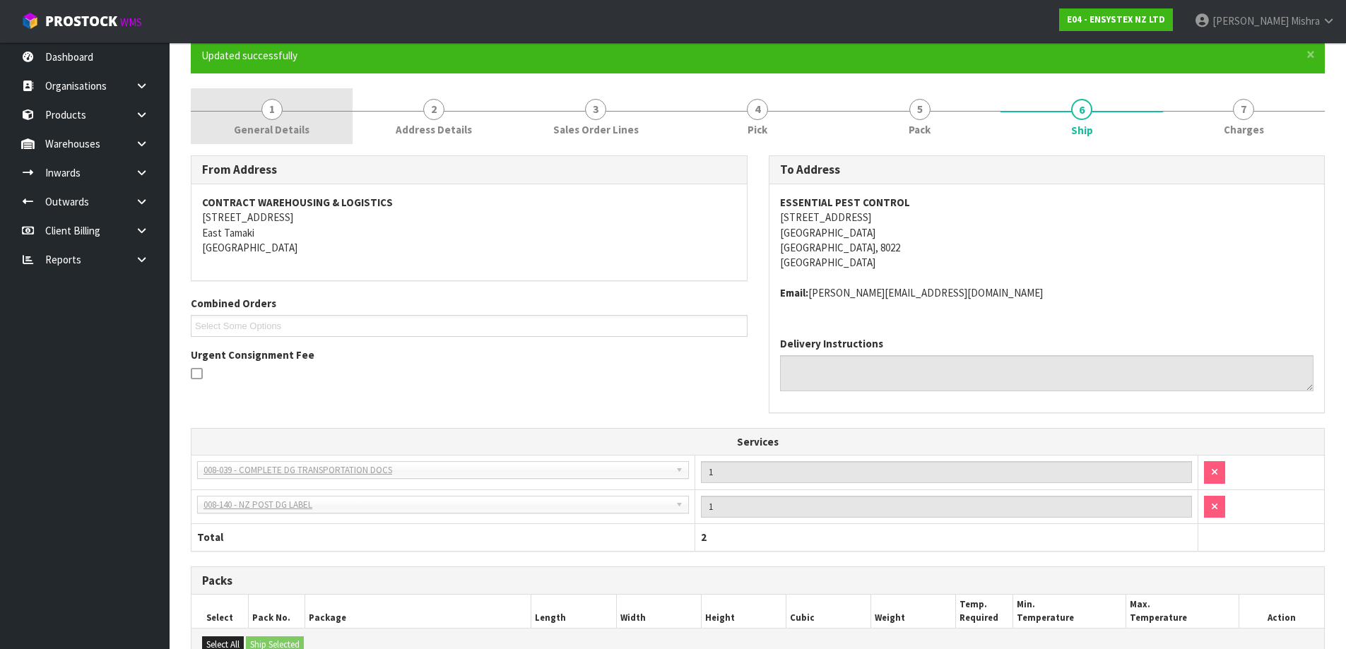
scroll to position [0, 0]
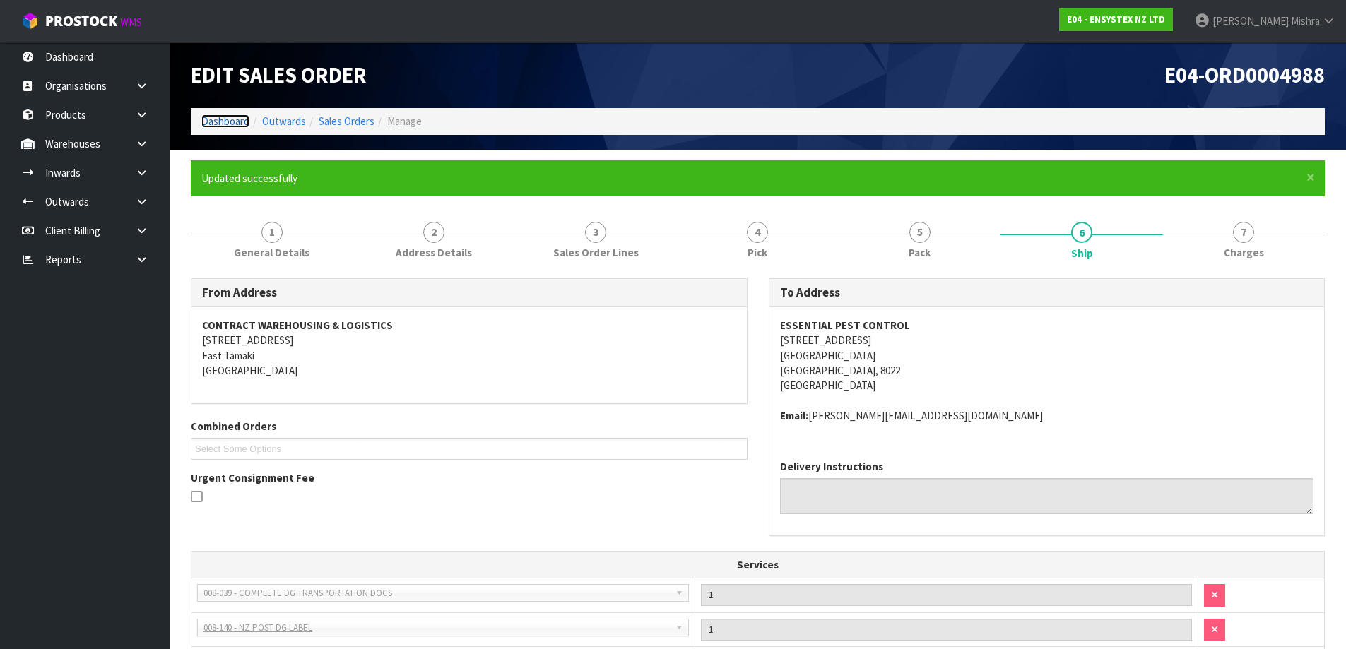
click at [227, 117] on link "Dashboard" at bounding box center [225, 120] width 48 height 13
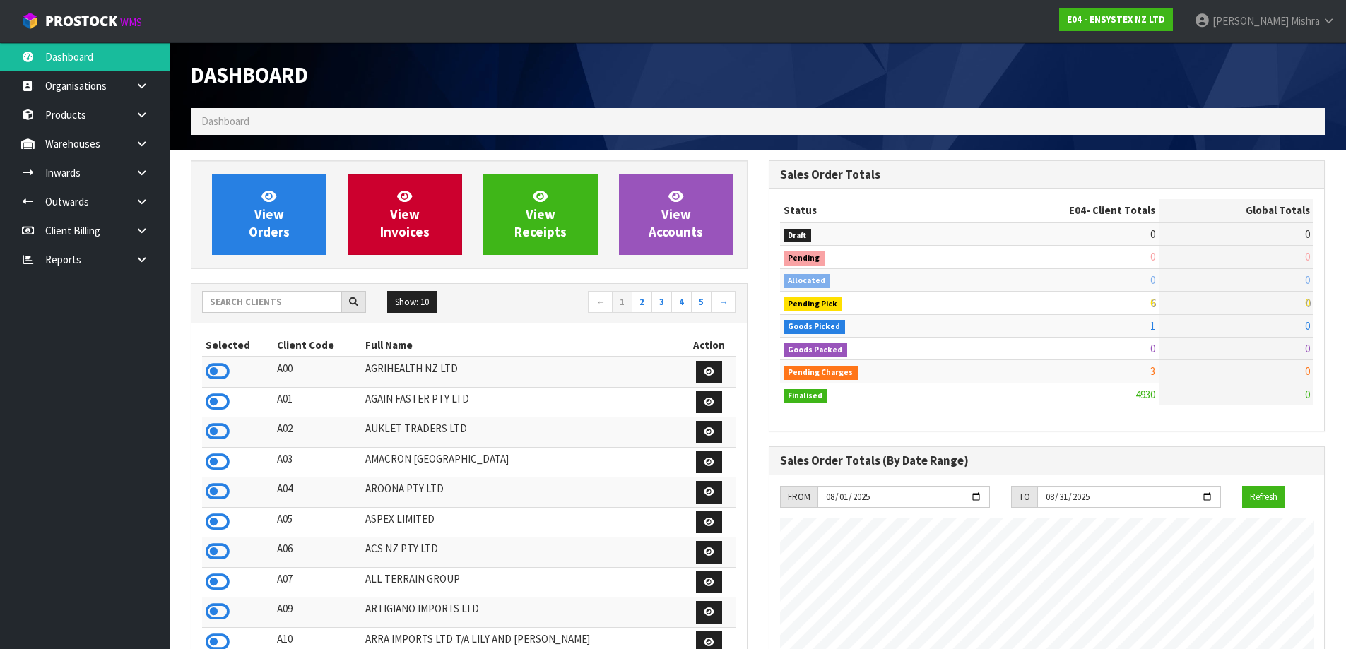
scroll to position [1071, 577]
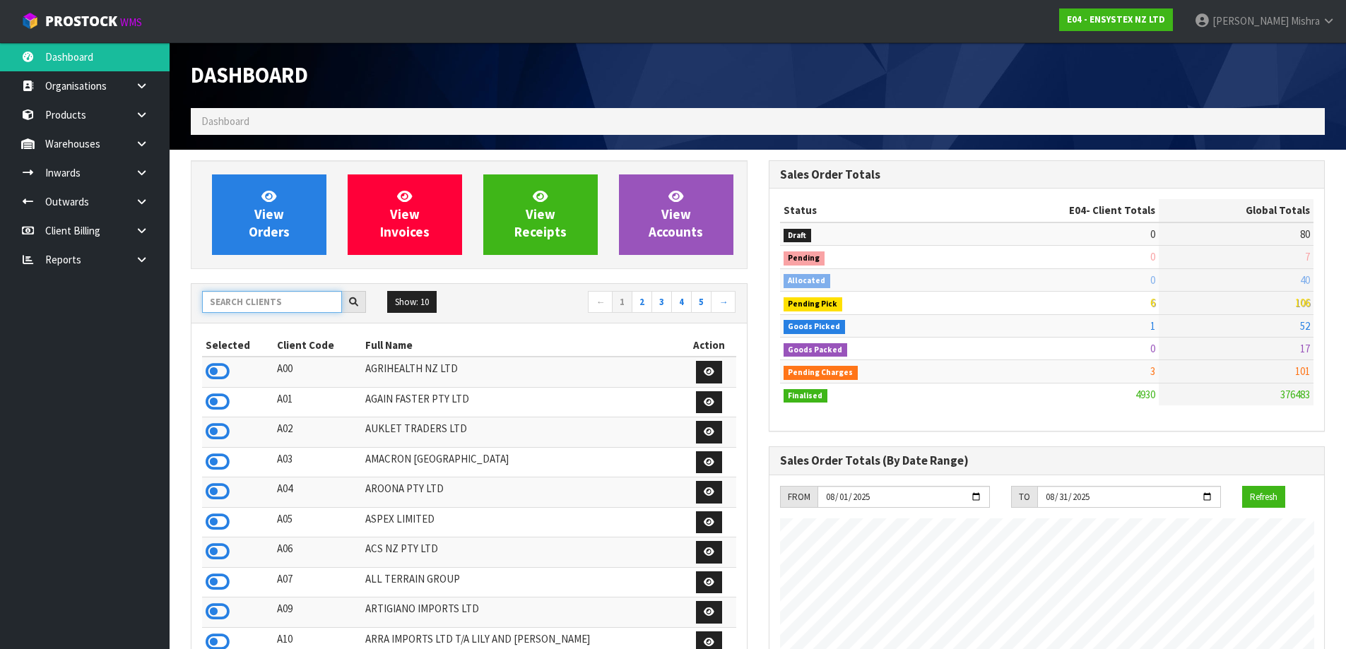
click at [235, 301] on input "text" at bounding box center [272, 302] width 140 height 22
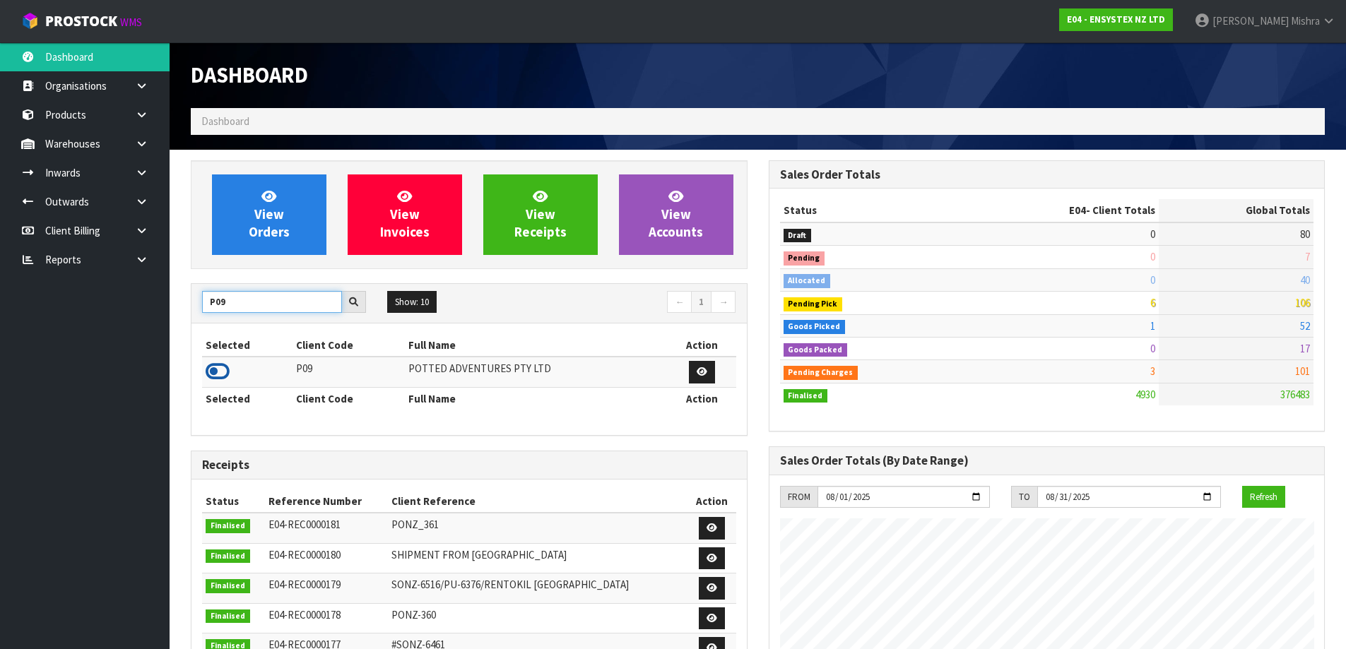
type input "P09"
click at [211, 375] on icon at bounding box center [218, 371] width 24 height 21
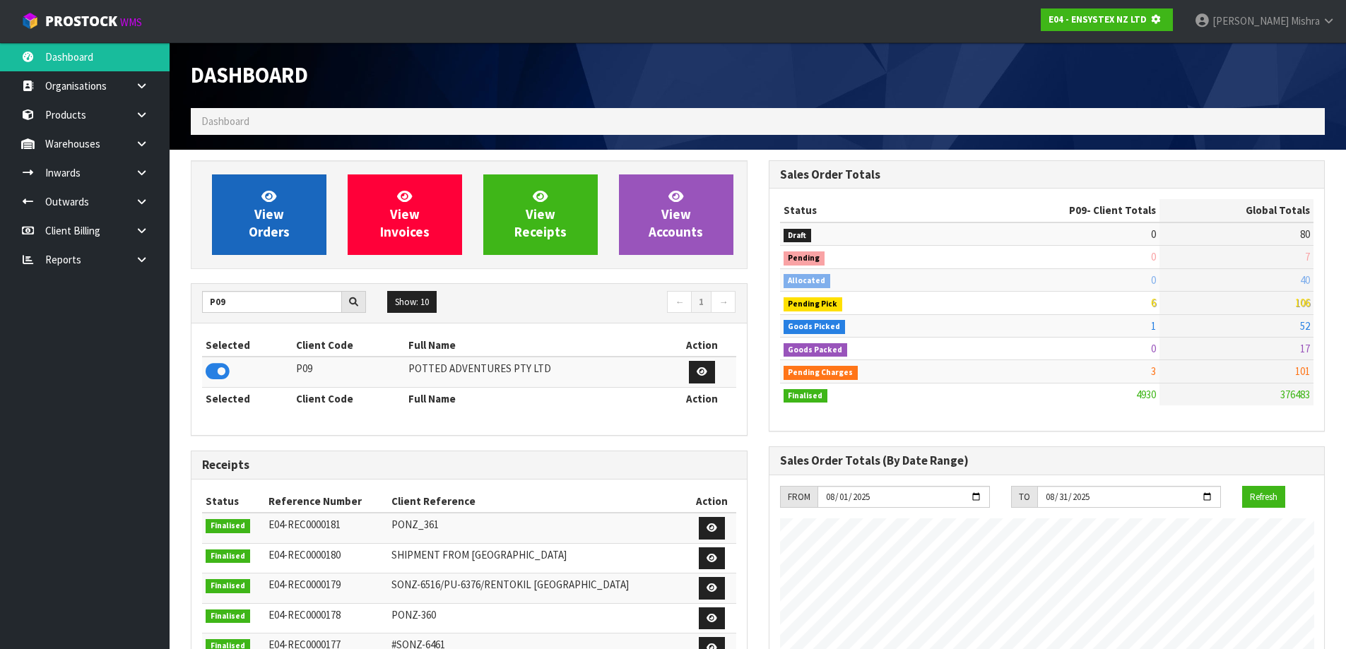
scroll to position [881, 577]
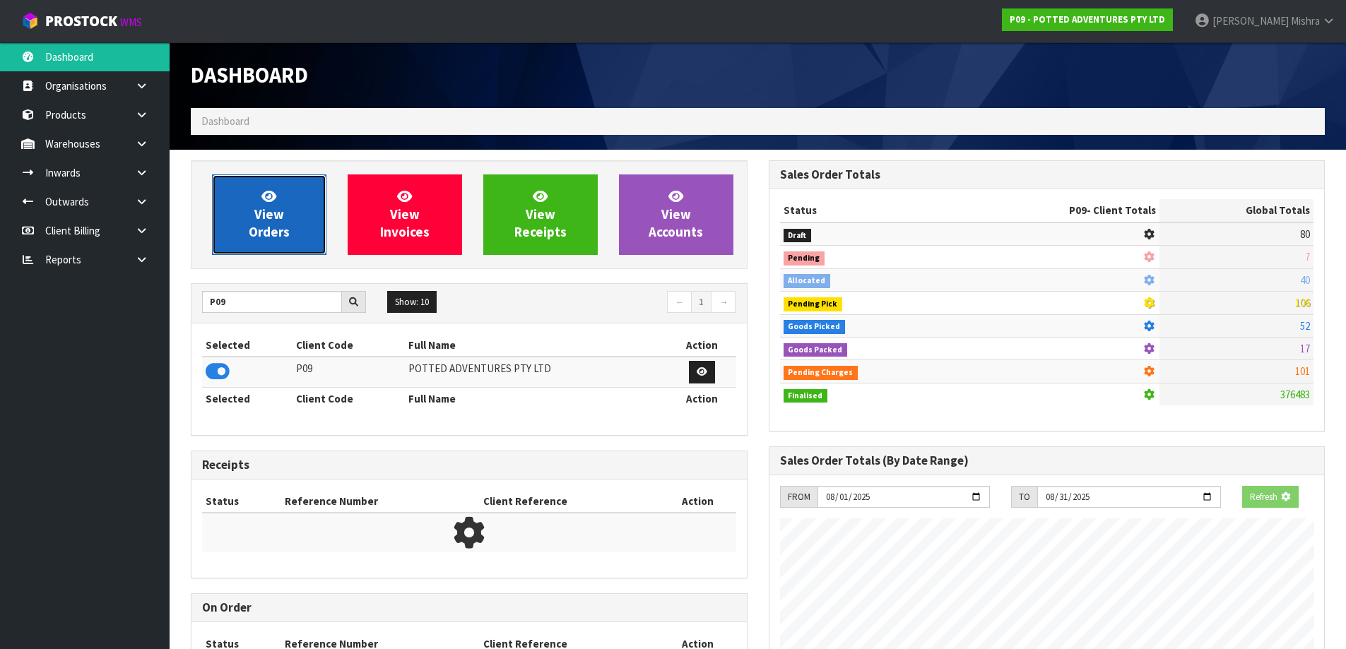
click at [265, 208] on span "View Orders" at bounding box center [269, 214] width 41 height 53
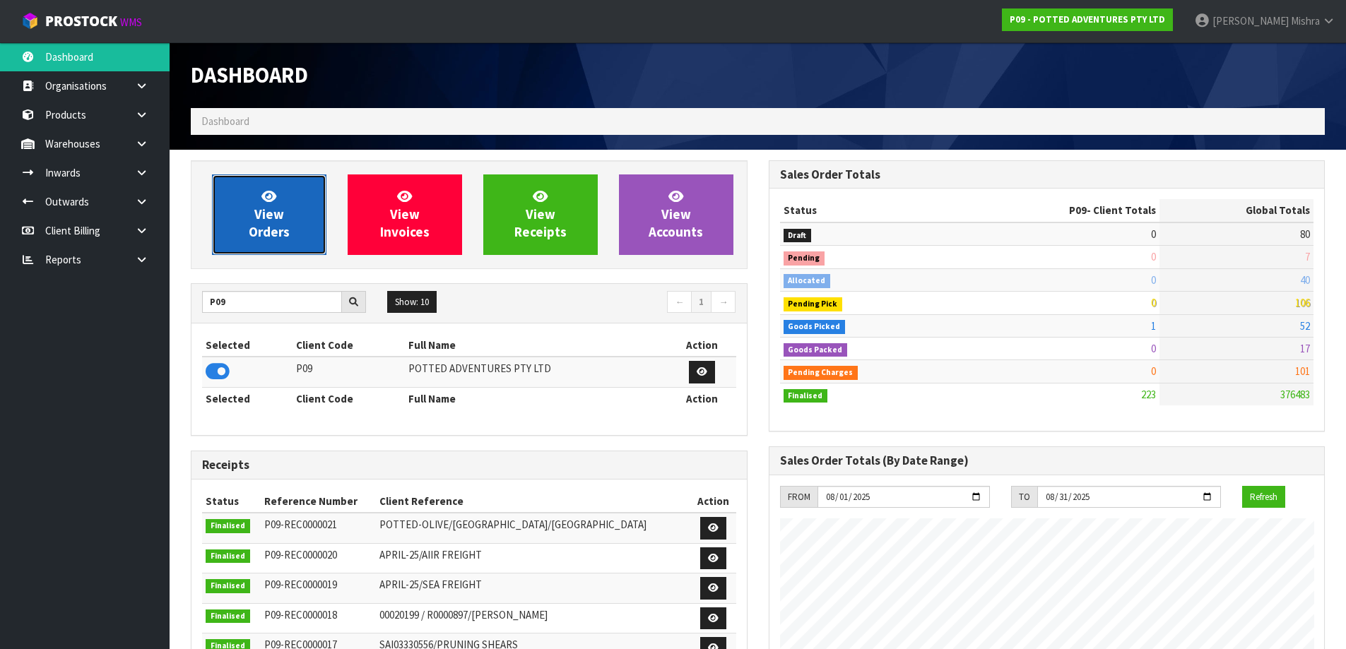
scroll to position [1071, 577]
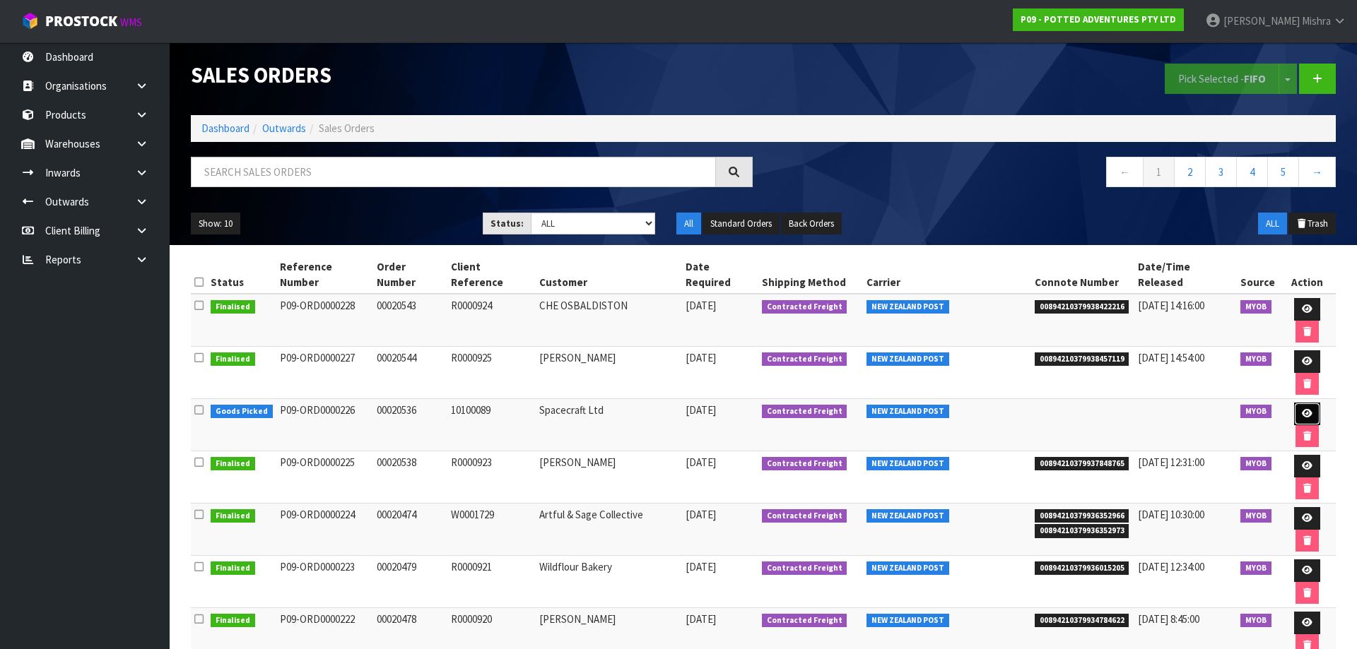
click at [1302, 409] on icon at bounding box center [1307, 413] width 11 height 9
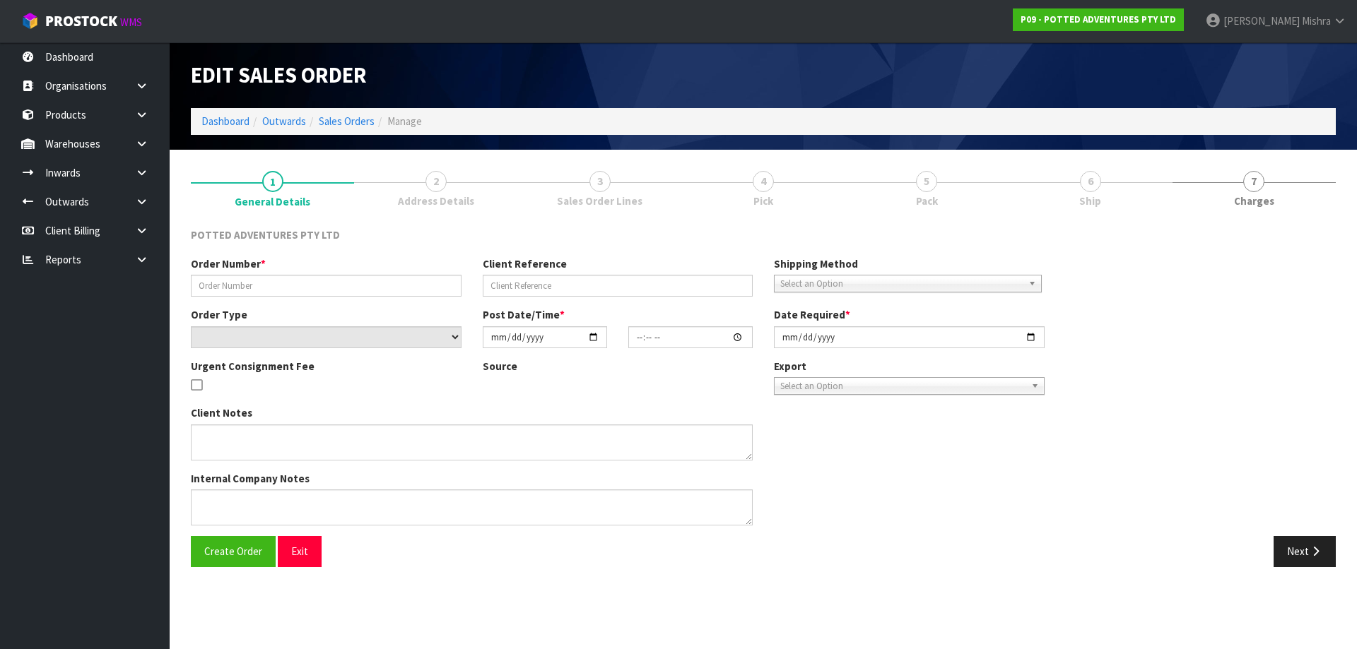
type input "00020536"
type input "10100089"
select select "number:0"
type input "[DATE]"
type input "18:30:10.000"
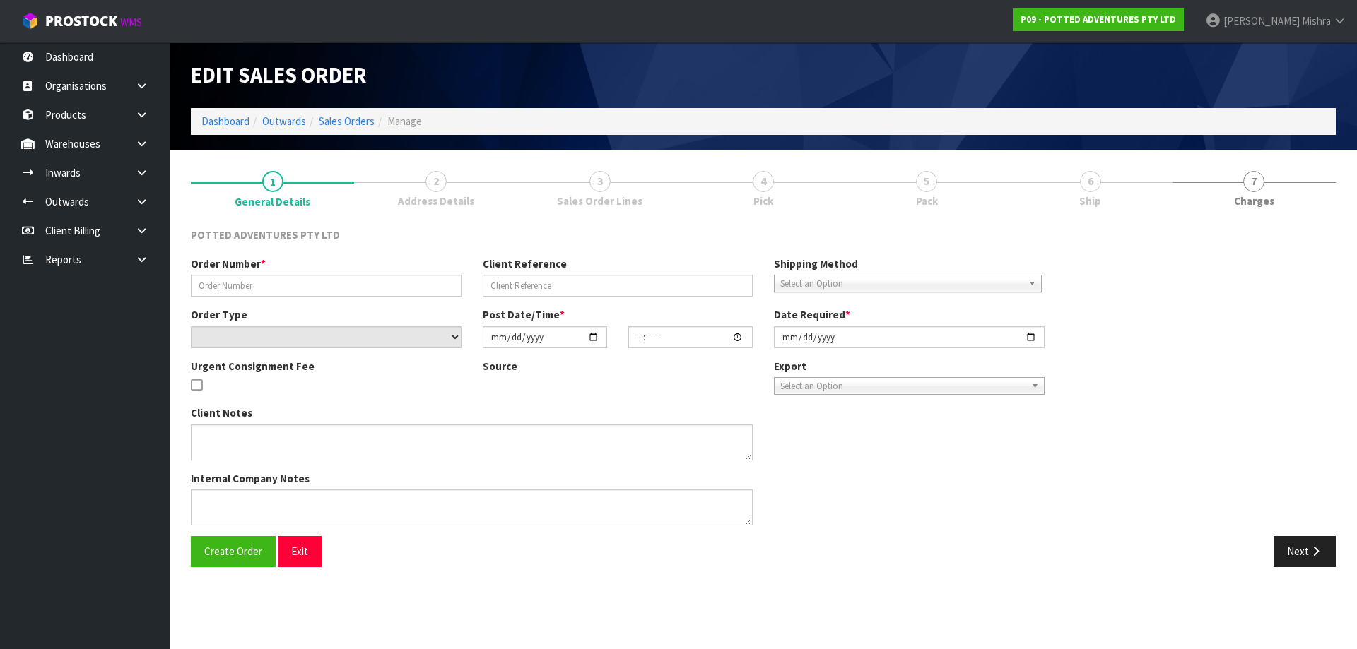
type input "[DATE]"
type textarea "REMOVED 32-091-OAT X 3"
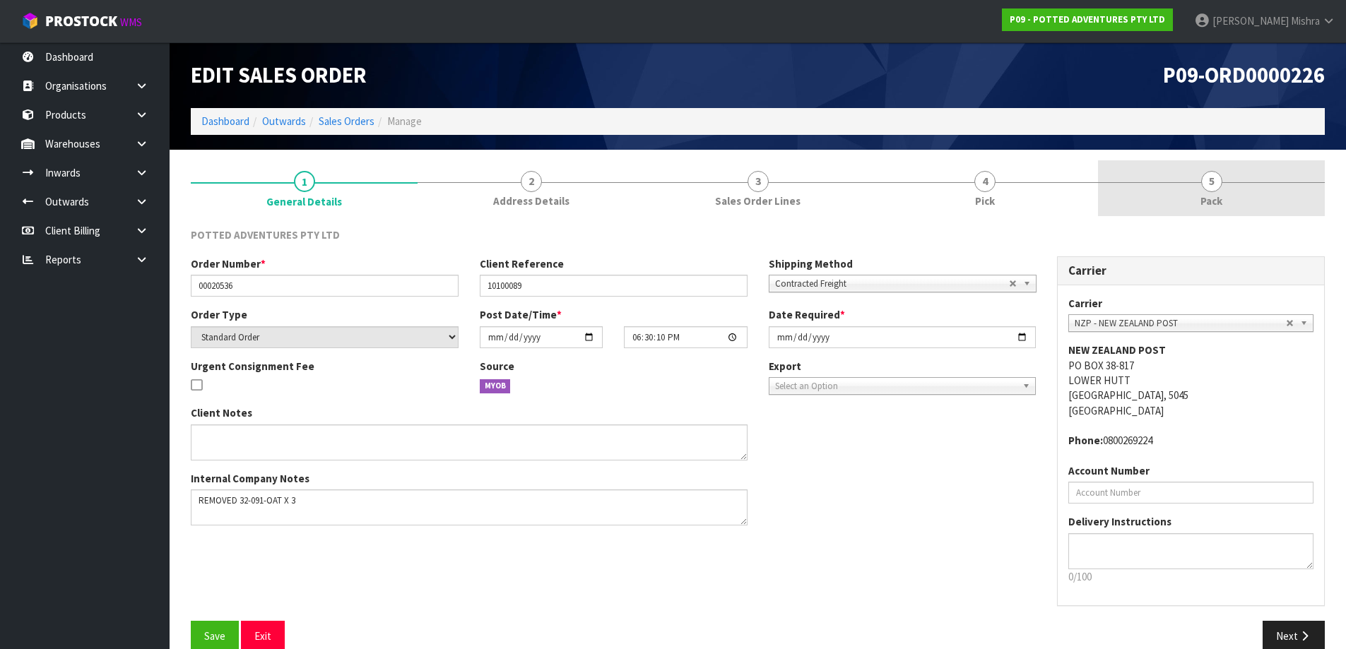
click at [1213, 199] on span "Pack" at bounding box center [1212, 201] width 22 height 15
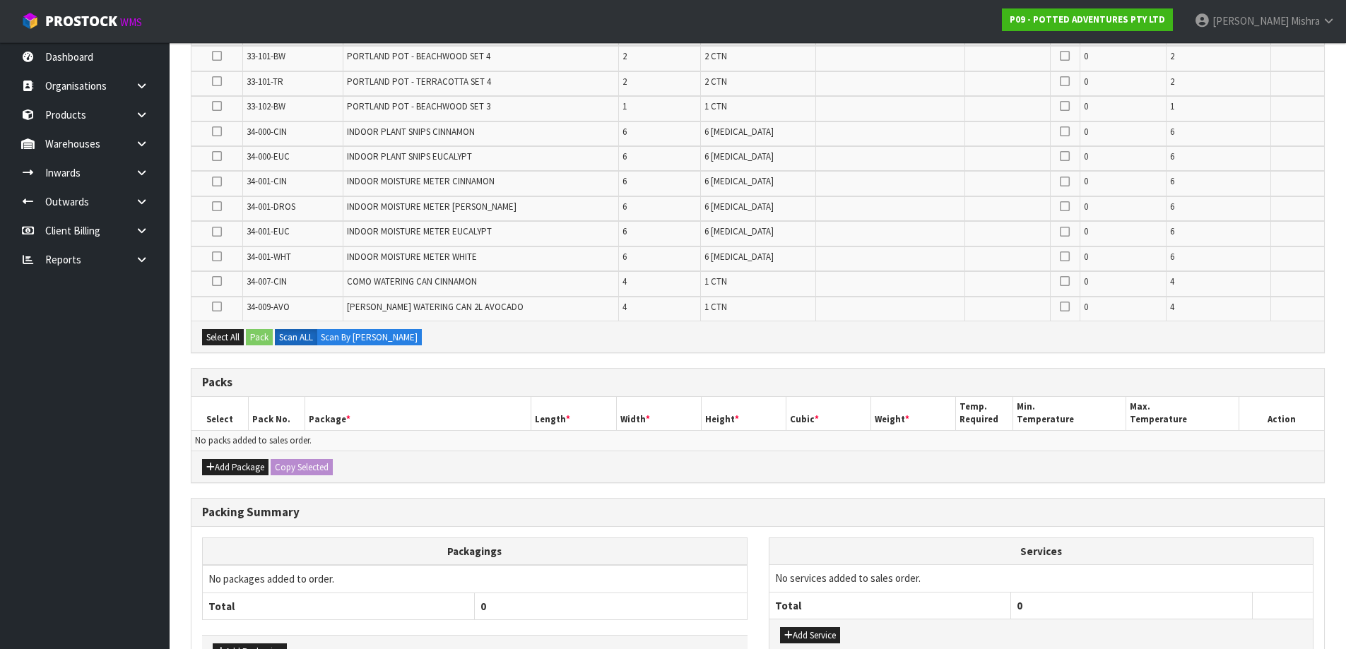
scroll to position [553, 0]
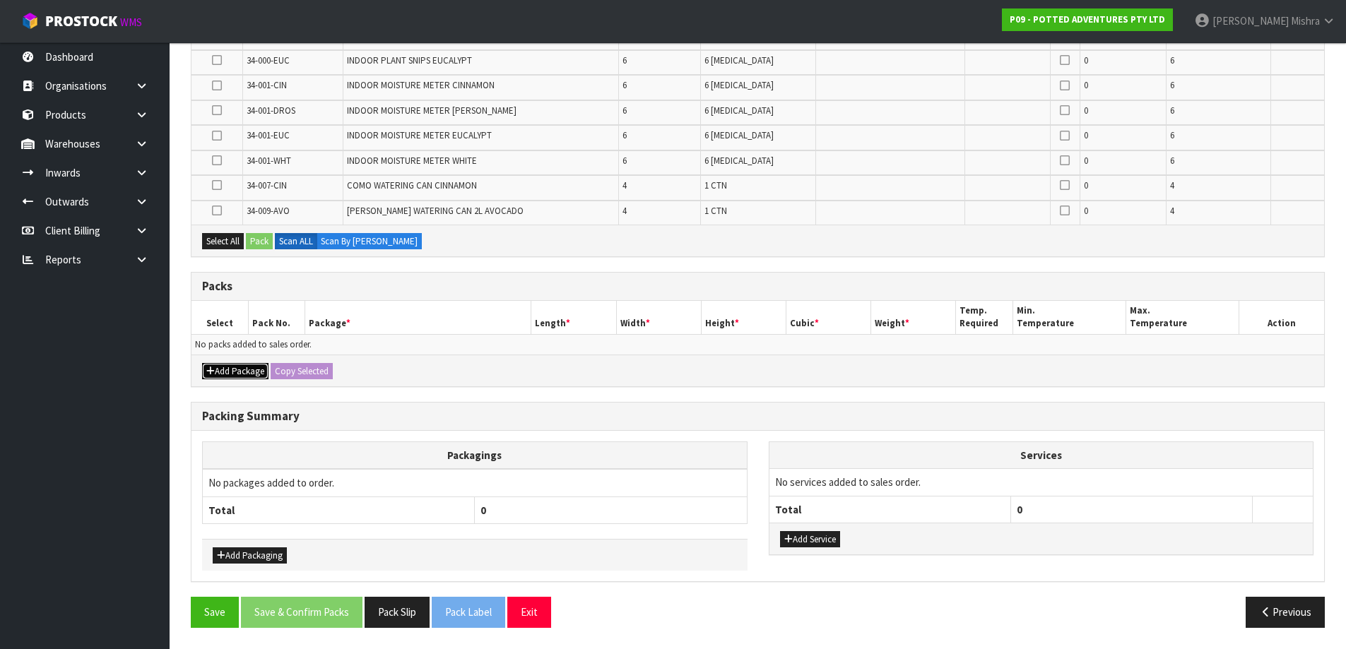
click at [239, 374] on button "Add Package" at bounding box center [235, 371] width 66 height 17
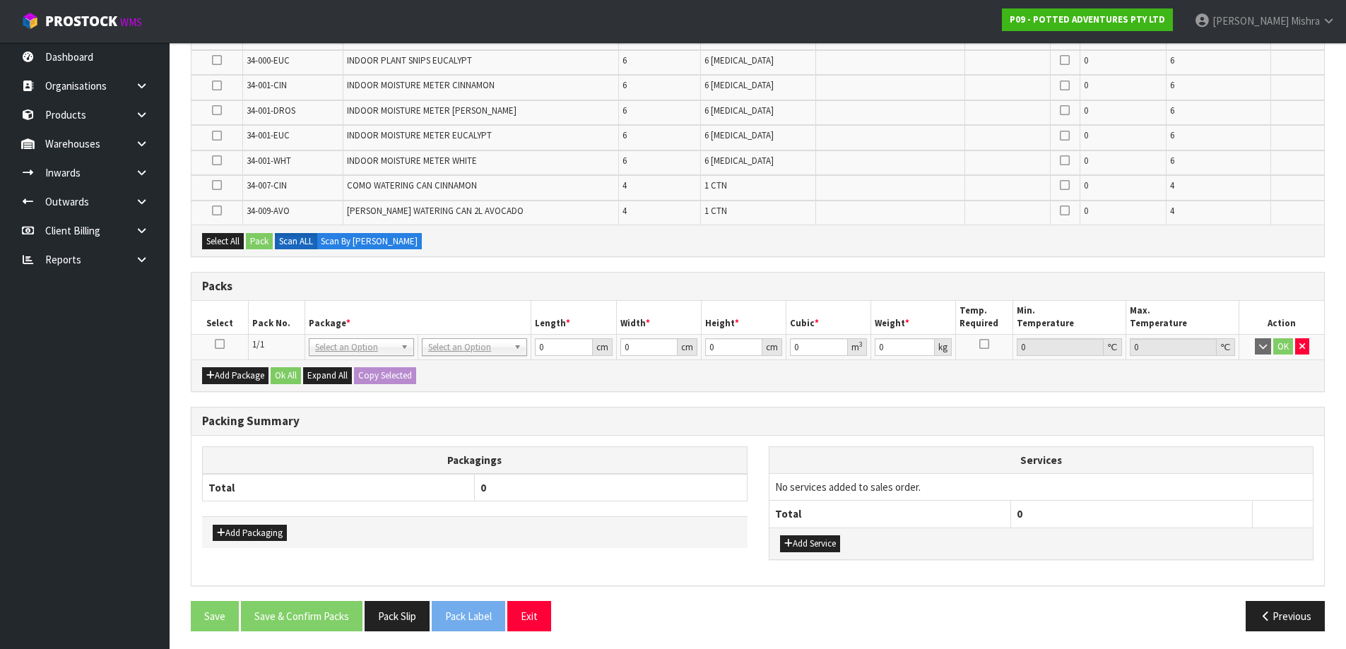
click at [215, 345] on icon at bounding box center [220, 344] width 10 height 1
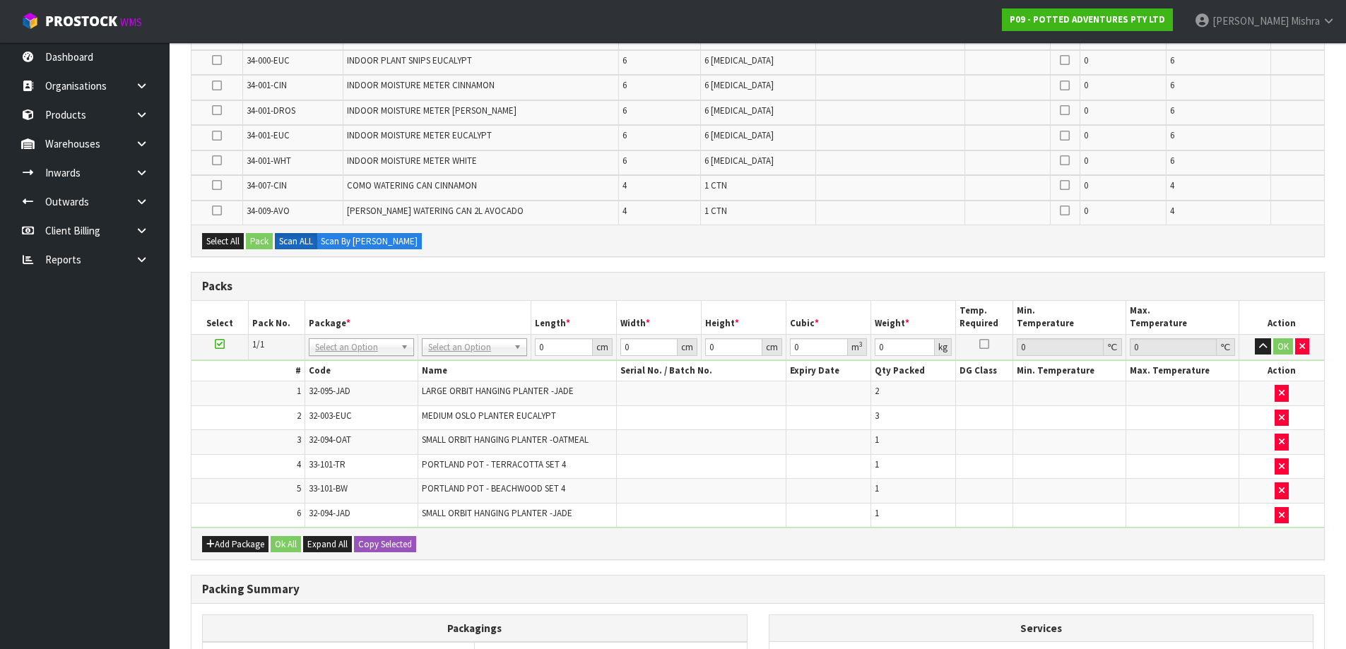
scroll to position [528, 0]
click at [1281, 418] on icon "button" at bounding box center [1282, 417] width 6 height 9
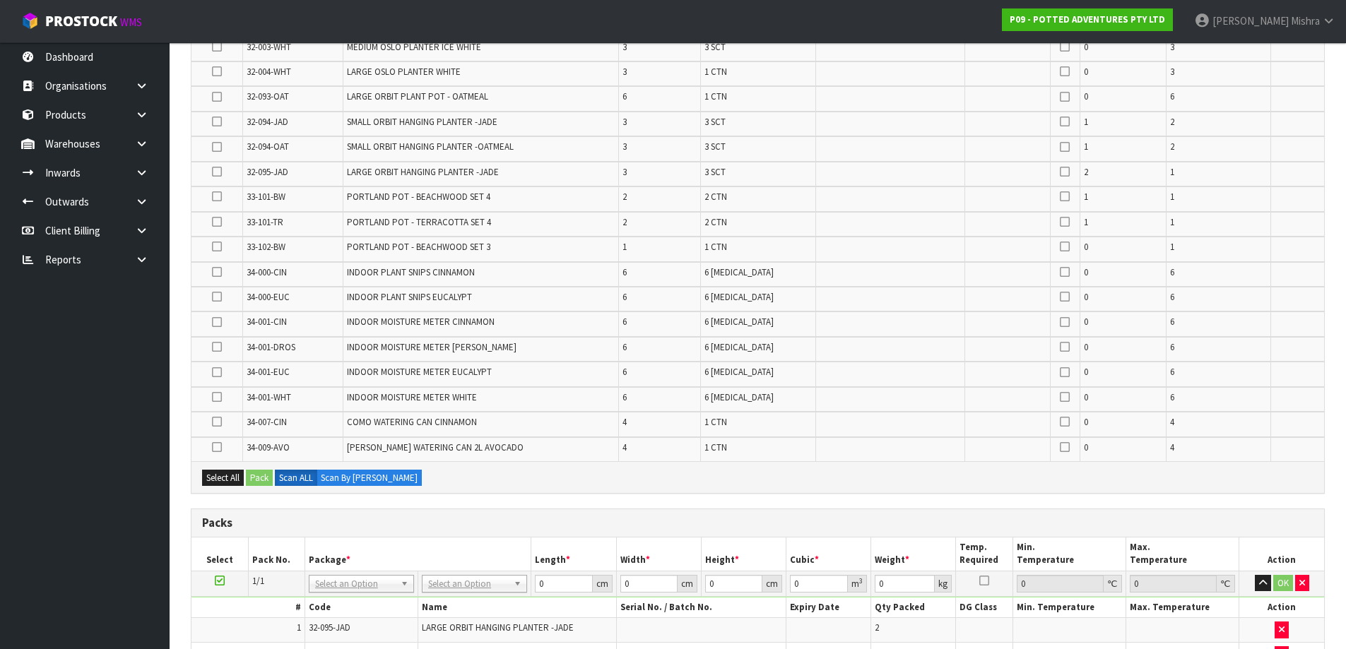
scroll to position [59, 0]
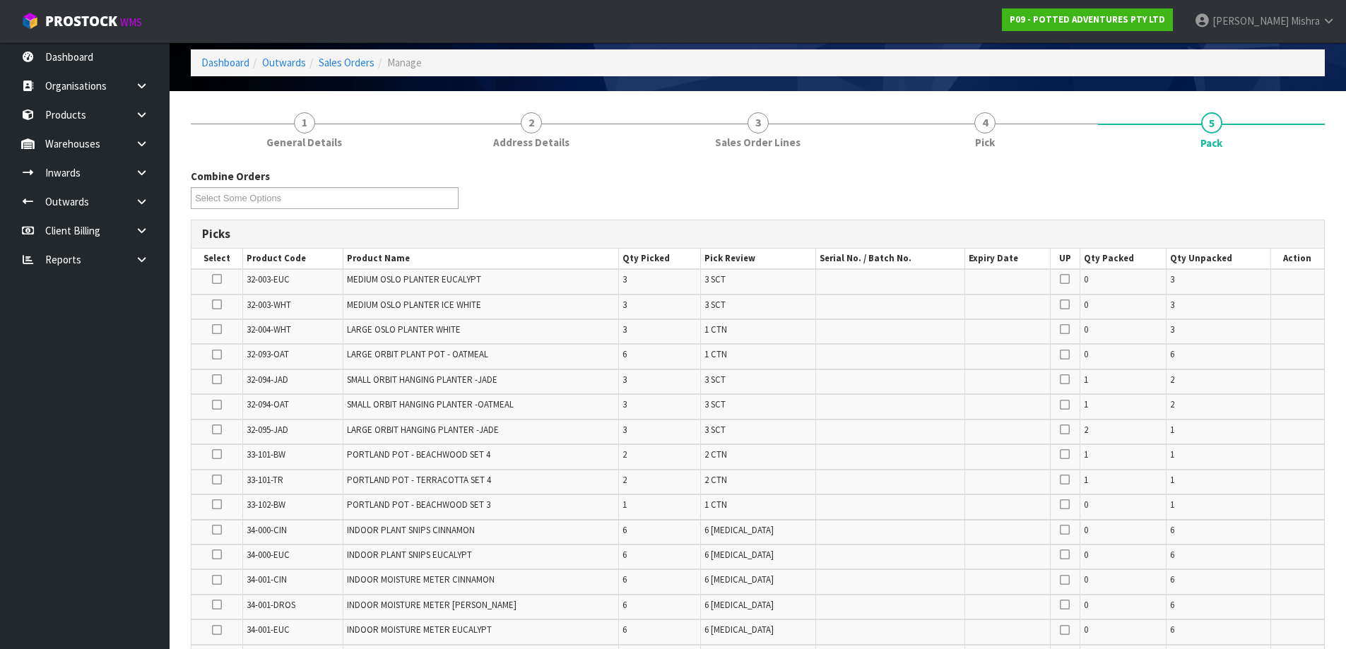
click at [217, 279] on icon at bounding box center [217, 279] width 10 height 1
click at [0, 0] on input "checkbox" at bounding box center [0, 0] width 0 height 0
click at [217, 279] on icon at bounding box center [217, 279] width 10 height 1
click at [0, 0] on input "checkbox" at bounding box center [0, 0] width 0 height 0
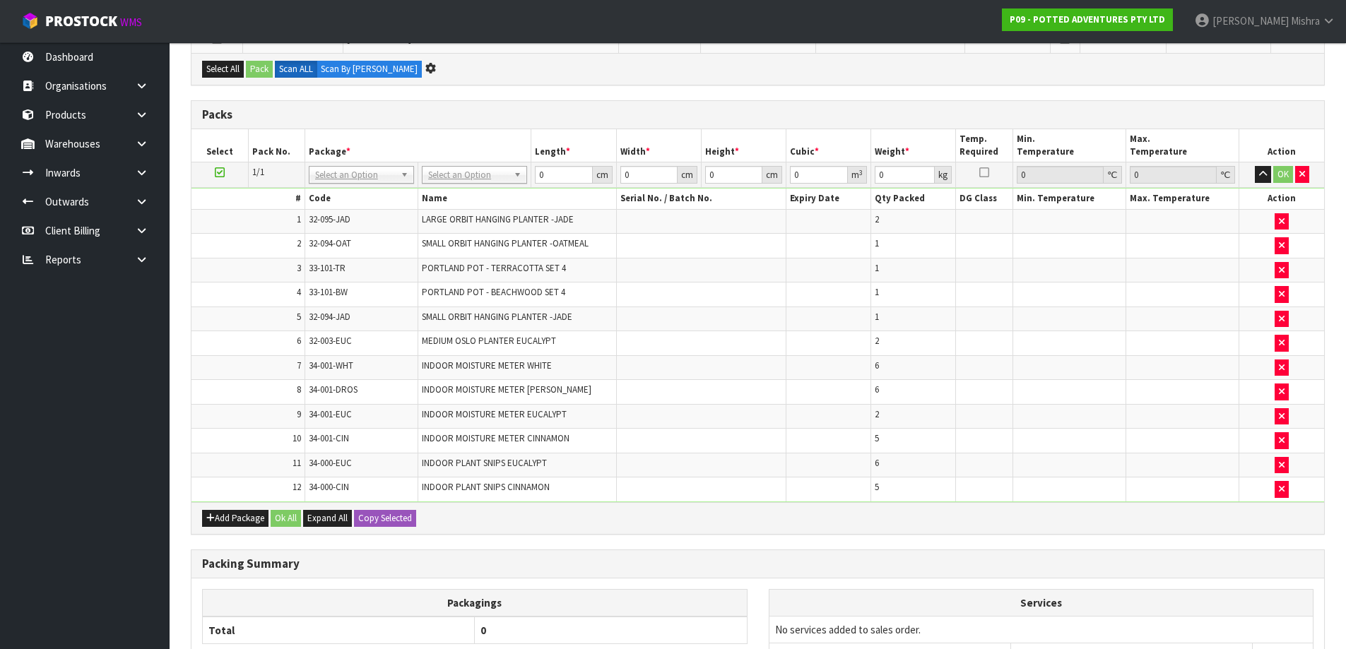
scroll to position [0, 0]
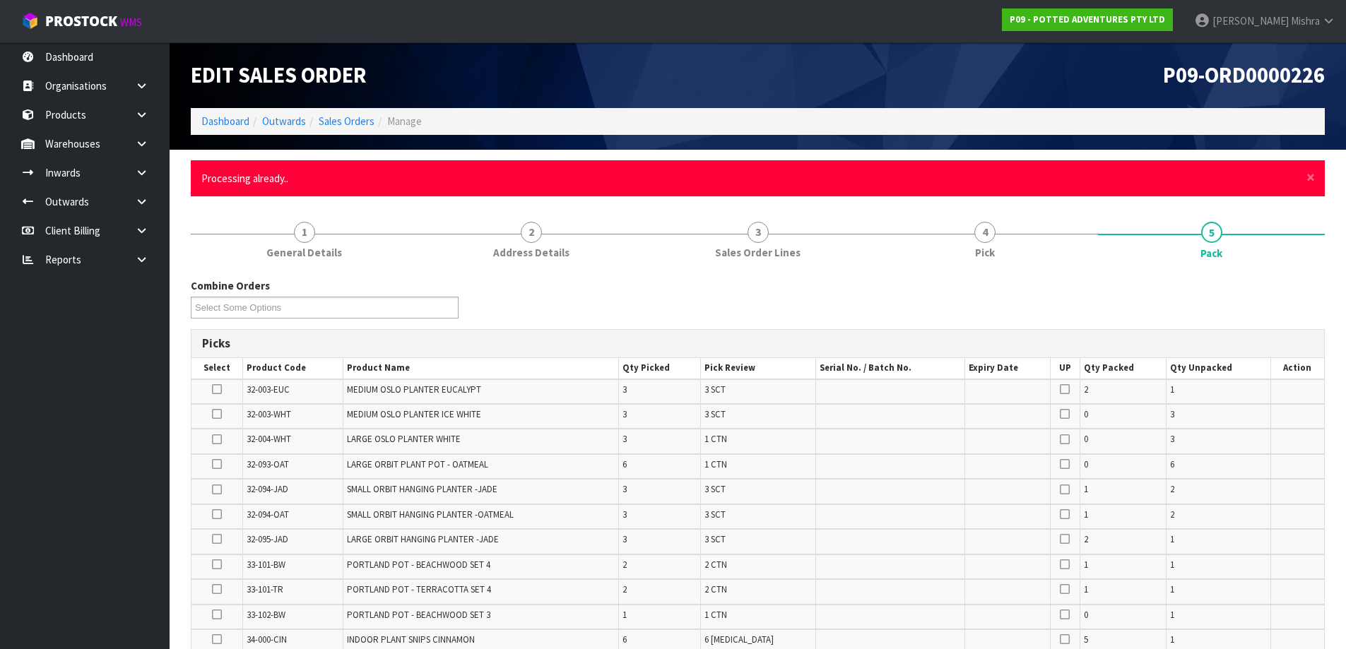
click at [1305, 182] on div "× Close Processing already.." at bounding box center [758, 178] width 1134 height 36
click at [1315, 177] on span "×" at bounding box center [1311, 177] width 8 height 20
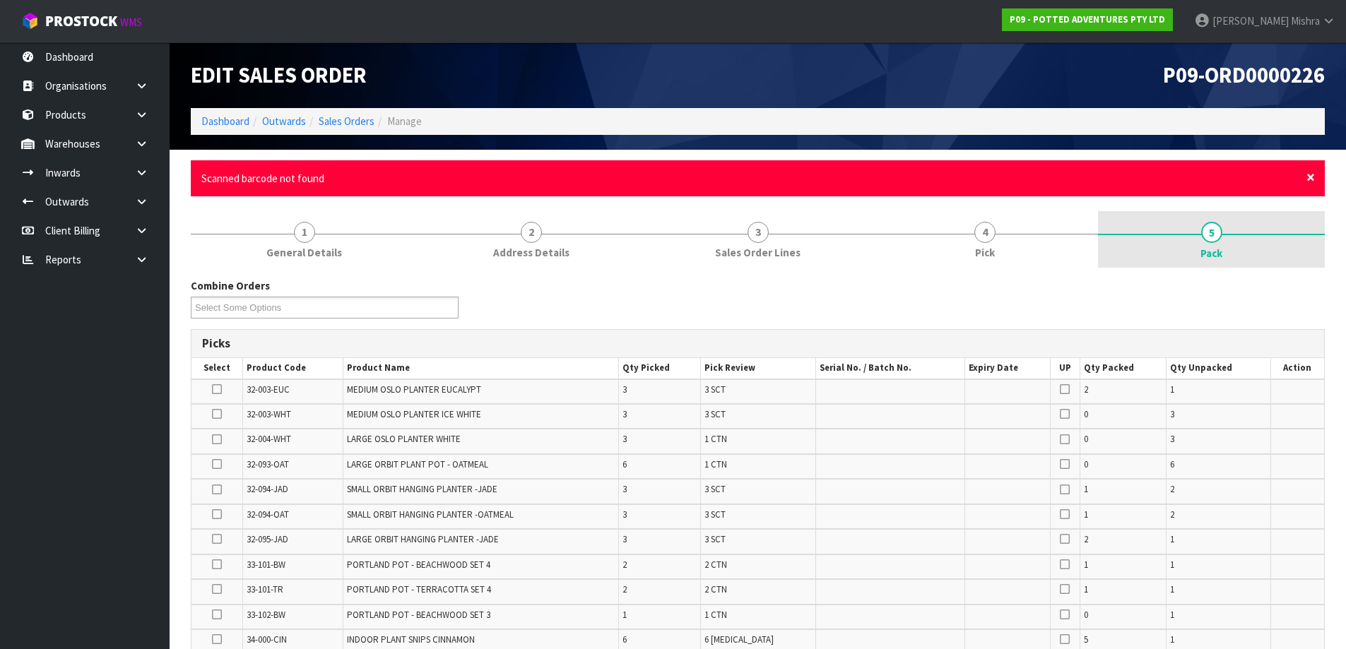
click at [1314, 174] on span "×" at bounding box center [1311, 177] width 8 height 20
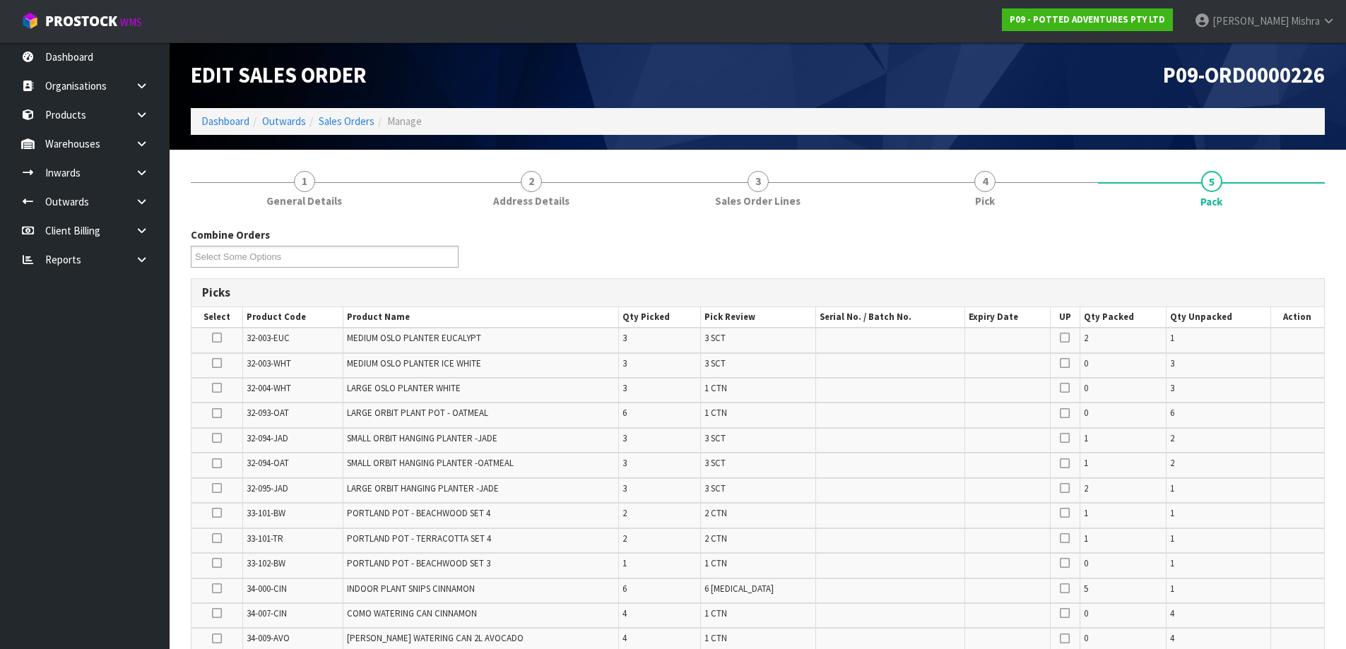
drag, startPoint x: 1312, startPoint y: 174, endPoint x: 1100, endPoint y: 605, distance: 480.4
